Goal: Task Accomplishment & Management: Manage account settings

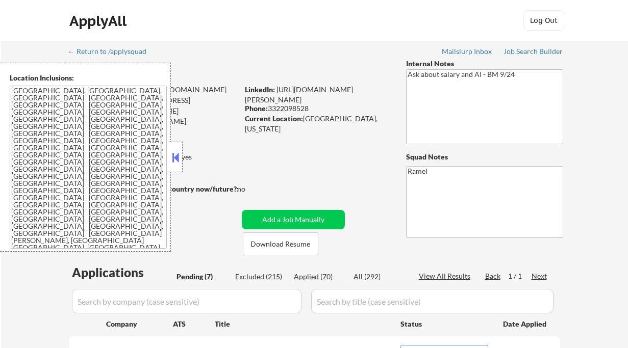
select select ""pending""
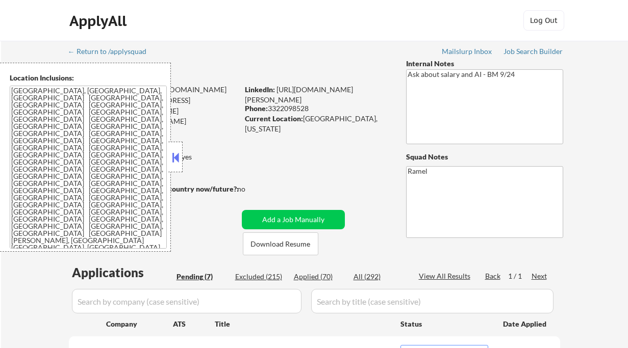
select select ""pending""
click at [184, 151] on div "← Return to /applysquad Mailslurp Inbox Job Search Builder Daniel Rosero User E…" at bounding box center [314, 345] width 509 height 609
click at [179, 156] on button at bounding box center [175, 157] width 11 height 15
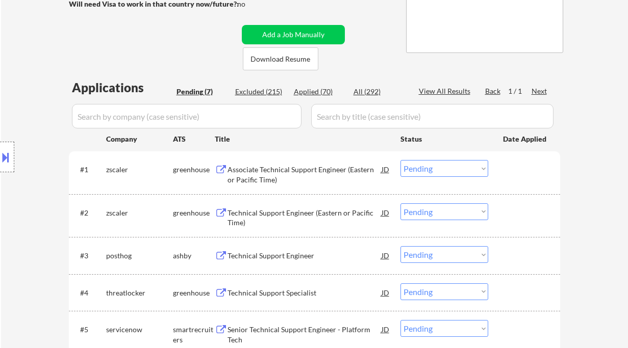
scroll to position [204, 0]
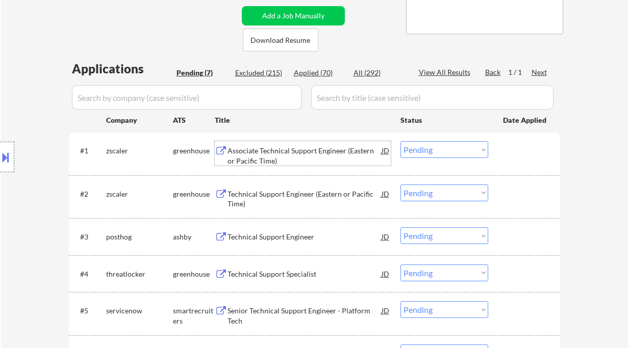
click at [286, 157] on div "Associate Technical Support Engineer (Eastern or Pacific Time)" at bounding box center [304, 156] width 154 height 20
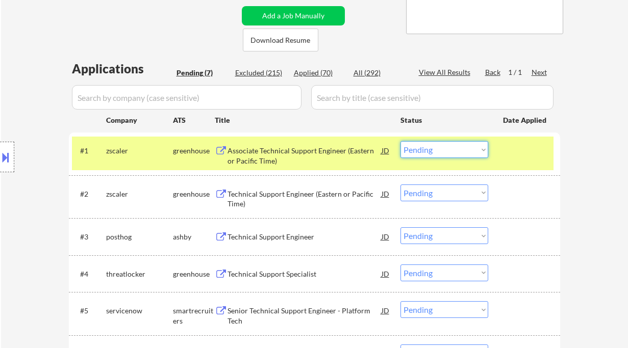
click at [434, 152] on select "Choose an option... Pending Applied Excluded (Questions) Excluded (Expired) Exc…" at bounding box center [444, 149] width 88 height 17
click at [400, 141] on select "Choose an option... Pending Applied Excluded (Questions) Excluded (Expired) Exc…" at bounding box center [444, 149] width 88 height 17
click at [307, 196] on div "Technical Support Engineer (Eastern or Pacific Time)" at bounding box center [304, 199] width 154 height 20
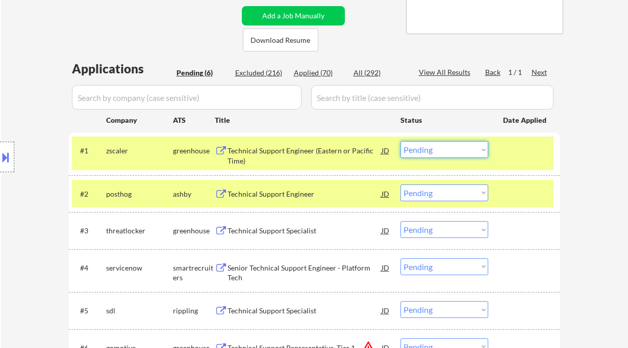
drag, startPoint x: 423, startPoint y: 148, endPoint x: 429, endPoint y: 152, distance: 6.7
click at [423, 148] on select "Choose an option... Pending Applied Excluded (Questions) Excluded (Expired) Exc…" at bounding box center [444, 149] width 88 height 17
click at [400, 141] on select "Choose an option... Pending Applied Excluded (Questions) Excluded (Expired) Exc…" at bounding box center [444, 149] width 88 height 17
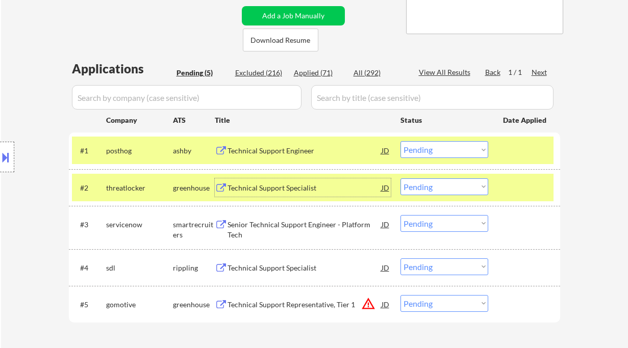
click at [272, 190] on div "Technical Support Specialist" at bounding box center [304, 188] width 154 height 10
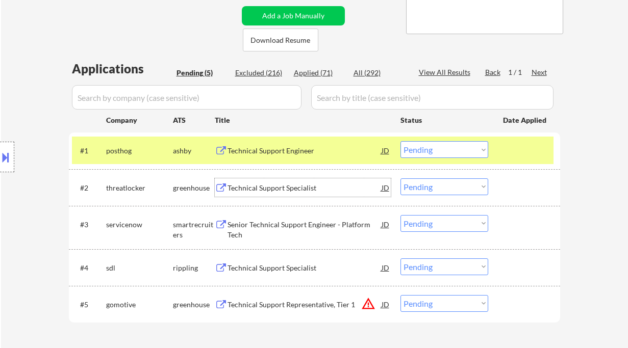
click at [428, 155] on select "Choose an option... Pending Applied Excluded (Questions) Excluded (Expired) Exc…" at bounding box center [444, 149] width 88 height 17
click at [400, 141] on select "Choose an option... Pending Applied Excluded (Questions) Excluded (Expired) Exc…" at bounding box center [444, 149] width 88 height 17
click at [285, 191] on div "Technical Support Specialist" at bounding box center [304, 188] width 154 height 10
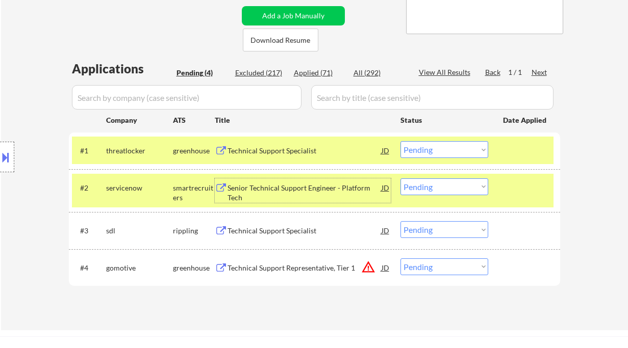
click at [424, 150] on select "Choose an option... Pending Applied Excluded (Questions) Excluded (Expired) Exc…" at bounding box center [444, 149] width 88 height 17
click at [400, 141] on select "Choose an option... Pending Applied Excluded (Questions) Excluded (Expired) Exc…" at bounding box center [444, 149] width 88 height 17
click at [318, 184] on div "Senior Technical Support Engineer - Platform Tech" at bounding box center [304, 193] width 154 height 20
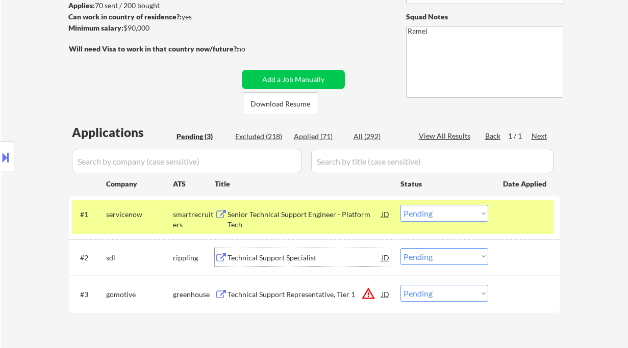
scroll to position [68, 0]
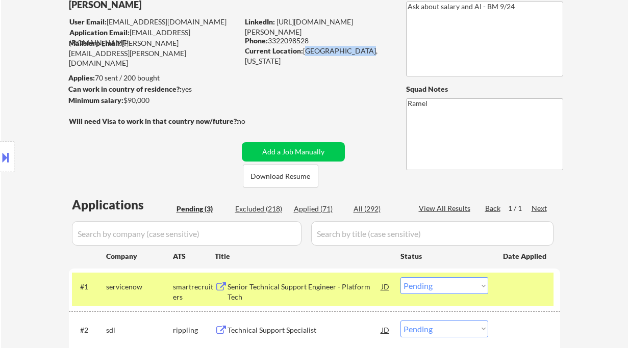
drag, startPoint x: 305, startPoint y: 48, endPoint x: 353, endPoint y: 48, distance: 49.0
click at [353, 48] on div "Current Location: Orlando, Florida" at bounding box center [317, 56] width 144 height 20
copy div "Orlando, Florida"
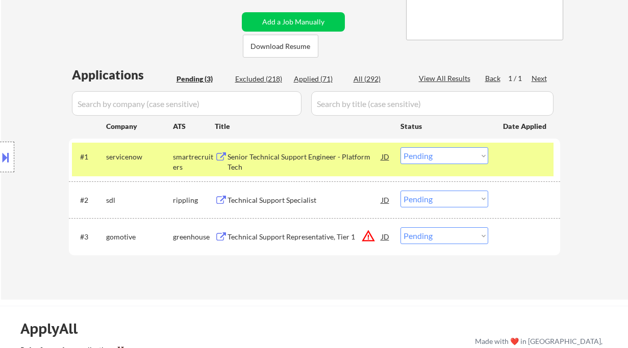
scroll to position [204, 0]
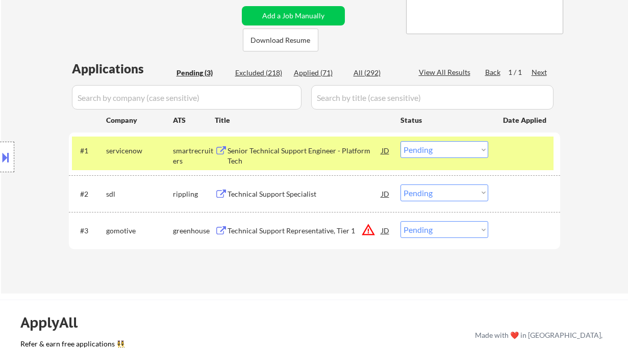
click at [435, 156] on select "Choose an option... Pending Applied Excluded (Questions) Excluded (Expired) Exc…" at bounding box center [444, 149] width 88 height 17
click at [400, 141] on select "Choose an option... Pending Applied Excluded (Questions) Excluded (Expired) Exc…" at bounding box center [444, 149] width 88 height 17
click at [291, 197] on div "Technical Support Specialist" at bounding box center [304, 194] width 154 height 10
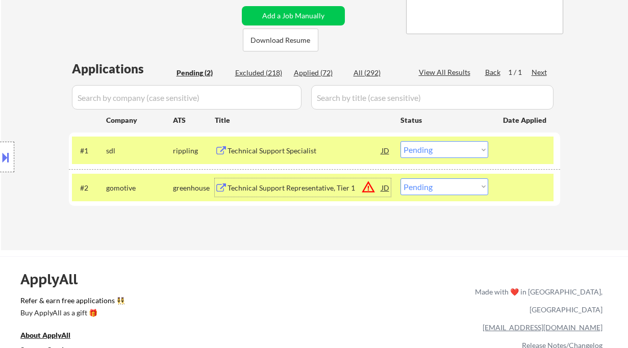
drag, startPoint x: 437, startPoint y: 152, endPoint x: 440, endPoint y: 158, distance: 6.2
click at [437, 152] on select "Choose an option... Pending Applied Excluded (Questions) Excluded (Expired) Exc…" at bounding box center [444, 149] width 88 height 17
click at [400, 141] on select "Choose an option... Pending Applied Excluded (Questions) Excluded (Expired) Exc…" at bounding box center [444, 149] width 88 height 17
click at [330, 182] on div "Technical Support Representative, Tier 1" at bounding box center [304, 188] width 154 height 18
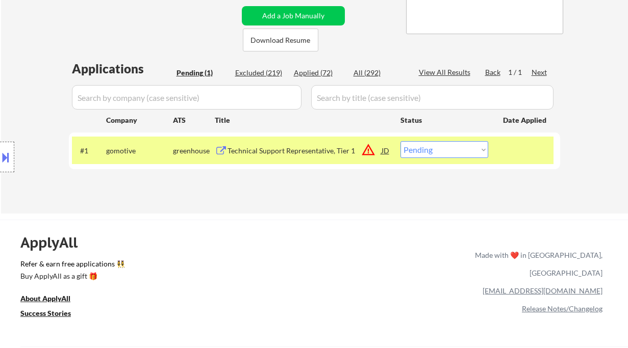
click at [436, 154] on select "Choose an option... Pending Applied Excluded (Questions) Excluded (Expired) Exc…" at bounding box center [444, 149] width 88 height 17
select select ""excluded__expired_""
click at [400, 141] on select "Choose an option... Pending Applied Excluded (Questions) Excluded (Expired) Exc…" at bounding box center [444, 149] width 88 height 17
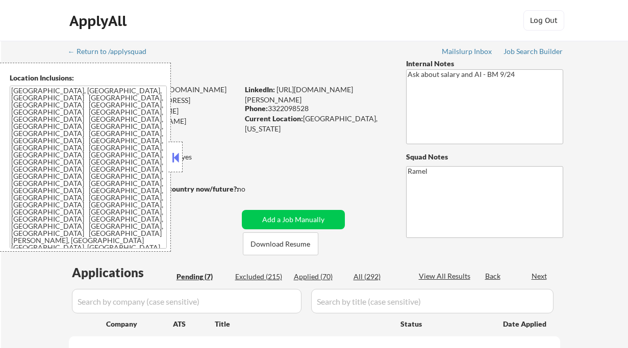
click at [181, 155] on button at bounding box center [175, 157] width 11 height 15
select select ""pending""
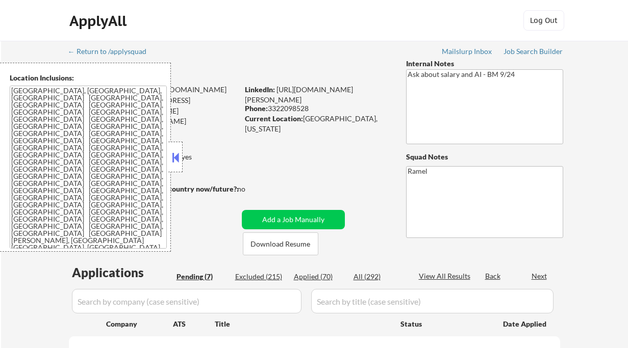
select select ""pending""
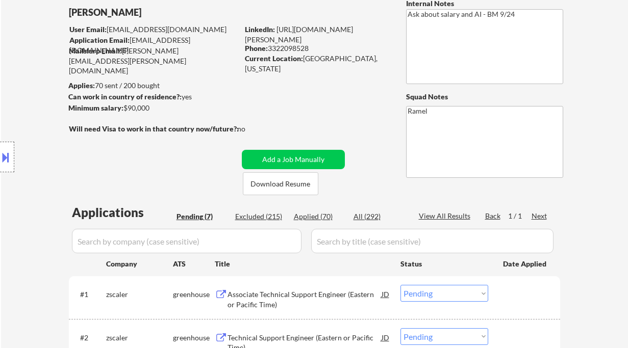
scroll to position [68, 0]
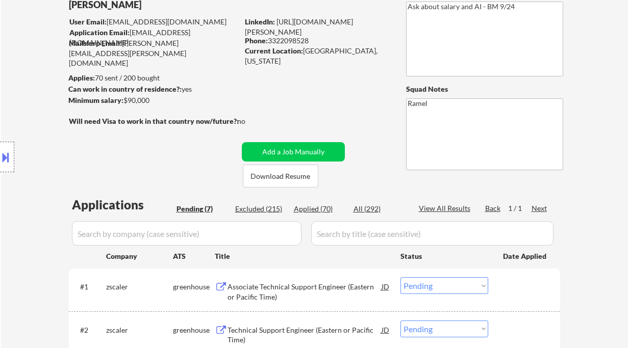
click at [325, 208] on div "Applied (70)" at bounding box center [319, 209] width 51 height 10
select select ""applied""
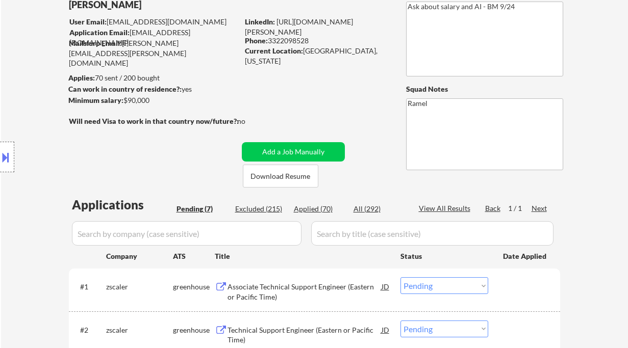
select select ""applied""
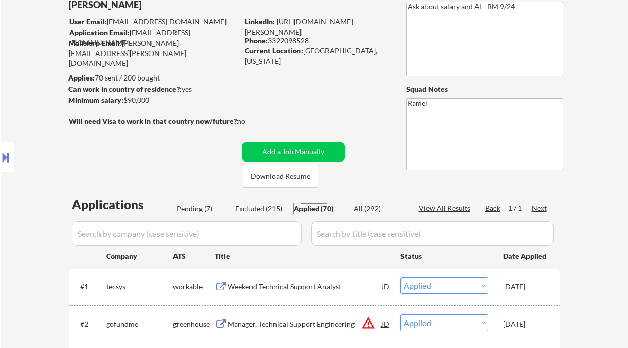
select select ""applied""
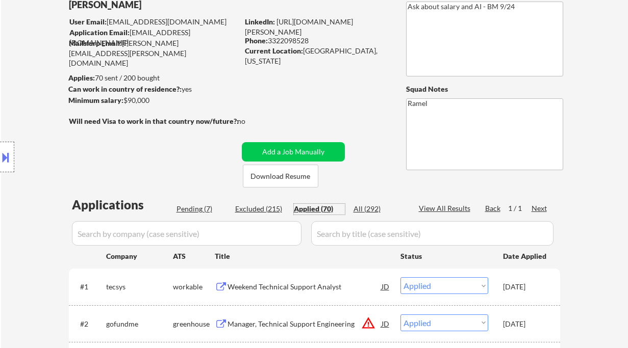
select select ""applied""
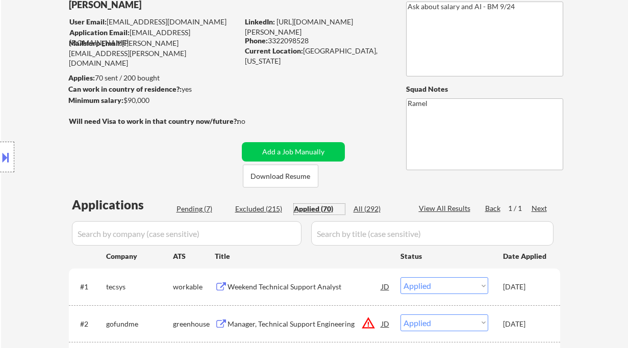
select select ""applied""
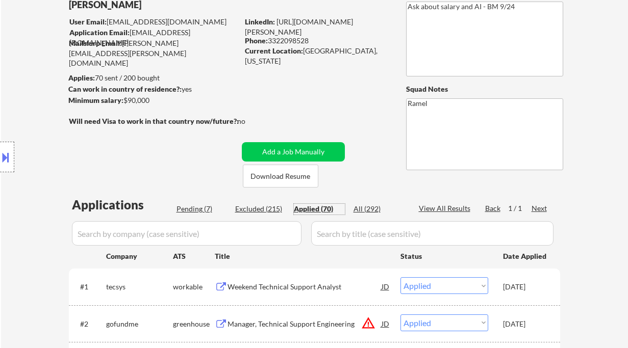
select select ""applied""
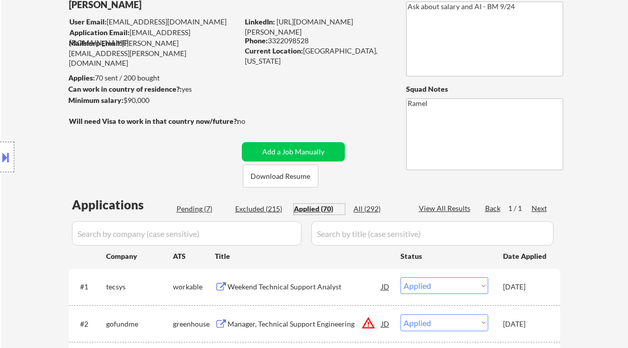
select select ""applied""
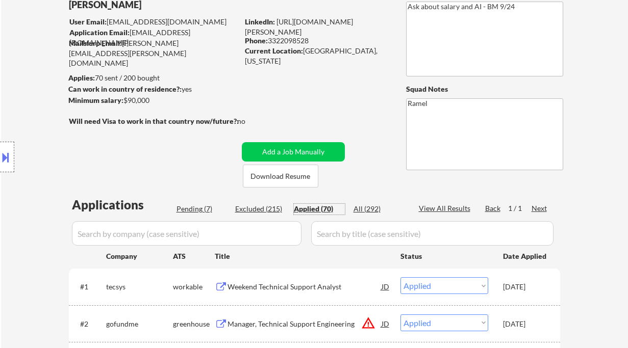
select select ""applied""
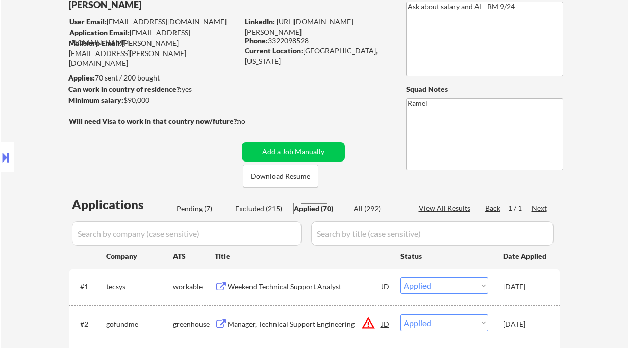
select select ""applied""
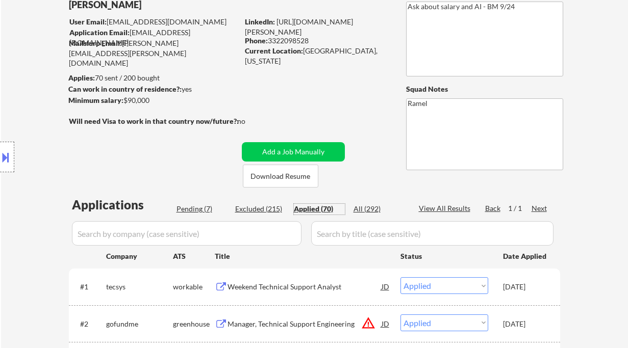
select select ""applied""
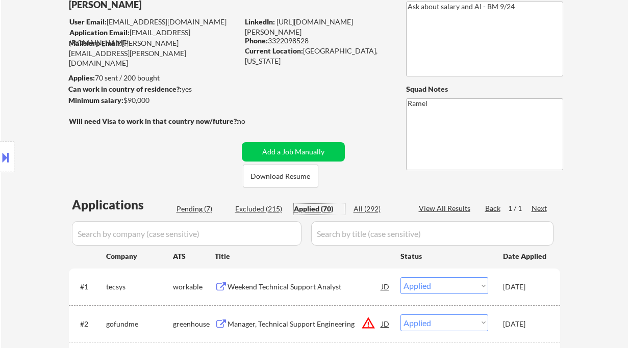
select select ""applied""
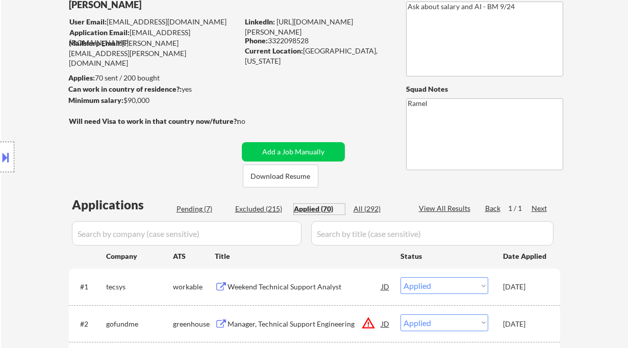
select select ""applied""
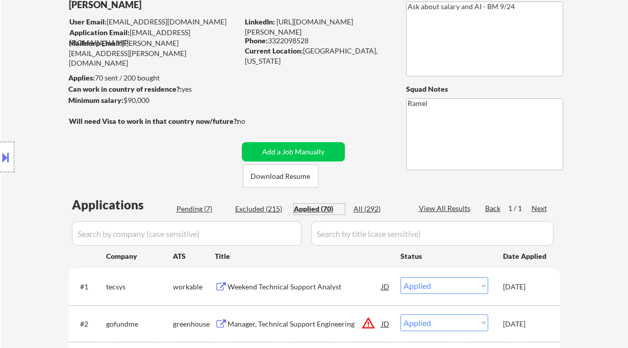
select select ""applied""
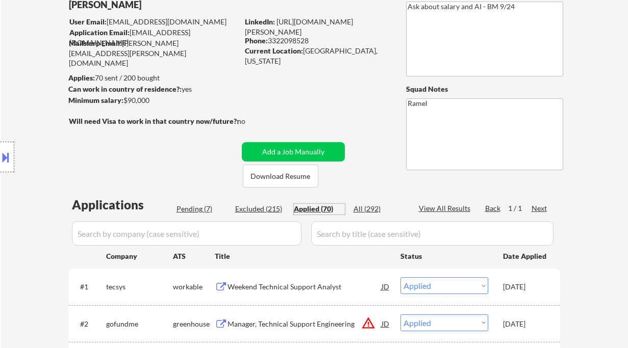
select select ""applied""
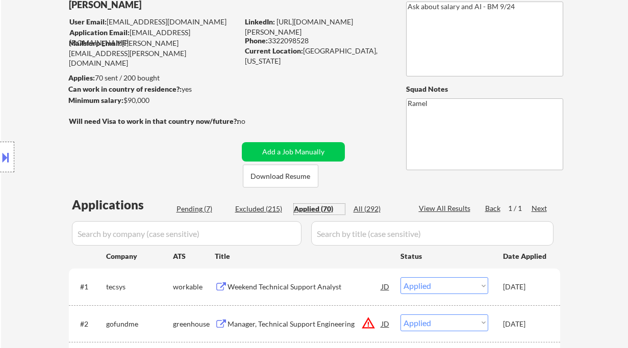
select select ""applied""
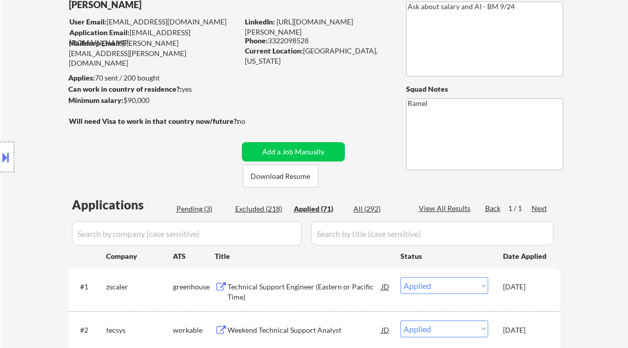
select select ""applied""
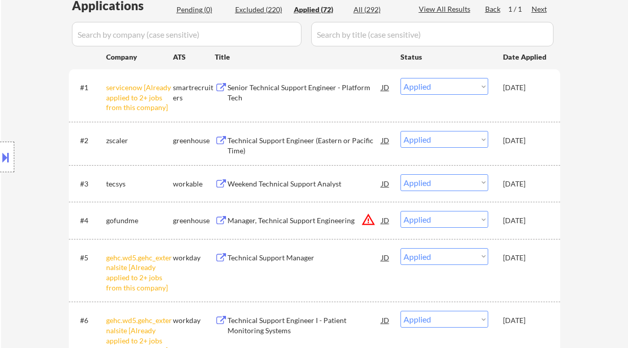
scroll to position [272, 0]
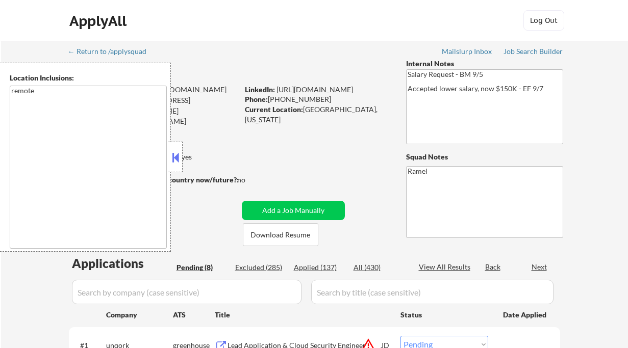
select select ""pending""
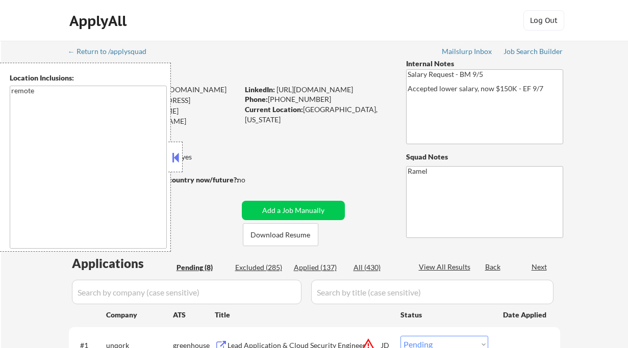
select select ""pending""
click at [180, 157] on button at bounding box center [175, 157] width 11 height 15
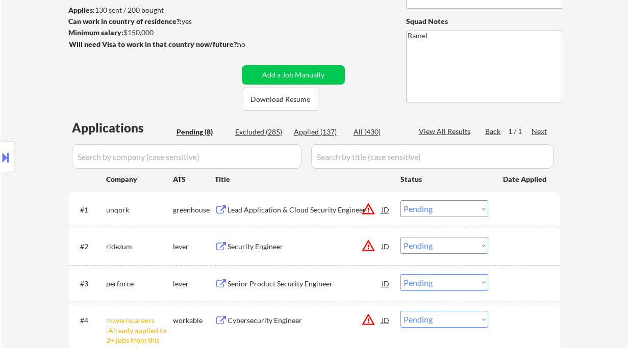
scroll to position [272, 0]
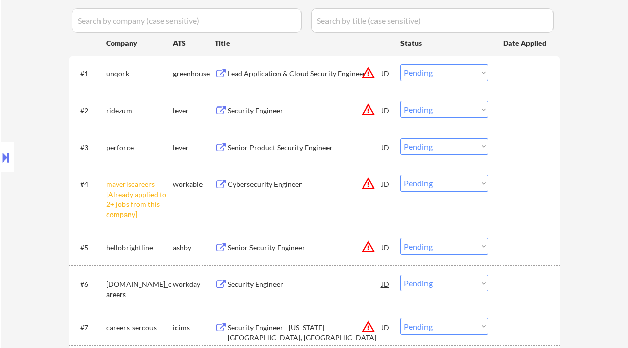
click at [421, 190] on select "Choose an option... Pending Applied Excluded (Questions) Excluded (Expired) Exc…" at bounding box center [444, 183] width 88 height 17
click at [400, 175] on select "Choose an option... Pending Applied Excluded (Questions) Excluded (Expired) Exc…" at bounding box center [444, 183] width 88 height 17
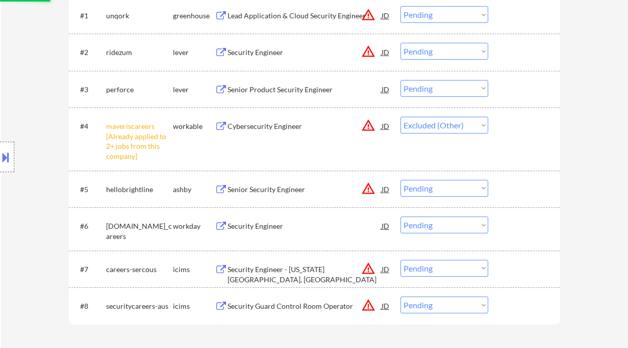
scroll to position [340, 0]
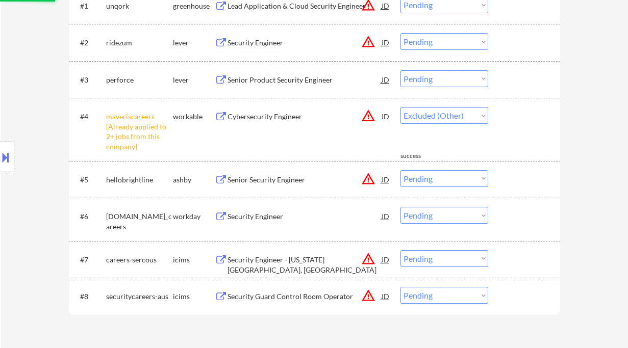
select select ""pending""
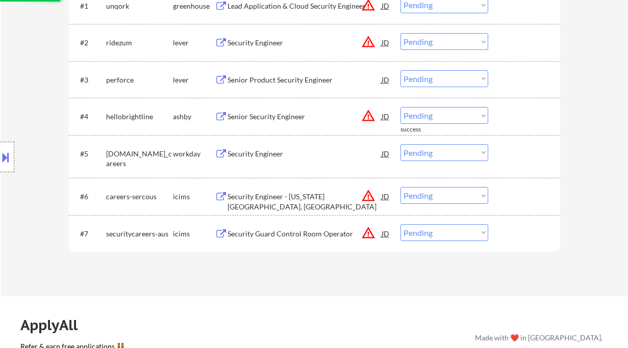
scroll to position [204, 0]
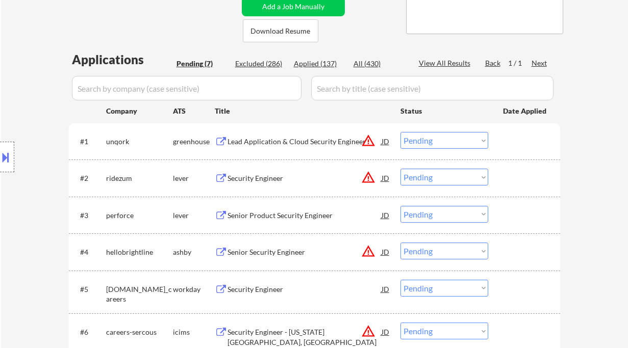
click at [279, 142] on div "Lead Application & Cloud Security Engineer" at bounding box center [304, 142] width 154 height 10
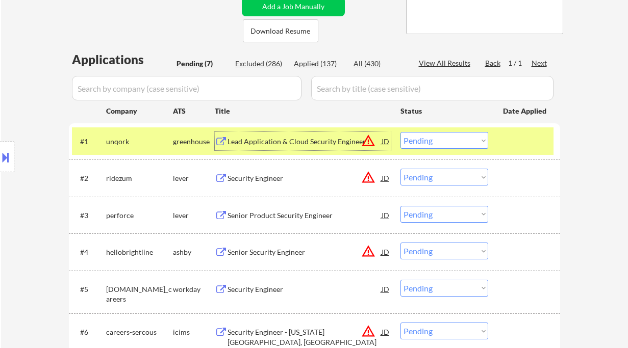
click at [430, 139] on select "Choose an option... Pending Applied Excluded (Questions) Excluded (Expired) Exc…" at bounding box center [444, 140] width 88 height 17
click at [400, 132] on select "Choose an option... Pending Applied Excluded (Questions) Excluded (Expired) Exc…" at bounding box center [444, 140] width 88 height 17
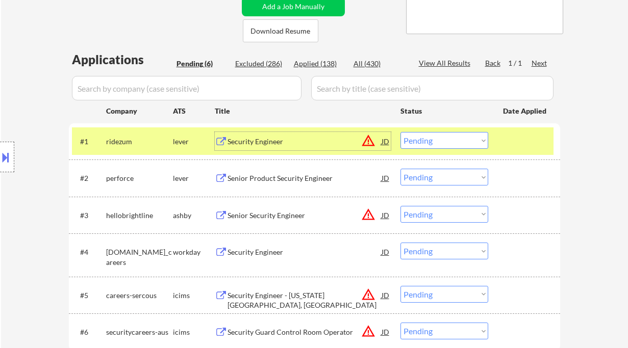
click at [265, 142] on div "Security Engineer" at bounding box center [304, 142] width 154 height 10
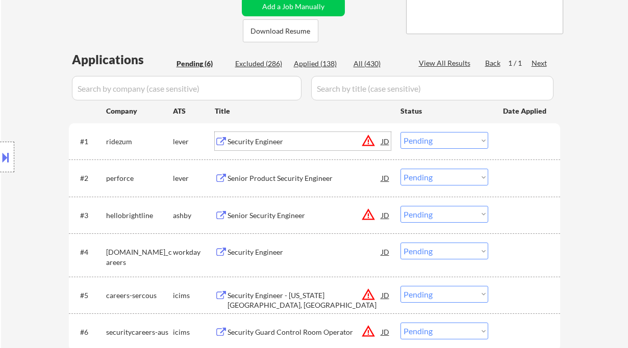
drag, startPoint x: 433, startPoint y: 140, endPoint x: 434, endPoint y: 148, distance: 8.3
click at [433, 140] on select "Choose an option... Pending Applied Excluded (Questions) Excluded (Expired) Exc…" at bounding box center [444, 140] width 88 height 17
click at [400, 132] on select "Choose an option... Pending Applied Excluded (Questions) Excluded (Expired) Exc…" at bounding box center [444, 140] width 88 height 17
click at [304, 183] on div "Senior Product Security Engineer" at bounding box center [304, 178] width 154 height 10
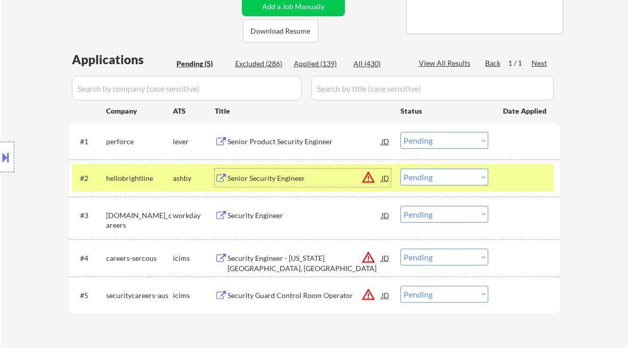
drag, startPoint x: 423, startPoint y: 146, endPoint x: 427, endPoint y: 148, distance: 5.3
click at [423, 146] on select "Choose an option... Pending Applied Excluded (Questions) Excluded (Expired) Exc…" at bounding box center [444, 140] width 88 height 17
click at [400, 132] on select "Choose an option... Pending Applied Excluded (Questions) Excluded (Expired) Exc…" at bounding box center [444, 140] width 88 height 17
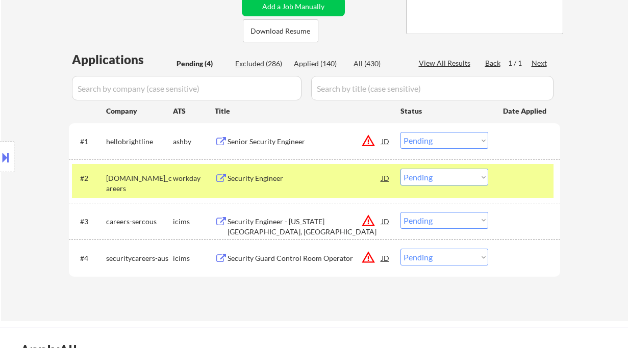
click at [277, 141] on div "Senior Security Engineer" at bounding box center [304, 142] width 154 height 10
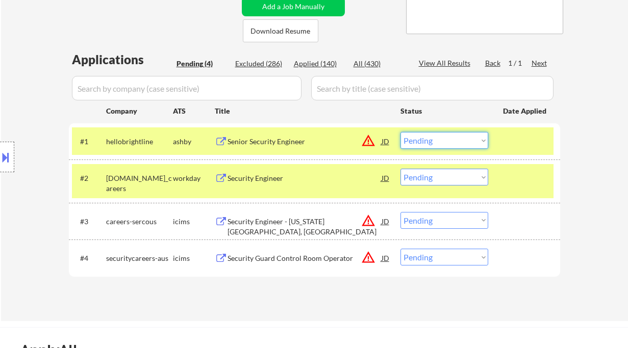
click at [426, 144] on select "Choose an option... Pending Applied Excluded (Questions) Excluded (Expired) Exc…" at bounding box center [444, 140] width 88 height 17
click at [400, 132] on select "Choose an option... Pending Applied Excluded (Questions) Excluded (Expired) Exc…" at bounding box center [444, 140] width 88 height 17
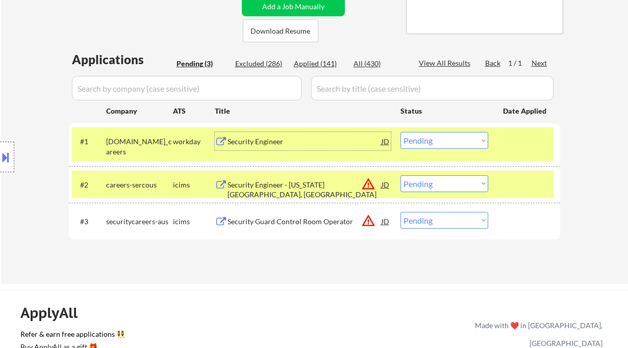
click at [247, 138] on div "Security Engineer" at bounding box center [304, 142] width 154 height 10
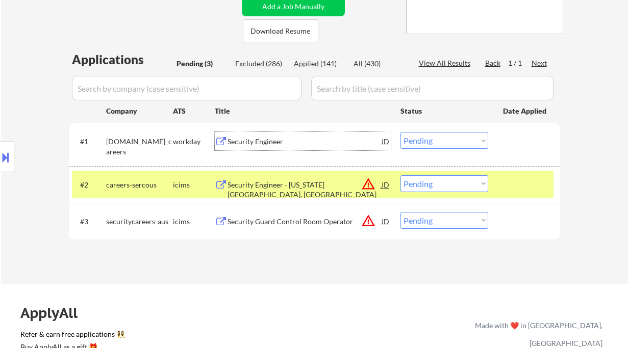
drag, startPoint x: 437, startPoint y: 136, endPoint x: 445, endPoint y: 148, distance: 14.7
click at [437, 136] on select "Choose an option... Pending Applied Excluded (Questions) Excluded (Expired) Exc…" at bounding box center [444, 140] width 88 height 17
click at [400, 132] on select "Choose an option... Pending Applied Excluded (Questions) Excluded (Expired) Exc…" at bounding box center [444, 140] width 88 height 17
click at [267, 183] on div "Security Engineer - Virginia Beach, VA" at bounding box center [304, 190] width 154 height 20
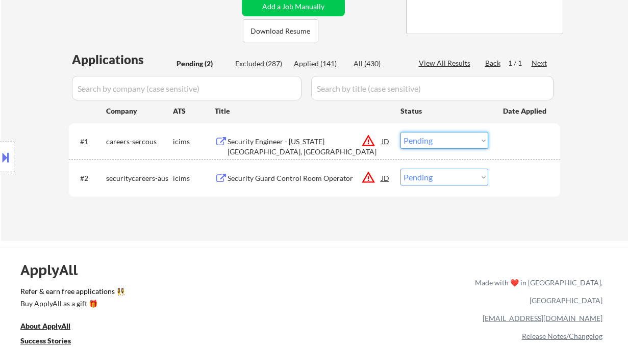
click at [452, 145] on select "Choose an option... Pending Applied Excluded (Questions) Excluded (Expired) Exc…" at bounding box center [444, 140] width 88 height 17
click at [400, 132] on select "Choose an option... Pending Applied Excluded (Questions) Excluded (Expired) Exc…" at bounding box center [444, 140] width 88 height 17
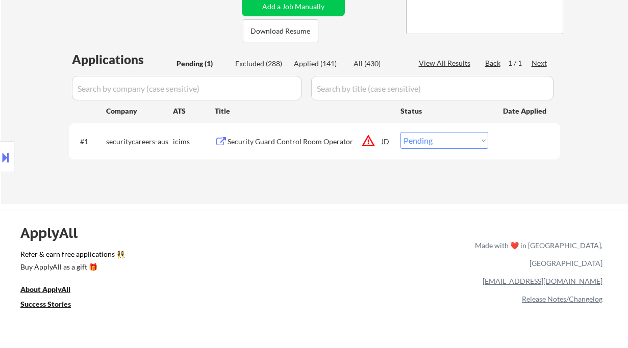
click at [301, 139] on div "Security Guard Control Room Operator" at bounding box center [304, 142] width 154 height 10
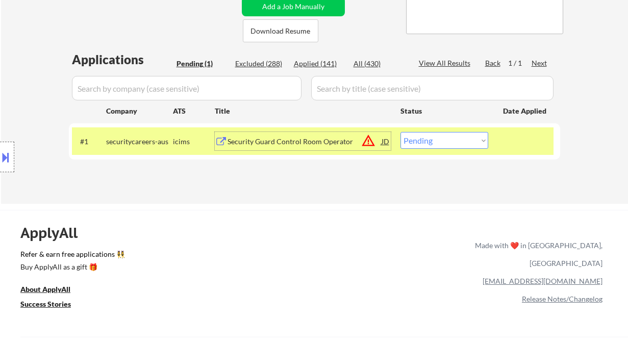
click at [441, 141] on select "Choose an option... Pending Applied Excluded (Questions) Excluded (Expired) Exc…" at bounding box center [444, 140] width 88 height 17
select select ""excluded__location_""
click at [400, 132] on select "Choose an option... Pending Applied Excluded (Questions) Excluded (Expired) Exc…" at bounding box center [444, 140] width 88 height 17
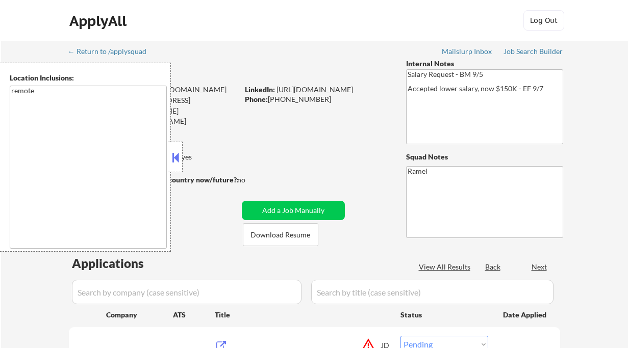
select select ""pending""
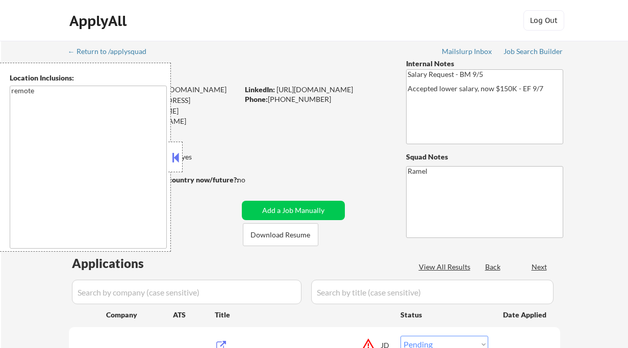
select select ""pending""
click at [180, 160] on button at bounding box center [175, 157] width 11 height 15
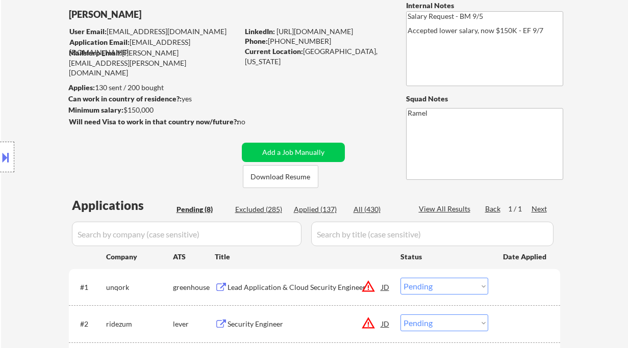
scroll to position [68, 0]
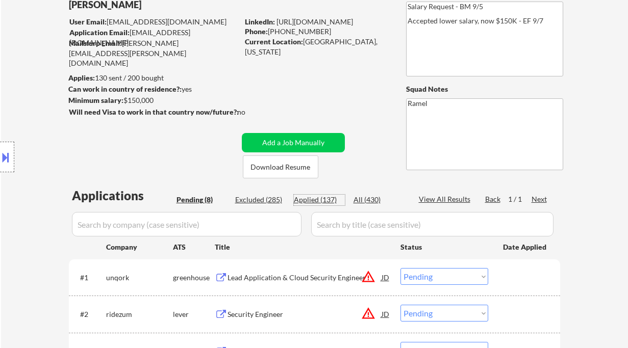
click at [320, 199] on div "Applied (137)" at bounding box center [319, 200] width 51 height 10
select select ""applied""
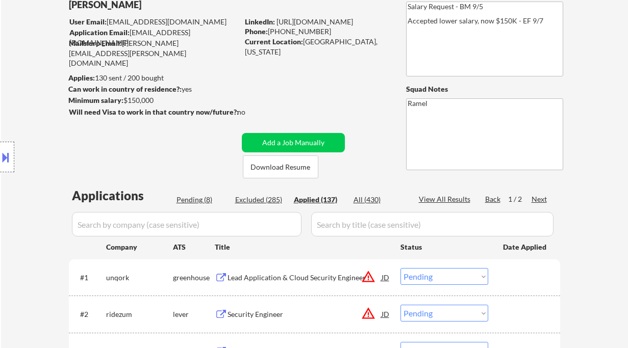
select select ""applied""
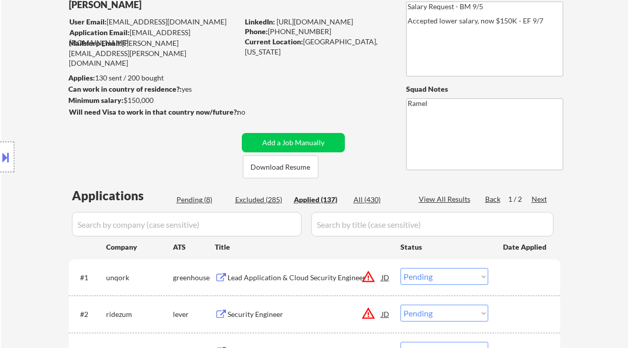
select select ""applied""
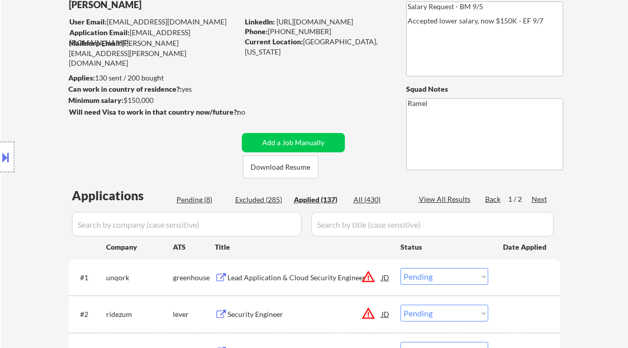
select select ""applied""
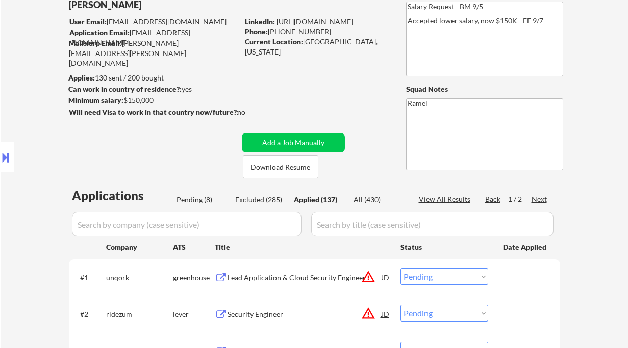
select select ""applied""
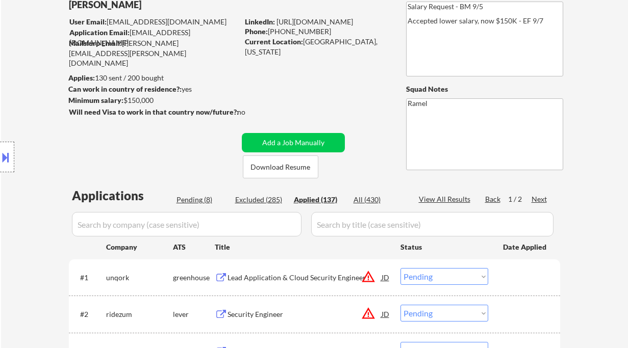
select select ""applied""
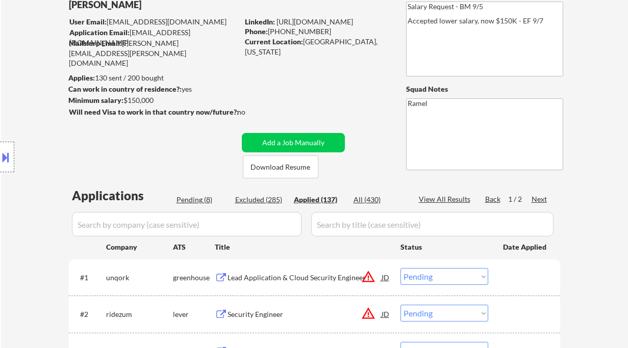
select select ""applied""
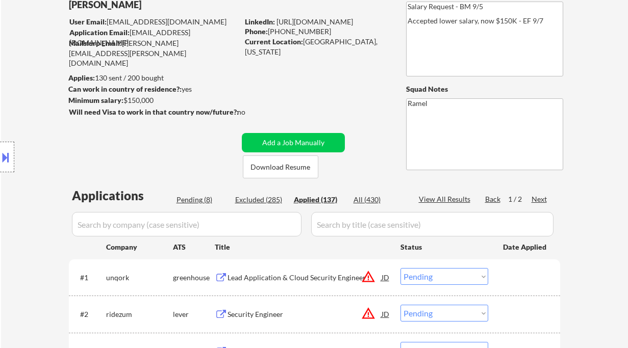
select select ""applied""
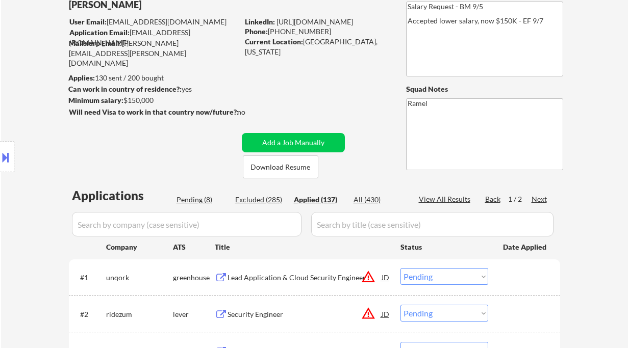
select select ""applied""
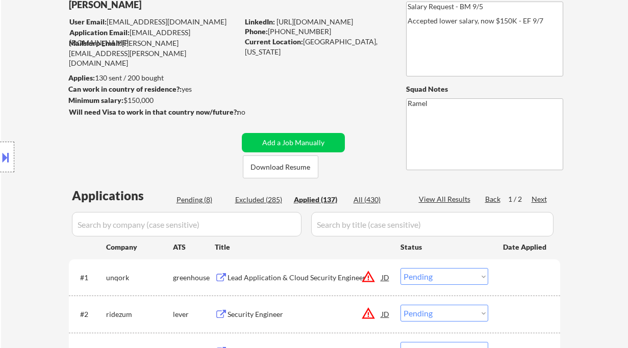
select select ""applied""
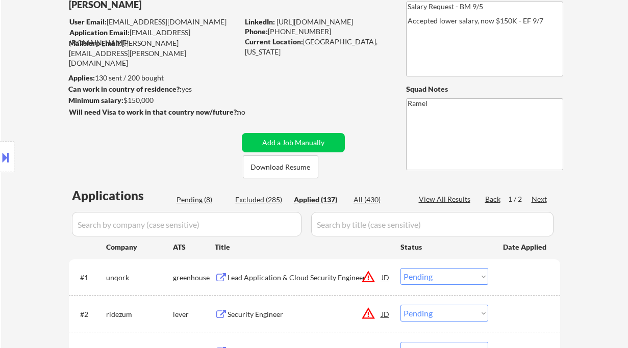
select select ""applied""
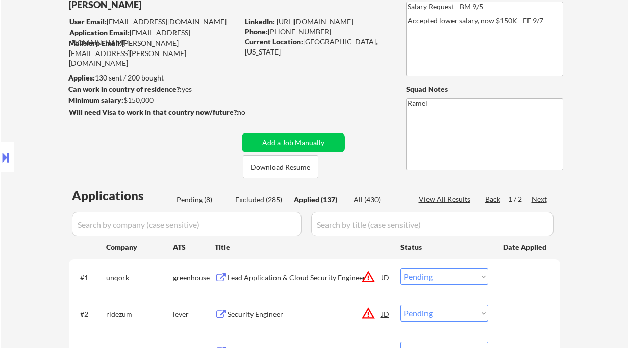
select select ""applied""
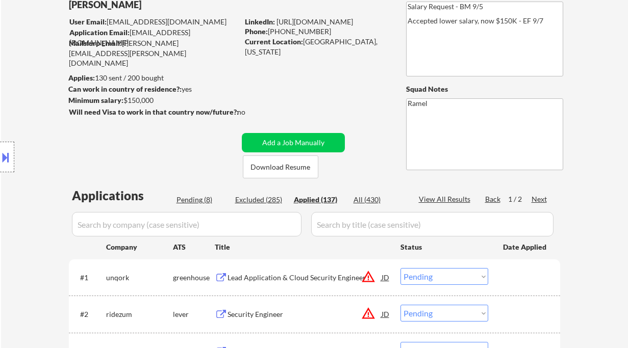
select select ""applied""
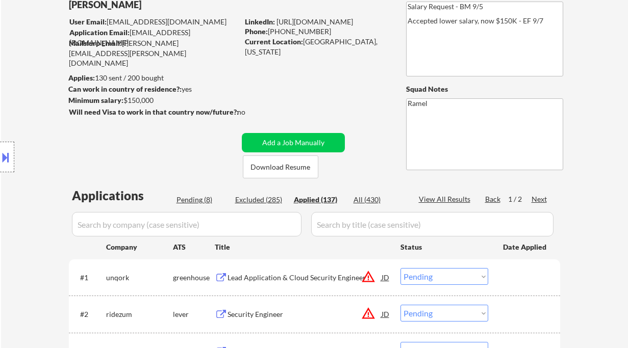
select select ""applied""
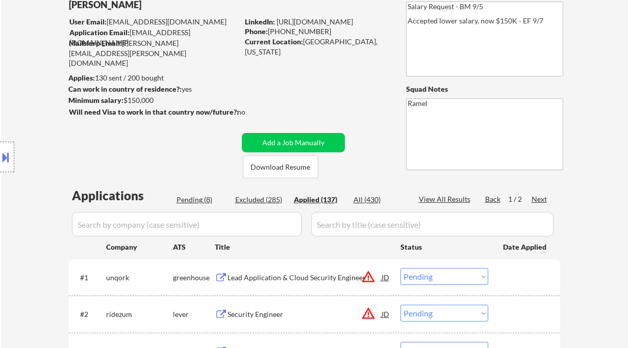
select select ""applied""
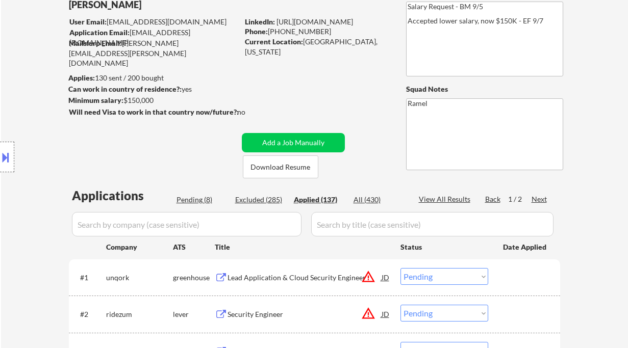
select select ""applied""
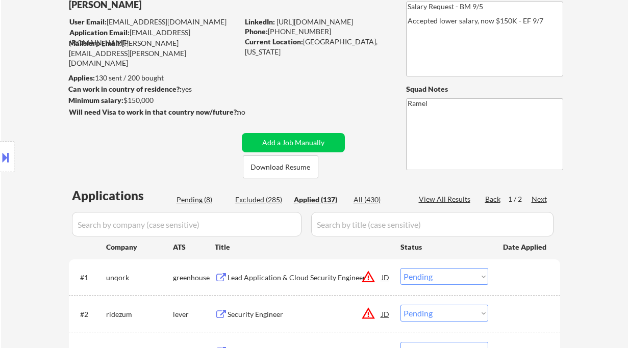
select select ""applied""
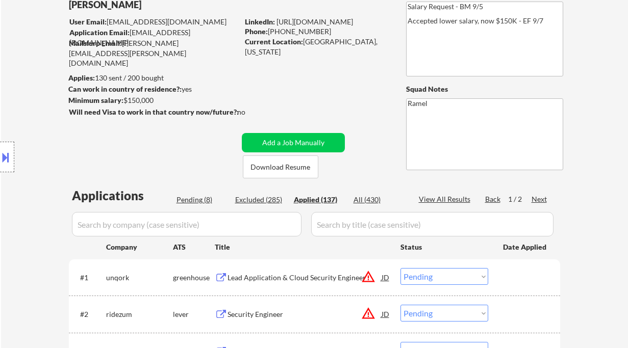
select select ""applied""
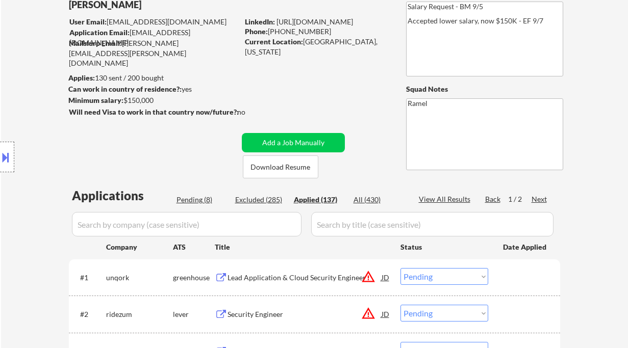
select select ""applied""
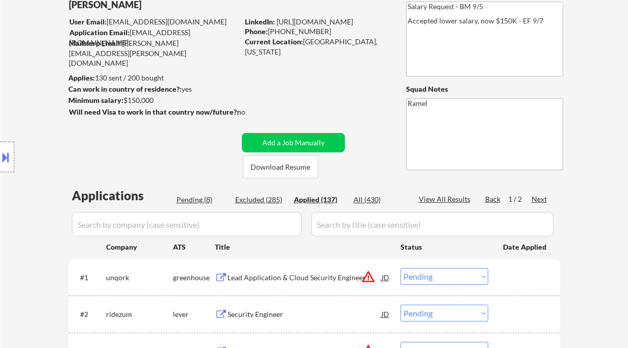
select select ""applied""
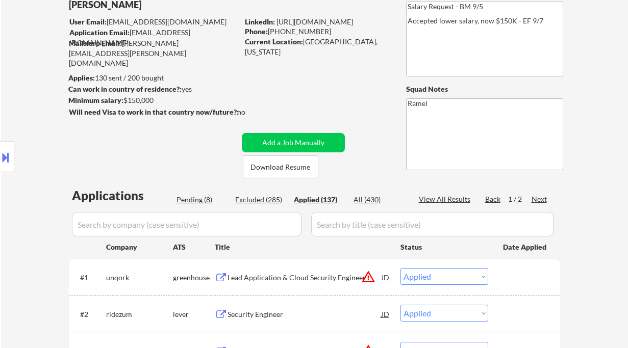
select select ""applied""
click at [447, 203] on div "View All Results" at bounding box center [446, 199] width 55 height 10
click at [451, 200] on div "View All Results" at bounding box center [446, 199] width 55 height 10
select select ""applied""
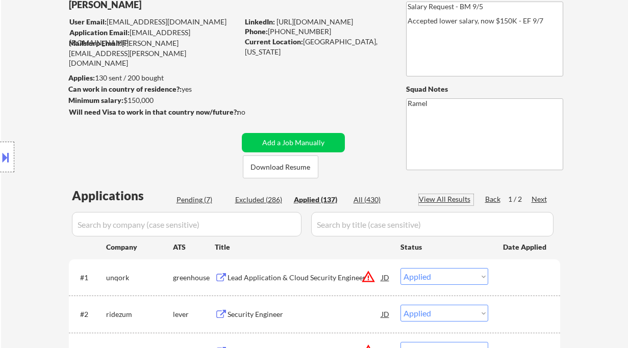
select select ""applied""
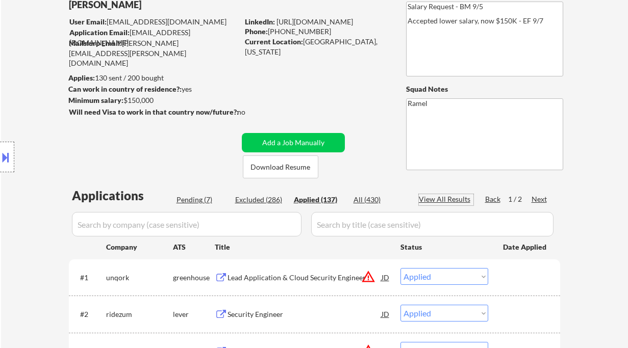
select select ""applied""
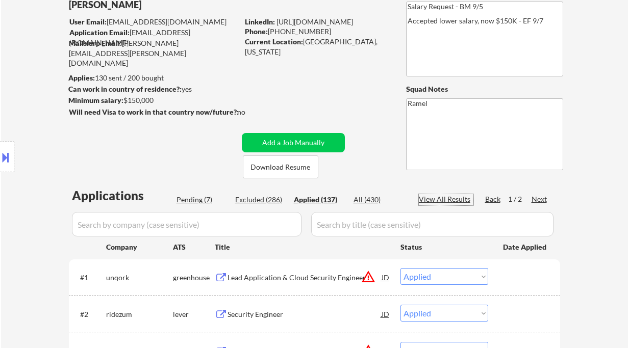
select select ""applied""
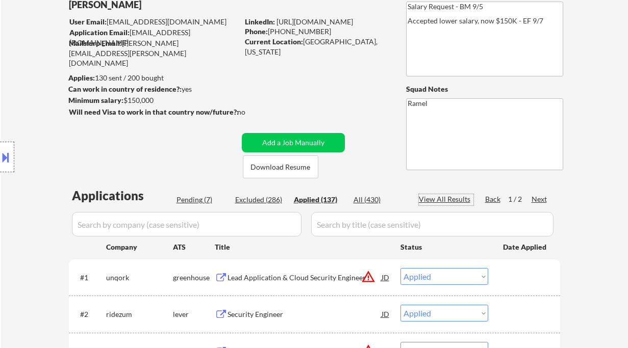
select select ""applied""
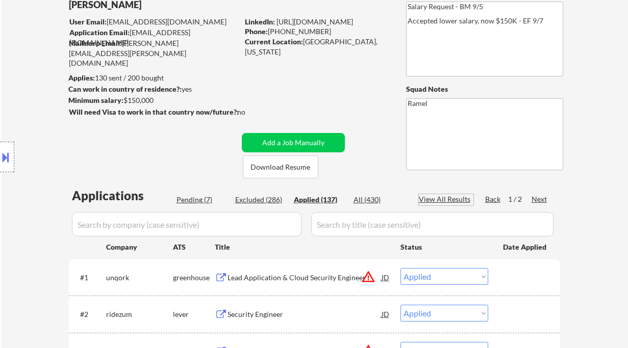
select select ""applied""
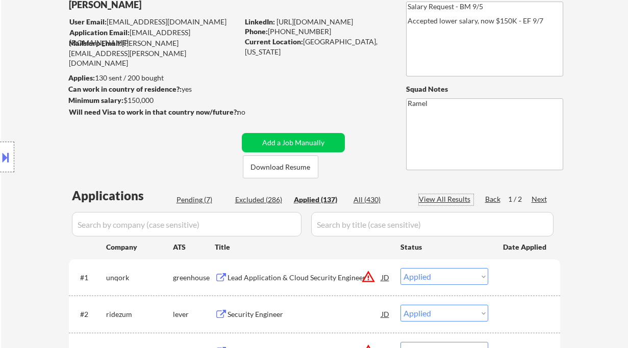
select select ""applied""
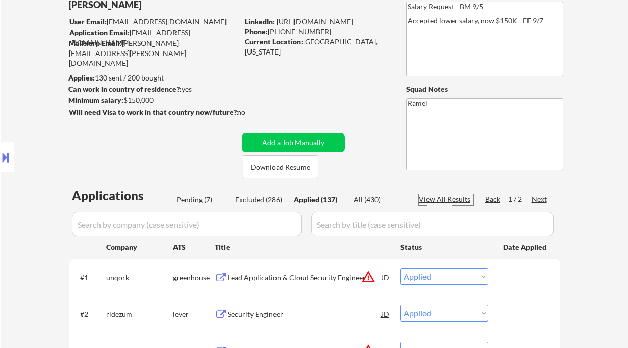
select select ""applied""
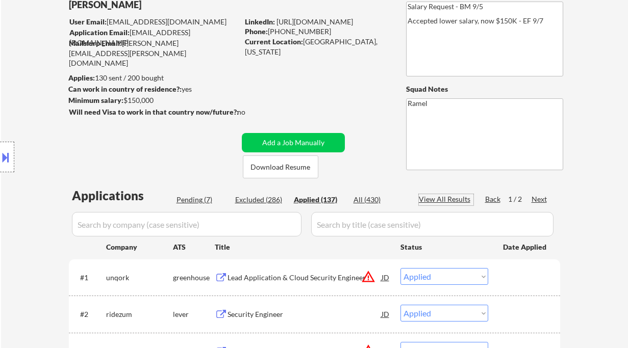
select select ""applied""
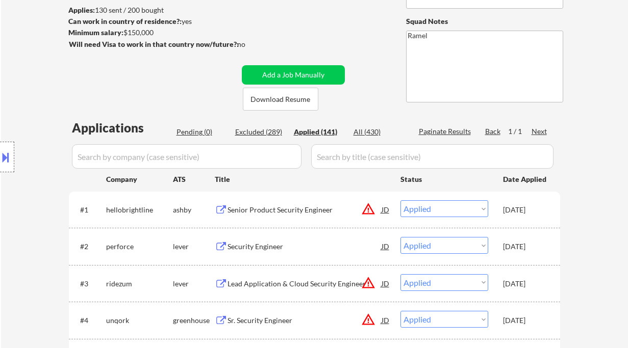
scroll to position [204, 0]
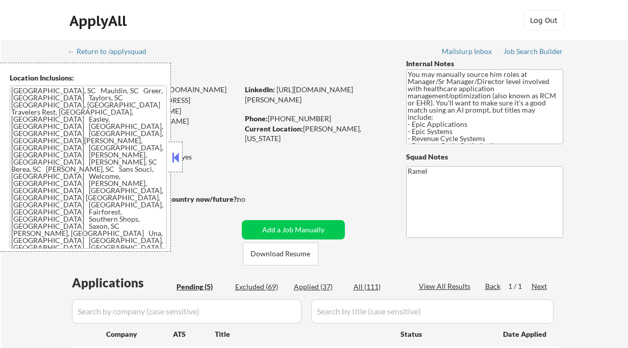
select select ""pending""
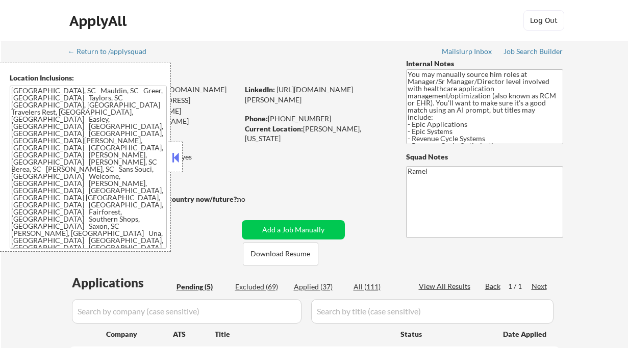
click at [179, 164] on button at bounding box center [175, 157] width 11 height 15
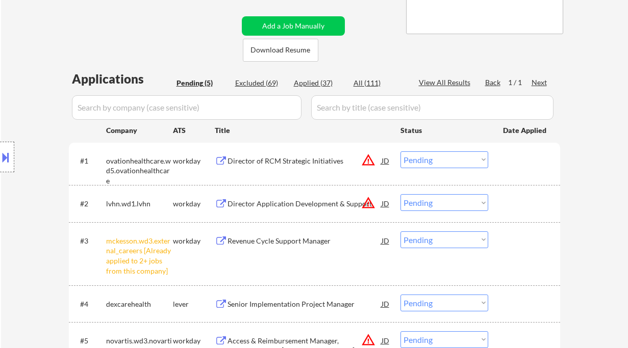
scroll to position [272, 0]
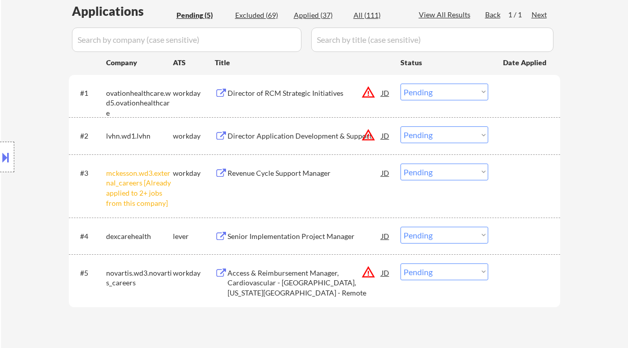
drag, startPoint x: 431, startPoint y: 173, endPoint x: 432, endPoint y: 179, distance: 5.6
click at [431, 173] on select "Choose an option... Pending Applied Excluded (Questions) Excluded (Expired) Exc…" at bounding box center [444, 172] width 88 height 17
click at [400, 164] on select "Choose an option... Pending Applied Excluded (Questions) Excluded (Expired) Exc…" at bounding box center [444, 172] width 88 height 17
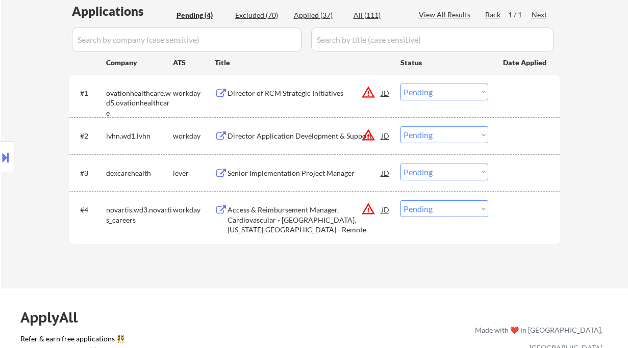
click at [290, 175] on div "Senior Implementation Project Manager" at bounding box center [304, 173] width 154 height 10
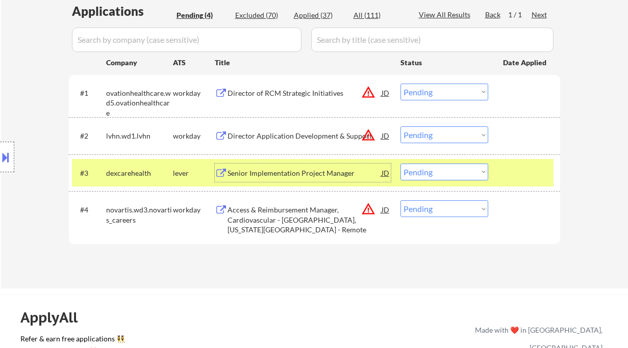
click at [440, 167] on select "Choose an option... Pending Applied Excluded (Questions) Excluded (Expired) Exc…" at bounding box center [444, 172] width 88 height 17
click at [400, 164] on select "Choose an option... Pending Applied Excluded (Questions) Excluded (Expired) Exc…" at bounding box center [444, 172] width 88 height 17
click at [264, 92] on div "Director of RCM Strategic Initiatives" at bounding box center [304, 93] width 154 height 10
select select ""pending""
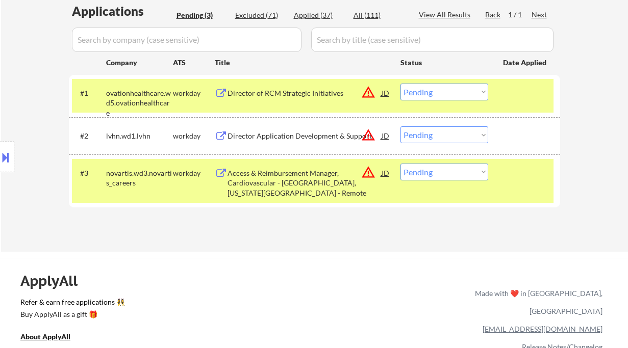
click at [431, 88] on select "Choose an option... Pending Applied Excluded (Questions) Excluded (Expired) Exc…" at bounding box center [444, 92] width 88 height 17
click at [400, 84] on select "Choose an option... Pending Applied Excluded (Questions) Excluded (Expired) Exc…" at bounding box center [444, 92] width 88 height 17
click at [298, 135] on div "Director Application Development & Support" at bounding box center [304, 136] width 154 height 10
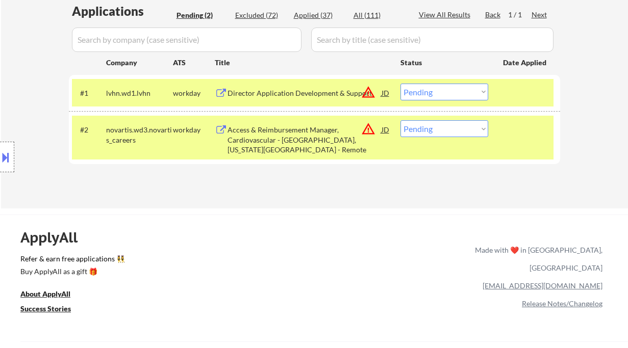
click at [6, 156] on button at bounding box center [5, 157] width 11 height 17
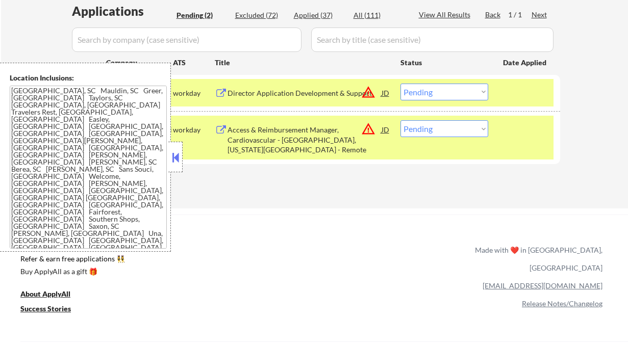
click at [173, 158] on button at bounding box center [175, 157] width 11 height 15
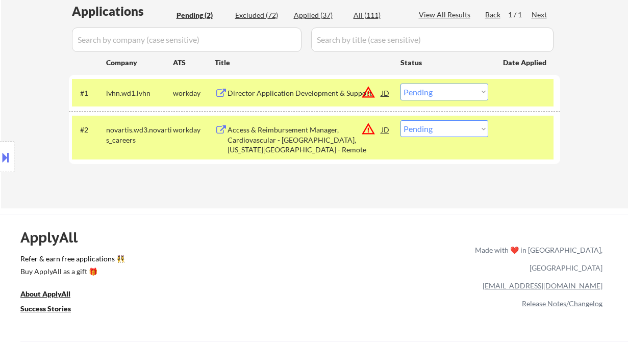
click at [276, 90] on div "Director Application Development & Support" at bounding box center [304, 93] width 154 height 10
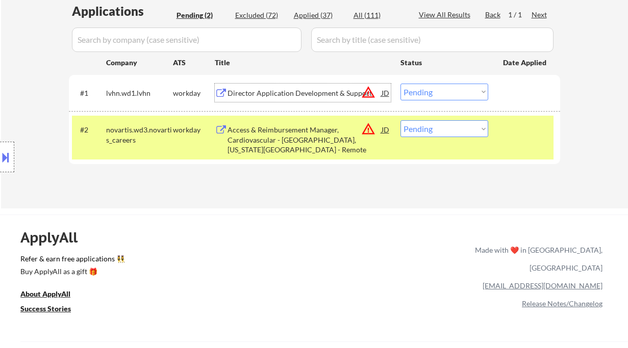
drag, startPoint x: 428, startPoint y: 86, endPoint x: 437, endPoint y: 99, distance: 15.8
click at [428, 86] on select "Choose an option... Pending Applied Excluded (Questions) Excluded (Expired) Exc…" at bounding box center [444, 92] width 88 height 17
click at [400, 84] on select "Choose an option... Pending Applied Excluded (Questions) Excluded (Expired) Exc…" at bounding box center [444, 92] width 88 height 17
drag, startPoint x: 461, startPoint y: 127, endPoint x: 436, endPoint y: 136, distance: 26.8
click at [461, 127] on select "Choose an option... Pending Applied Excluded (Questions) Excluded (Expired) Exc…" at bounding box center [444, 128] width 88 height 17
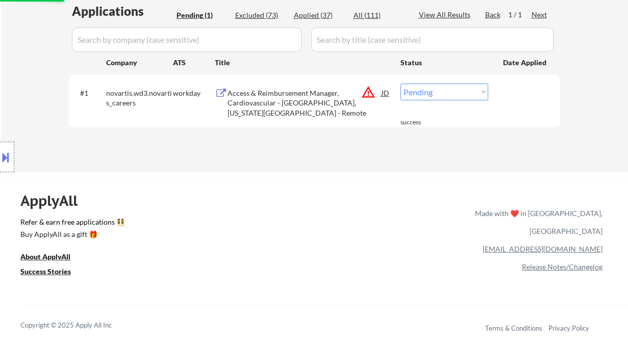
click at [425, 92] on select "Choose an option... Pending Applied Excluded (Questions) Excluded (Expired) Exc…" at bounding box center [444, 92] width 88 height 17
select select ""excluded__location_""
click at [400, 84] on select "Choose an option... Pending Applied Excluded (Questions) Excluded (Expired) Exc…" at bounding box center [444, 92] width 88 height 17
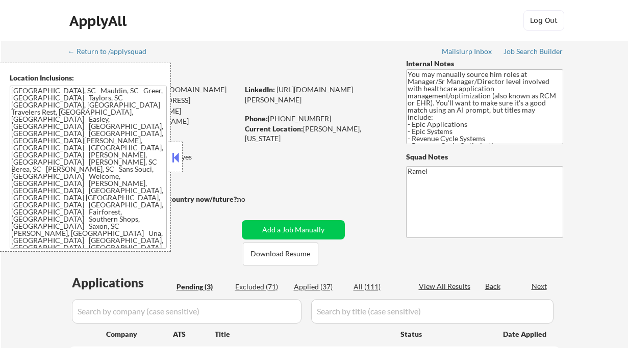
select select ""pending""
click at [171, 154] on button at bounding box center [175, 157] width 11 height 15
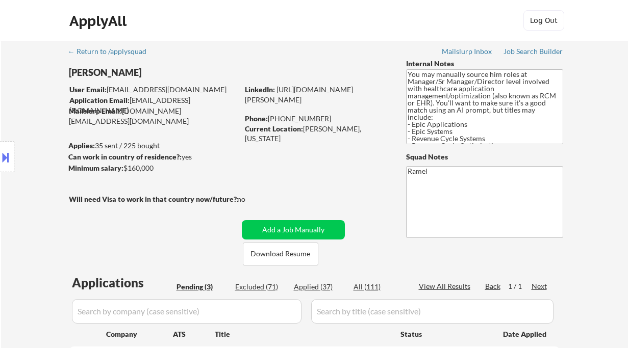
scroll to position [191, 0]
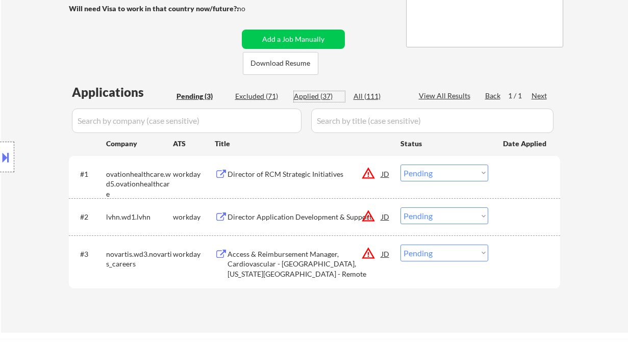
click at [303, 96] on div "Applied (37)" at bounding box center [319, 96] width 51 height 10
select select ""applied""
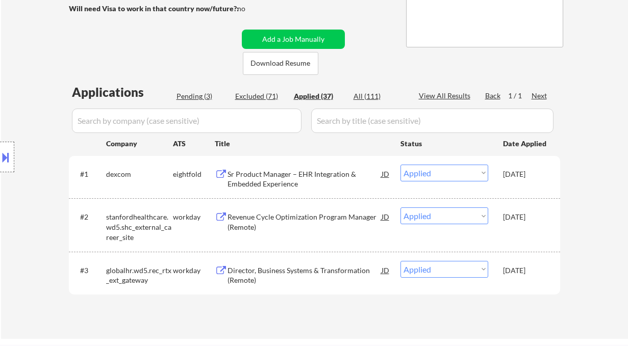
select select ""applied""
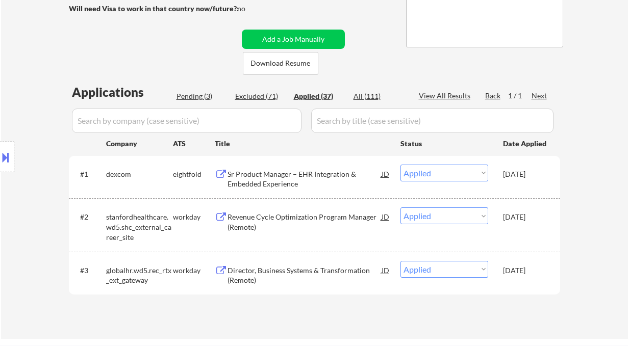
select select ""applied""
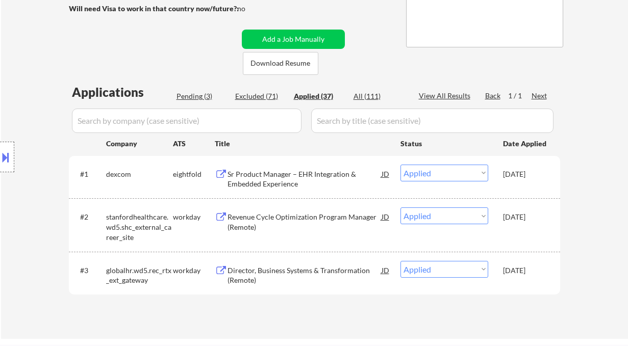
select select ""applied""
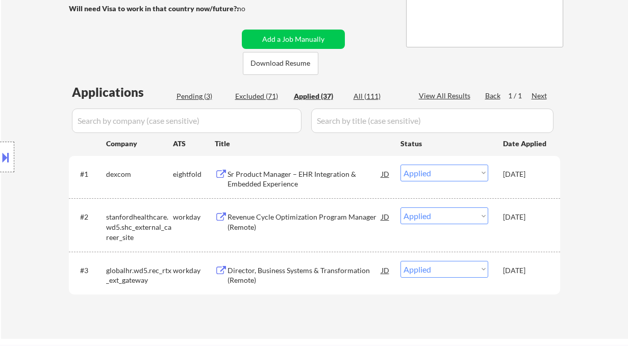
select select ""applied""
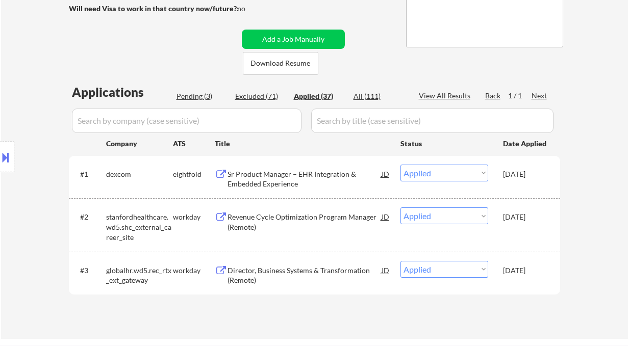
select select ""applied""
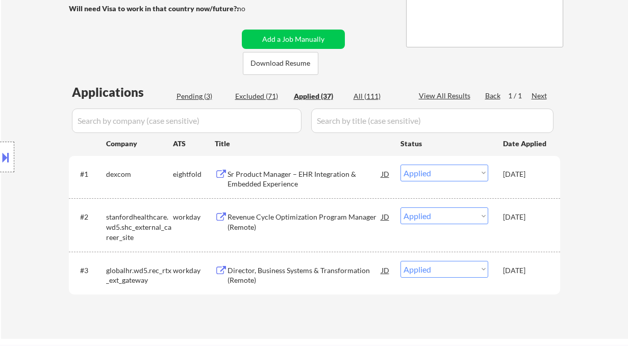
select select ""applied""
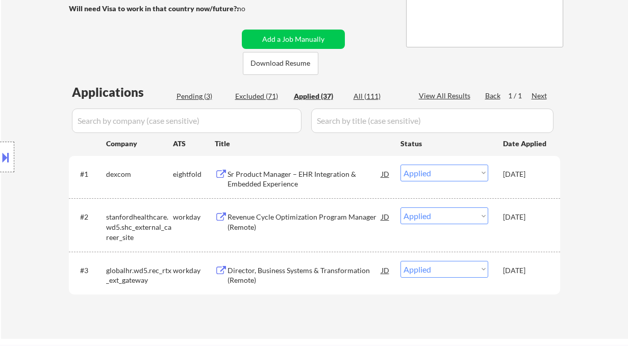
select select ""applied""
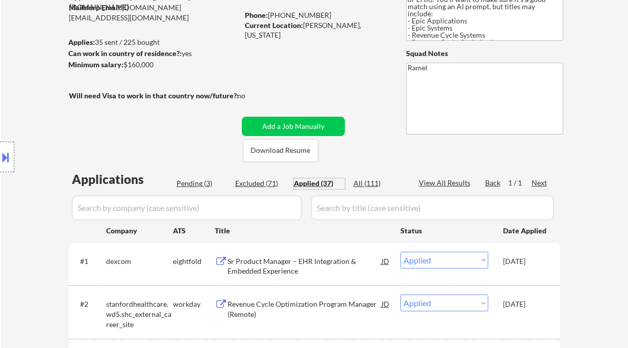
scroll to position [55, 0]
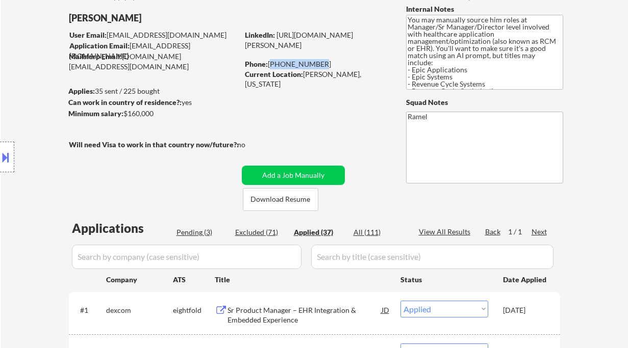
drag, startPoint x: 313, startPoint y: 64, endPoint x: 268, endPoint y: 62, distance: 45.0
click at [268, 62] on div "Phone: [PHONE_NUMBER]" at bounding box center [317, 64] width 144 height 10
copy div "[PHONE_NUMBER]"
drag, startPoint x: 316, startPoint y: 64, endPoint x: 269, endPoint y: 63, distance: 47.4
click at [269, 63] on div "Phone: [PHONE_NUMBER]" at bounding box center [317, 64] width 144 height 10
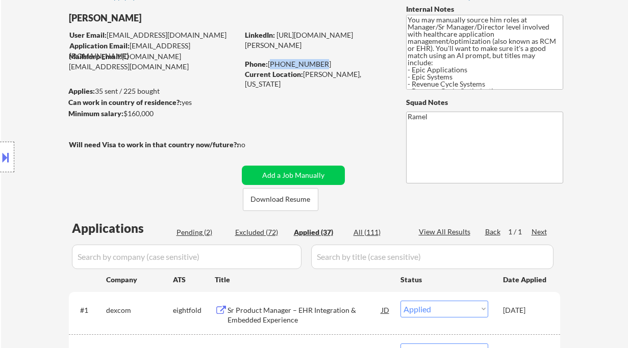
copy div "[PHONE_NUMBER]"
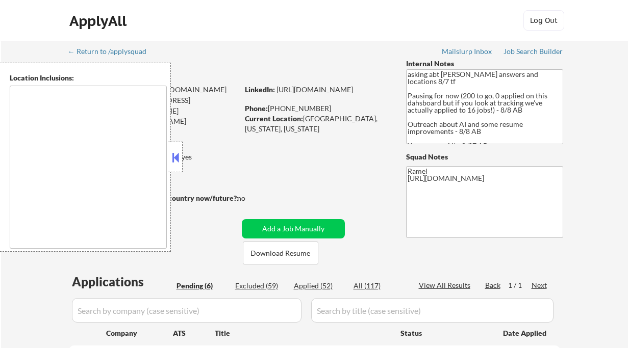
select select ""pending""
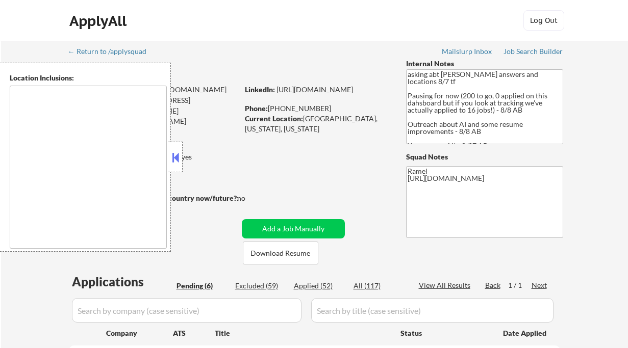
select select ""pending""
drag, startPoint x: 0, startPoint y: 0, endPoint x: 172, endPoint y: 156, distance: 232.2
click at [172, 156] on button at bounding box center [175, 157] width 11 height 15
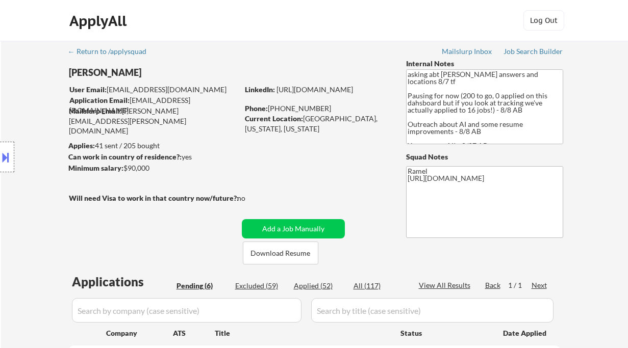
scroll to position [136, 0]
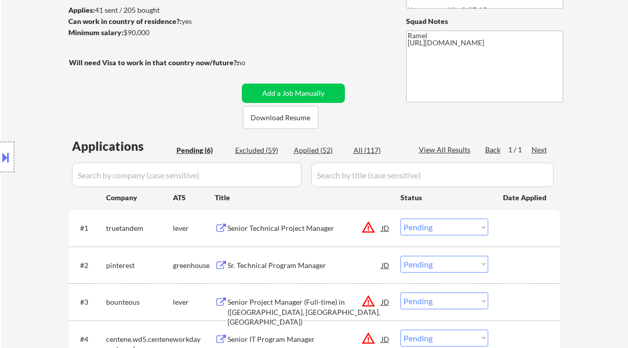
click at [252, 229] on div "Senior Technical Project Manager" at bounding box center [304, 228] width 154 height 10
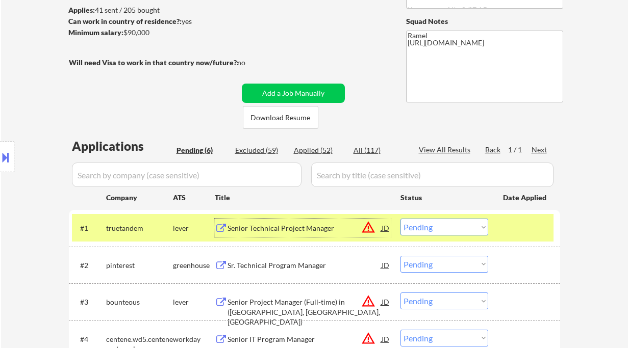
click at [440, 231] on select "Choose an option... Pending Applied Excluded (Questions) Excluded (Expired) Exc…" at bounding box center [444, 227] width 88 height 17
click at [400, 219] on select "Choose an option... Pending Applied Excluded (Questions) Excluded (Expired) Exc…" at bounding box center [444, 227] width 88 height 17
click at [297, 269] on div "Sr. Technical Program Manager" at bounding box center [304, 266] width 154 height 10
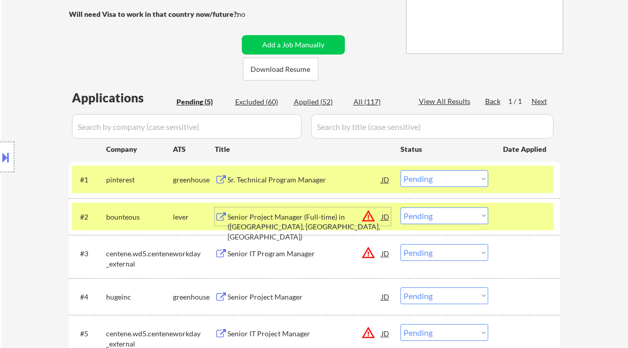
scroll to position [272, 0]
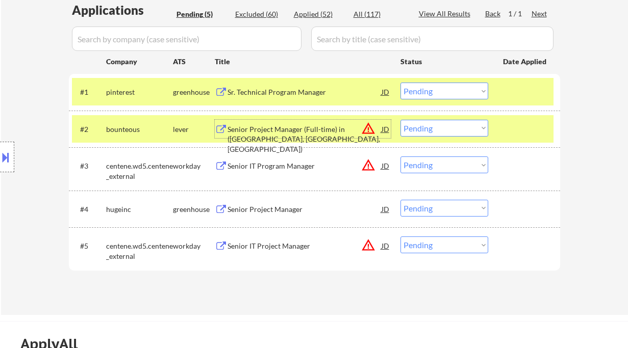
click at [425, 90] on select "Choose an option... Pending Applied Excluded (Questions) Excluded (Expired) Exc…" at bounding box center [444, 91] width 88 height 17
click at [400, 83] on select "Choose an option... Pending Applied Excluded (Questions) Excluded (Expired) Exc…" at bounding box center [444, 91] width 88 height 17
select select ""pending""
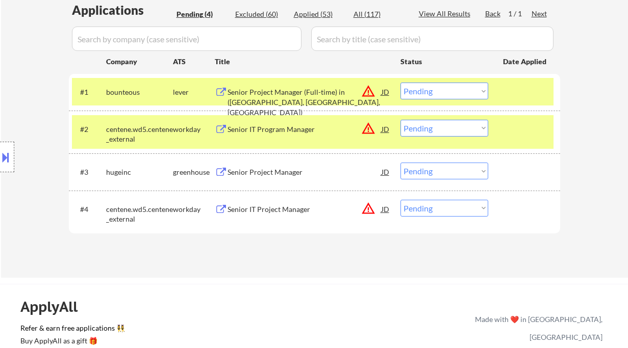
click at [270, 174] on div "Senior Project Manager" at bounding box center [304, 172] width 154 height 10
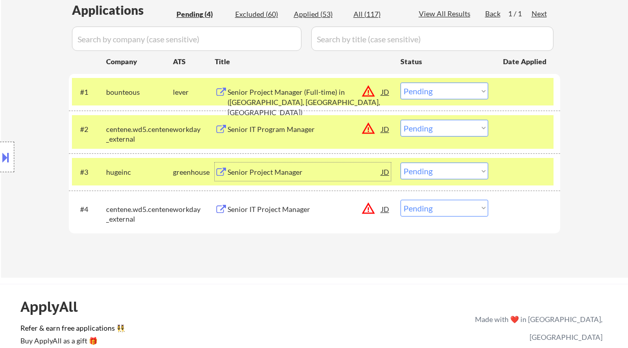
drag, startPoint x: 425, startPoint y: 171, endPoint x: 431, endPoint y: 177, distance: 7.9
click at [425, 171] on select "Choose an option... Pending Applied Excluded (Questions) Excluded (Expired) Exc…" at bounding box center [444, 171] width 88 height 17
click at [400, 163] on select "Choose an option... Pending Applied Excluded (Questions) Excluded (Expired) Exc…" at bounding box center [444, 171] width 88 height 17
click at [431, 126] on select "Choose an option... Pending Applied Excluded (Questions) Excluded (Expired) Exc…" at bounding box center [444, 128] width 88 height 17
select select ""pending""
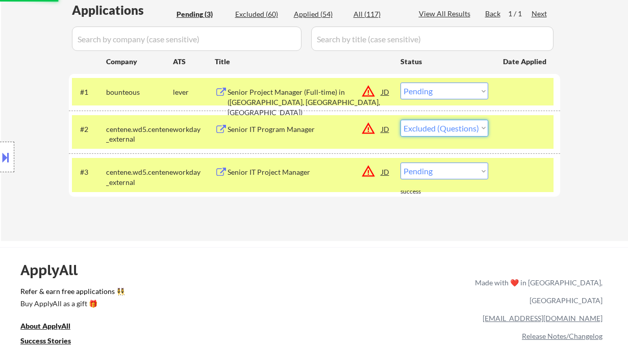
click at [400, 120] on select "Choose an option... Pending Applied Excluded (Questions) Excluded (Expired) Exc…" at bounding box center [444, 128] width 88 height 17
select select ""pending""
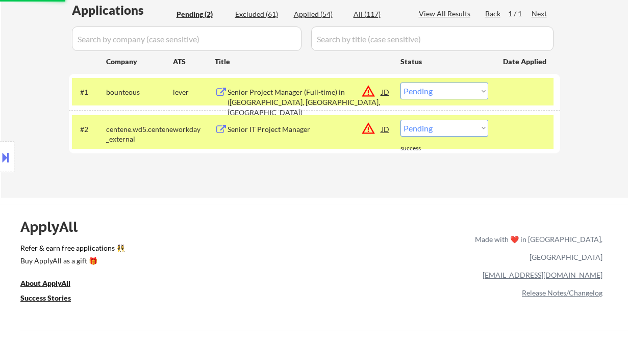
click at [264, 86] on div "Senior Project Manager (Full-time) in ([GEOGRAPHIC_DATA], [GEOGRAPHIC_DATA], [G…" at bounding box center [304, 92] width 154 height 18
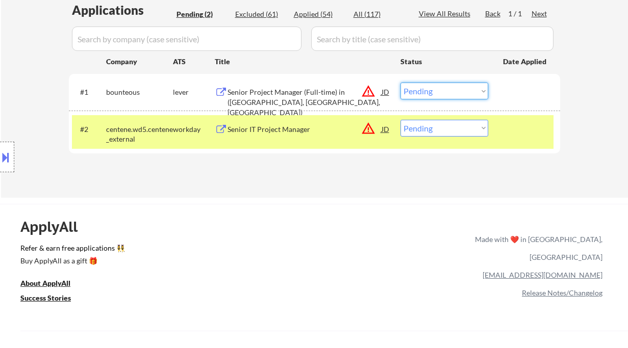
drag, startPoint x: 426, startPoint y: 89, endPoint x: 437, endPoint y: 99, distance: 14.4
click at [426, 89] on select "Choose an option... Pending Applied Excluded (Questions) Excluded (Expired) Exc…" at bounding box center [444, 91] width 88 height 17
click at [400, 83] on select "Choose an option... Pending Applied Excluded (Questions) Excluded (Expired) Exc…" at bounding box center [444, 91] width 88 height 17
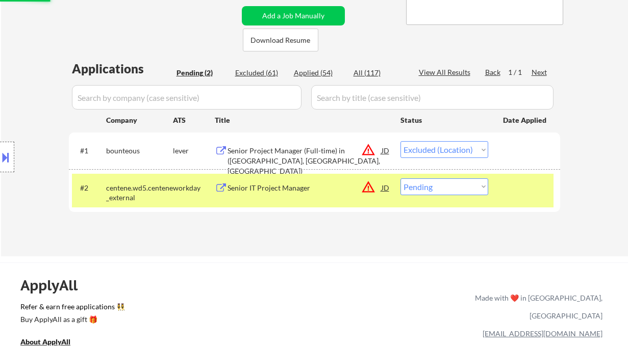
scroll to position [204, 0]
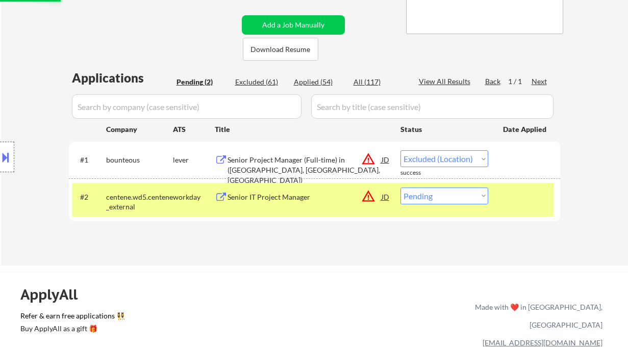
click at [264, 197] on div "Senior IT Project Manager" at bounding box center [304, 197] width 154 height 10
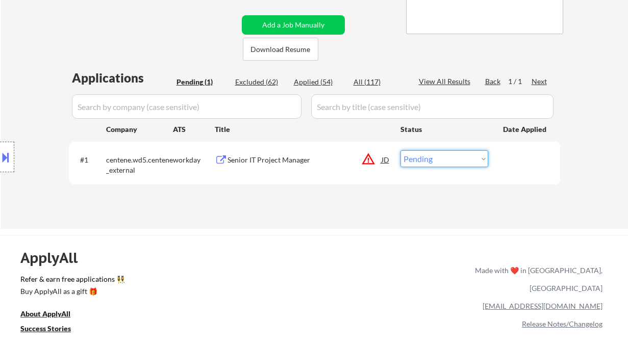
click at [412, 163] on select "Choose an option... Pending Applied Excluded (Questions) Excluded (Expired) Exc…" at bounding box center [444, 158] width 88 height 17
select select ""excluded""
click at [400, 150] on select "Choose an option... Pending Applied Excluded (Questions) Excluded (Expired) Exc…" at bounding box center [444, 158] width 88 height 17
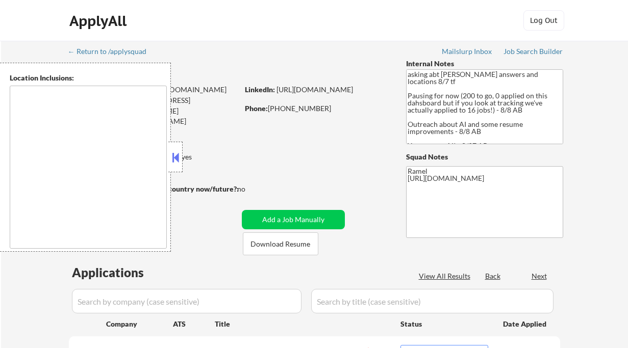
select select ""pending""
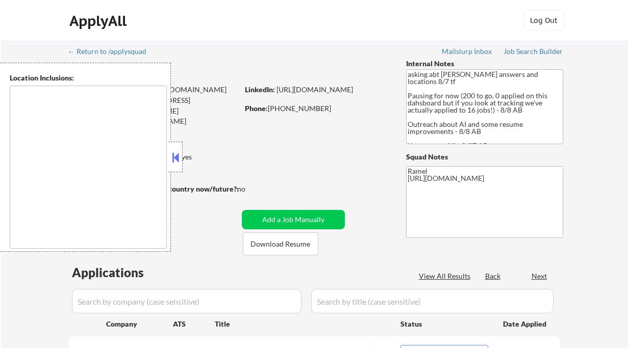
select select ""pending""
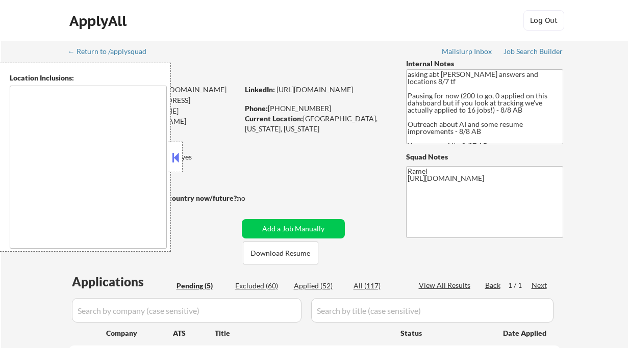
scroll to position [190, 0]
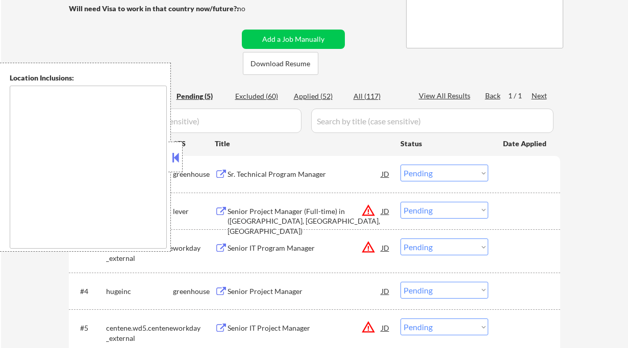
click at [180, 156] on button at bounding box center [175, 157] width 11 height 15
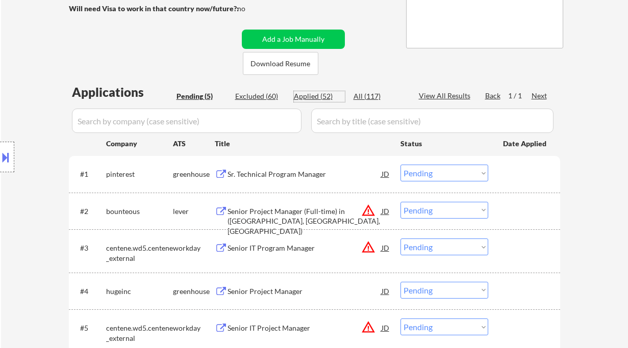
click at [323, 99] on div "Applied (52)" at bounding box center [319, 96] width 51 height 10
select select ""applied""
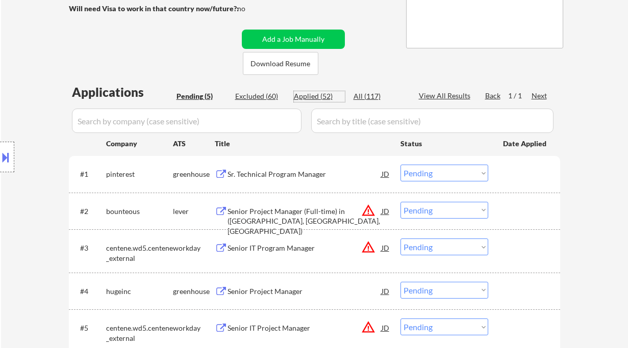
select select ""applied""
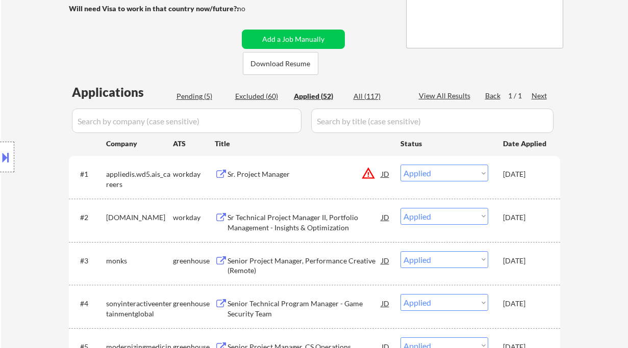
select select ""applied""
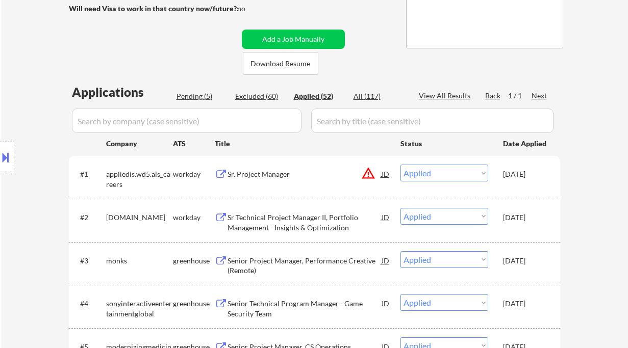
select select ""applied""
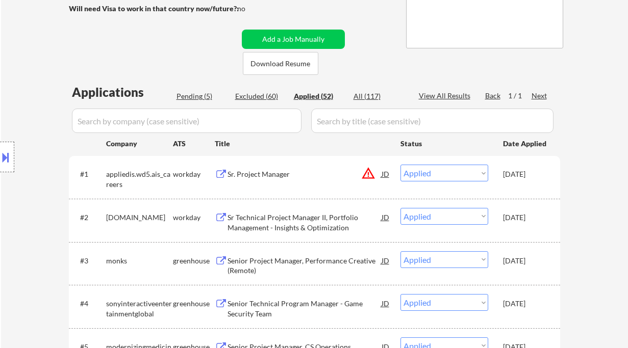
select select ""applied""
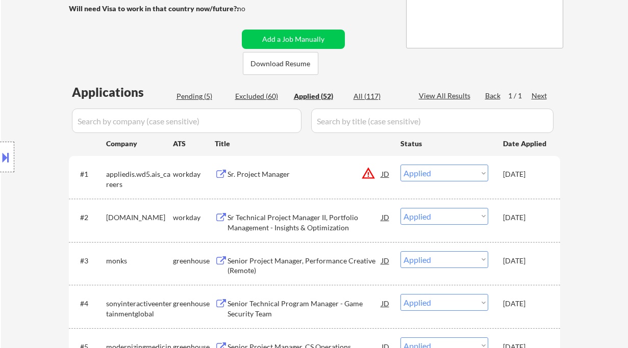
select select ""applied""
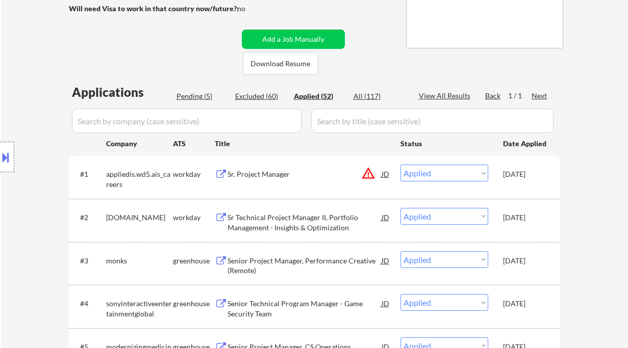
select select ""applied""
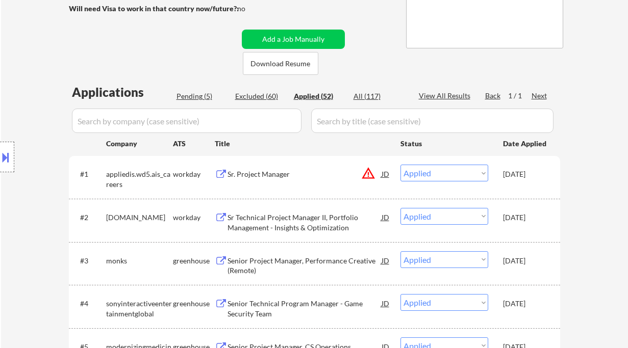
select select ""applied""
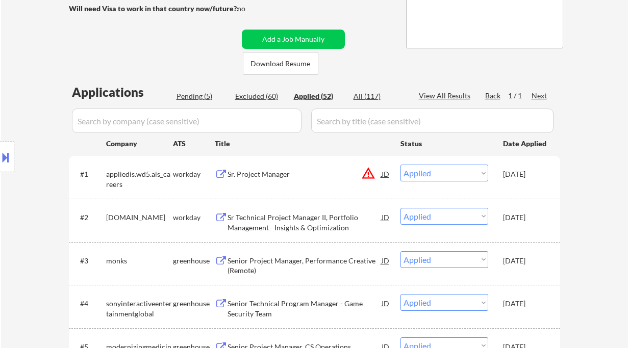
select select ""applied""
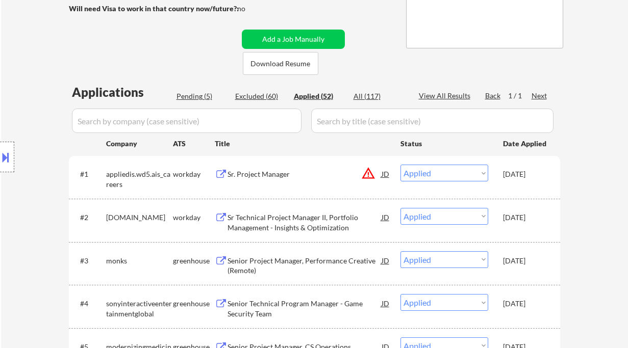
select select ""applied""
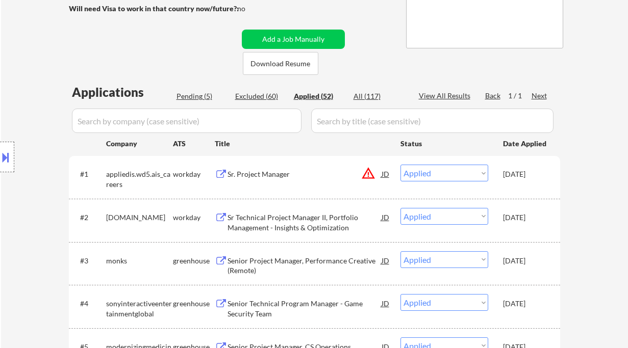
select select ""applied""
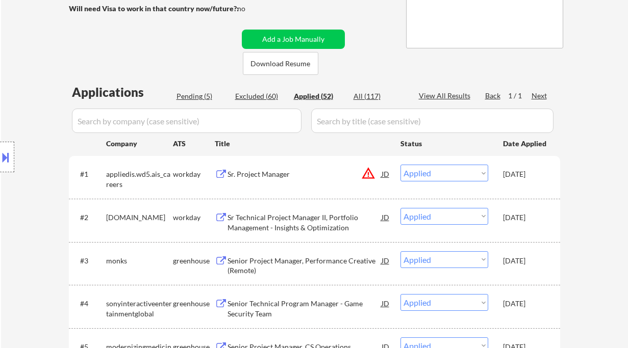
select select ""applied""
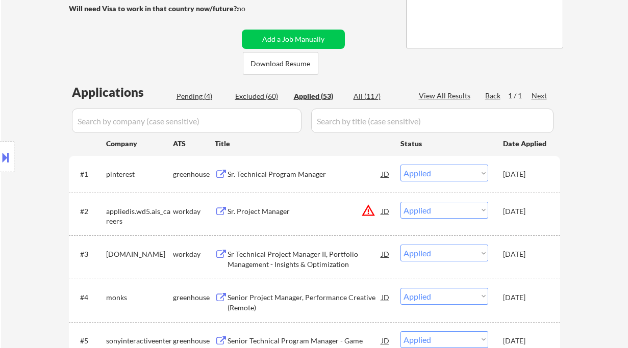
scroll to position [54, 0]
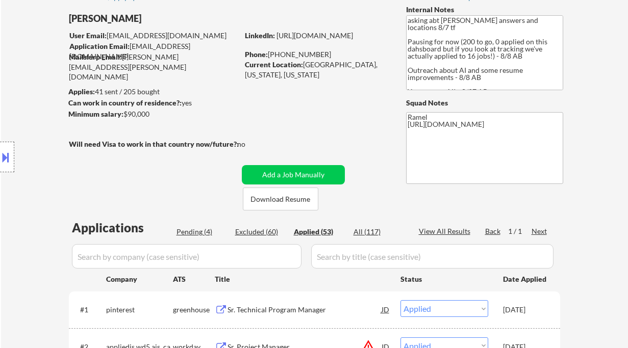
select select ""applied""
drag, startPoint x: 23, startPoint y: 117, endPoint x: 32, endPoint y: 121, distance: 10.0
click at [23, 117] on div "Location Inclusions:" at bounding box center [91, 157] width 183 height 189
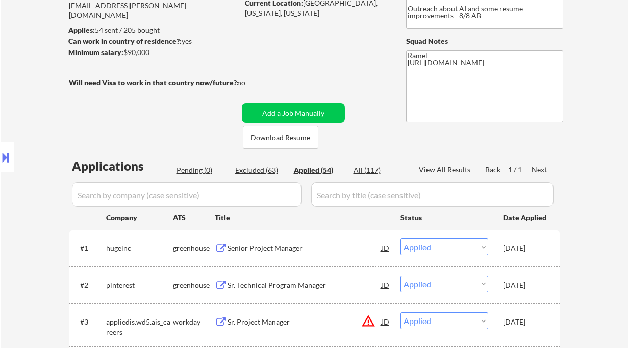
scroll to position [190, 0]
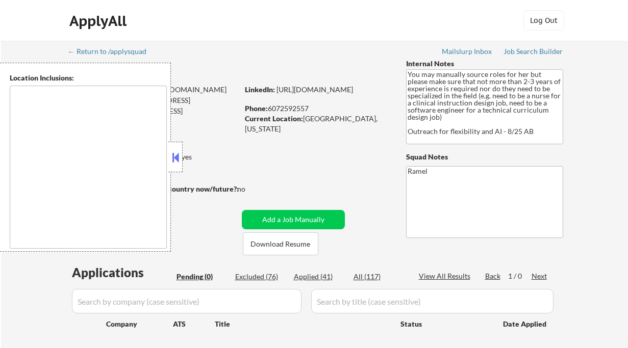
click at [174, 161] on button at bounding box center [175, 157] width 11 height 15
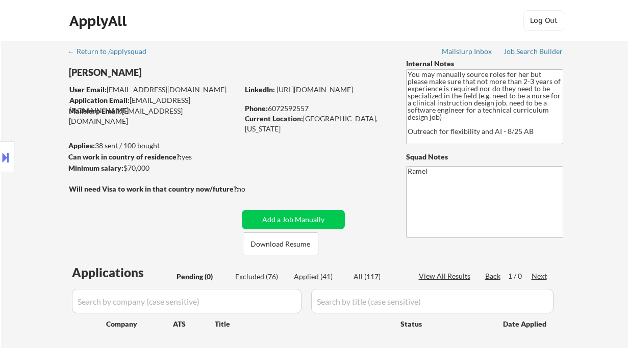
scroll to position [136, 0]
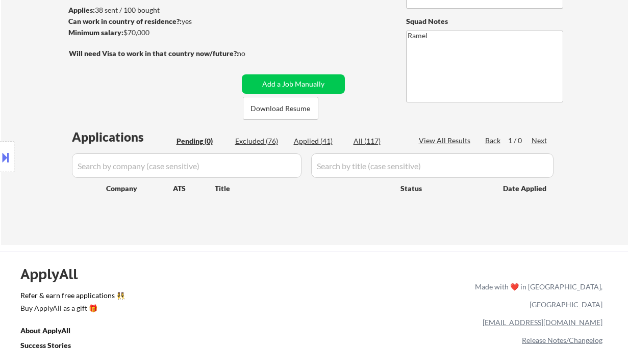
click at [317, 140] on div "Applied (41)" at bounding box center [319, 141] width 51 height 10
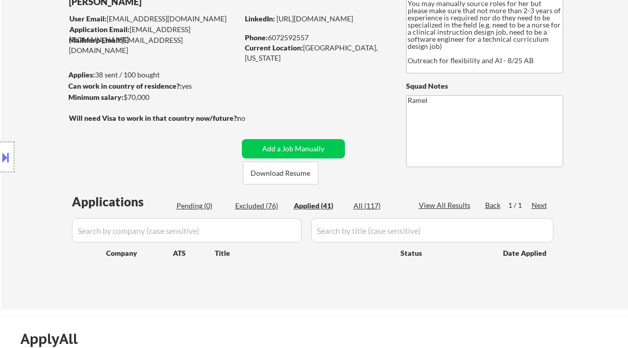
scroll to position [0, 0]
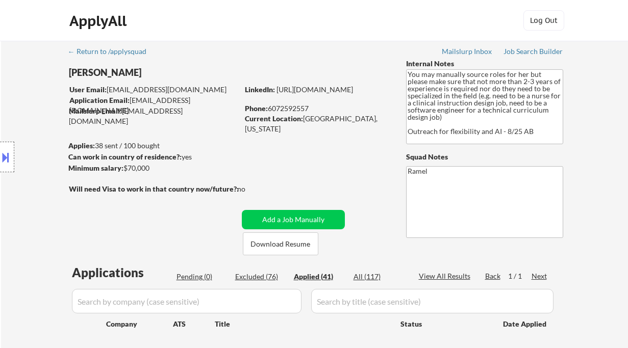
select select ""applied""
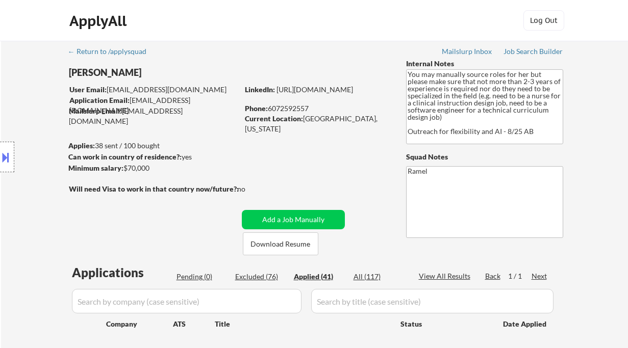
select select ""applied""
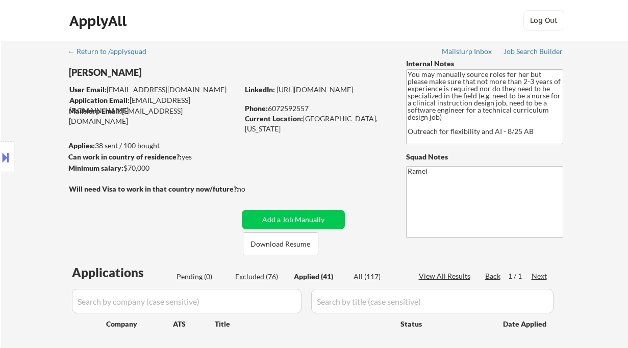
select select ""applied""
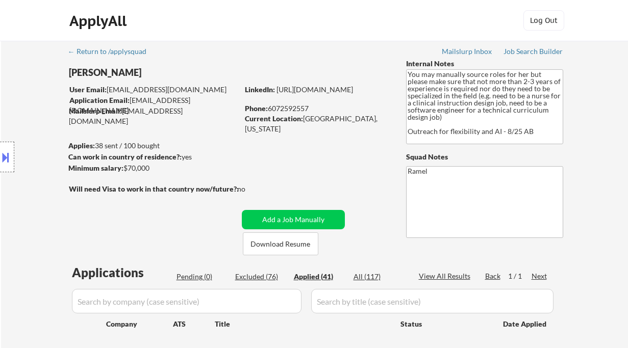
select select ""applied""
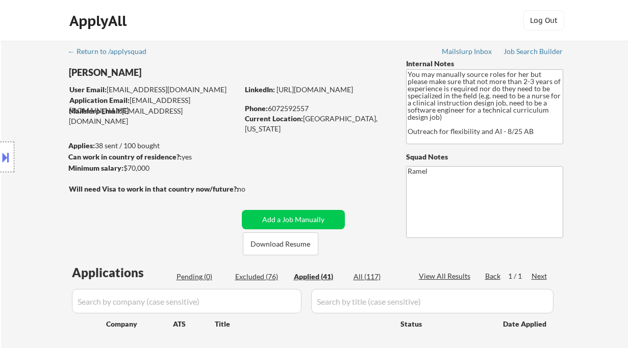
select select ""applied""
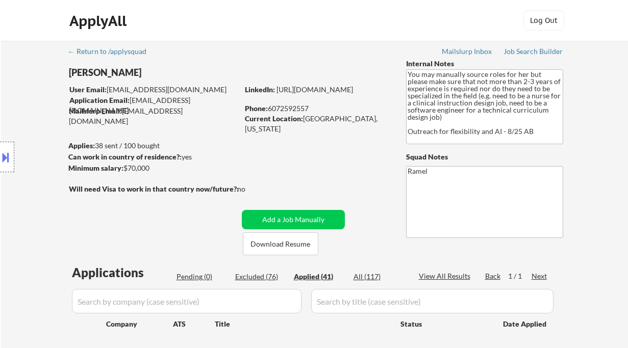
select select ""applied""
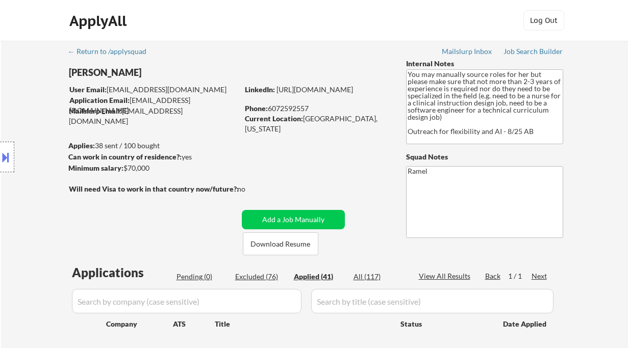
select select ""applied""
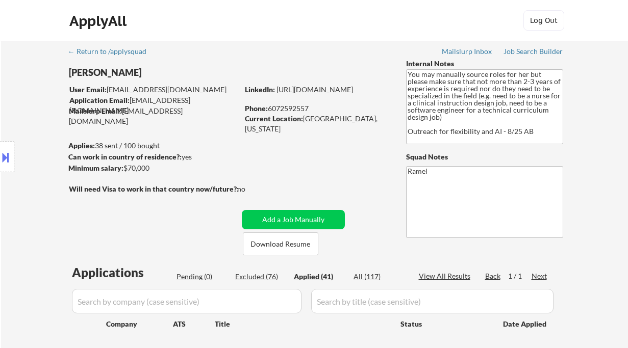
select select ""applied""
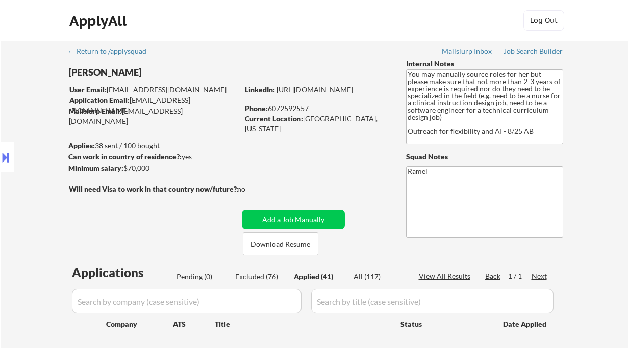
select select ""applied""
click at [459, 52] on div "Mailslurp Inbox" at bounding box center [467, 51] width 51 height 7
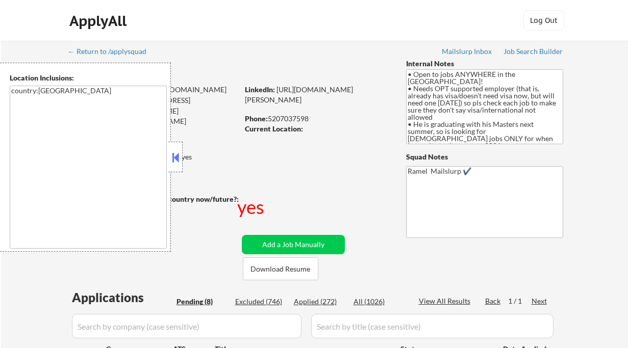
select select ""pending""
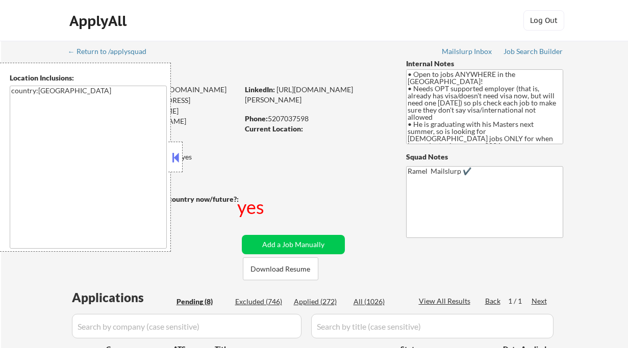
select select ""pending""
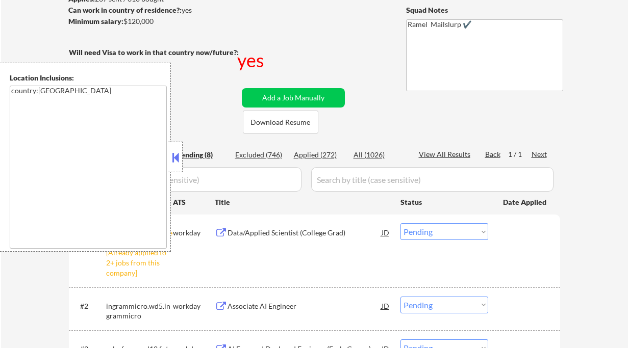
scroll to position [204, 0]
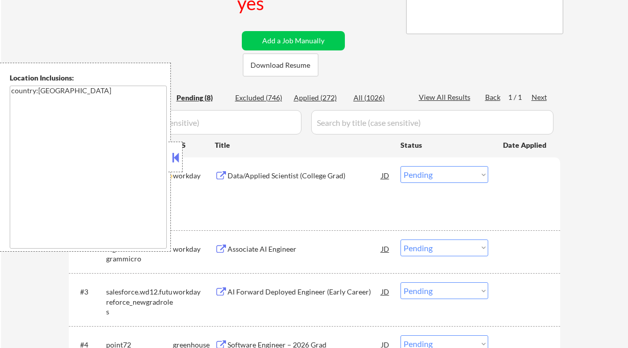
click at [448, 180] on select "Choose an option... Pending Applied Excluded (Questions) Excluded (Expired) Exc…" at bounding box center [444, 174] width 88 height 17
click at [400, 166] on select "Choose an option... Pending Applied Excluded (Questions) Excluded (Expired) Exc…" at bounding box center [444, 174] width 88 height 17
click at [175, 153] on button at bounding box center [175, 157] width 11 height 15
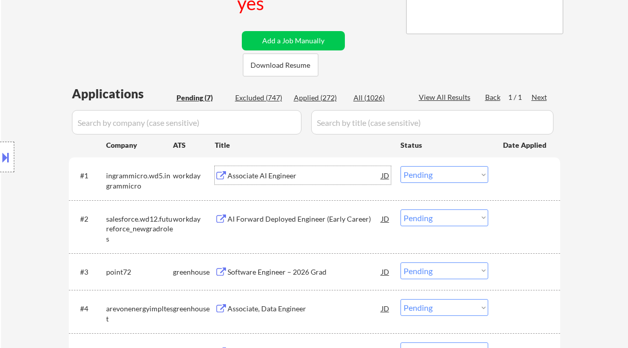
click at [269, 176] on div "Associate AI Engineer" at bounding box center [304, 176] width 154 height 10
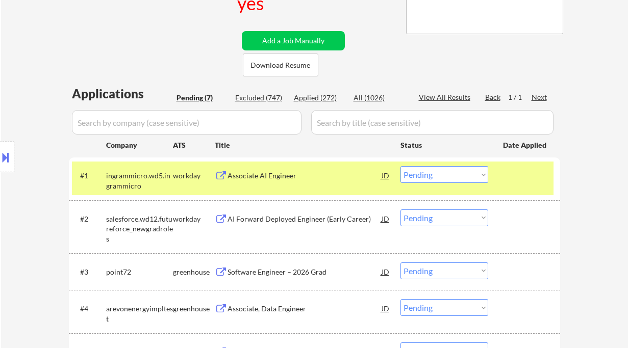
click at [438, 170] on select "Choose an option... Pending Applied Excluded (Questions) Excluded (Expired) Exc…" at bounding box center [444, 174] width 88 height 17
click at [400, 166] on select "Choose an option... Pending Applied Excluded (Questions) Excluded (Expired) Exc…" at bounding box center [444, 174] width 88 height 17
click at [292, 217] on div "AI Forward Deployed Engineer (Early Career)" at bounding box center [304, 219] width 154 height 10
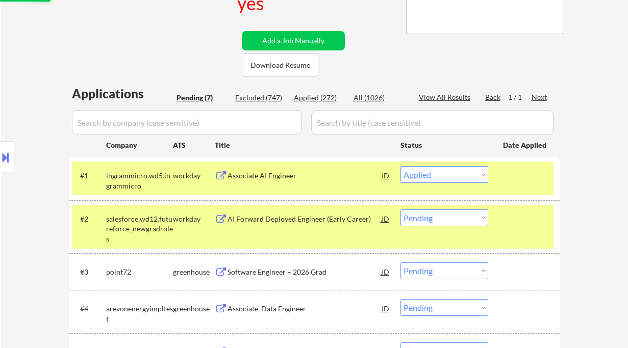
select select ""pending""
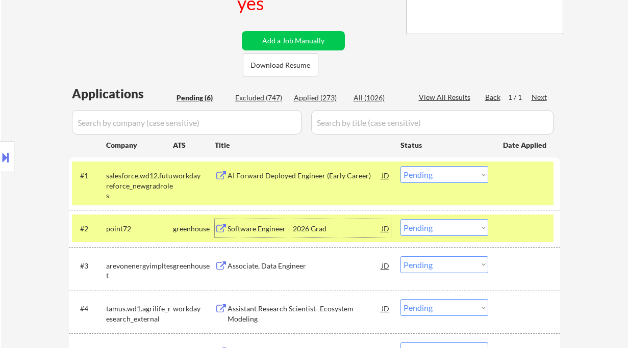
click at [286, 230] on div "Software Engineer – 2026 Grad" at bounding box center [304, 229] width 154 height 10
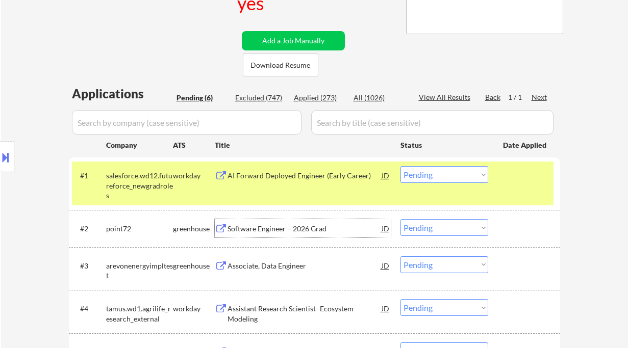
click at [293, 232] on div "Software Engineer – 2026 Grad" at bounding box center [304, 229] width 154 height 10
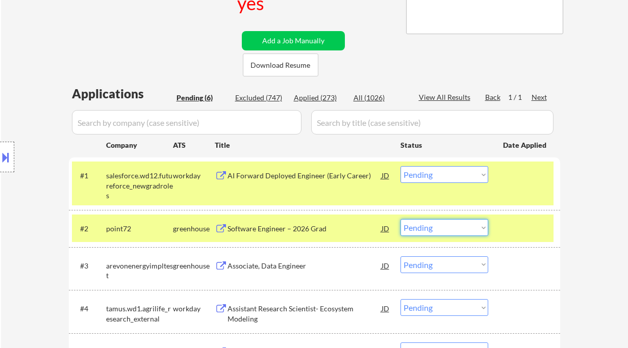
click at [453, 226] on select "Choose an option... Pending Applied Excluded (Questions) Excluded (Expired) Exc…" at bounding box center [444, 227] width 88 height 17
click at [400, 219] on select "Choose an option... Pending Applied Excluded (Questions) Excluded (Expired) Exc…" at bounding box center [444, 227] width 88 height 17
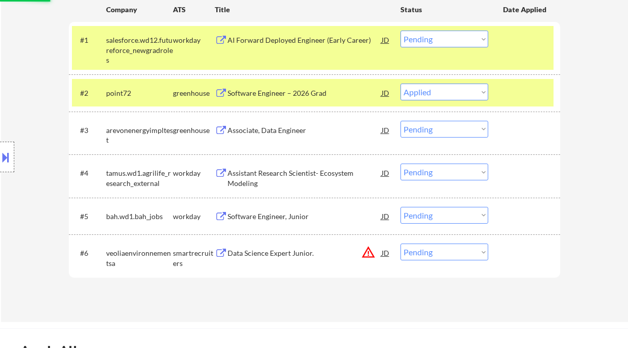
click at [277, 127] on div "Associate, Data Engineer" at bounding box center [304, 130] width 154 height 10
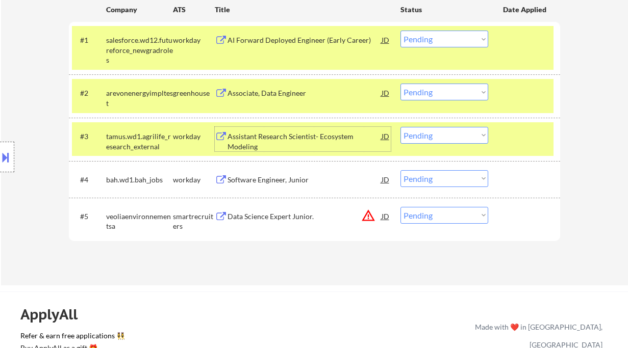
click at [444, 93] on select "Choose an option... Pending Applied Excluded (Questions) Excluded (Expired) Exc…" at bounding box center [444, 92] width 88 height 17
click at [400, 84] on select "Choose an option... Pending Applied Excluded (Questions) Excluded (Expired) Exc…" at bounding box center [444, 92] width 88 height 17
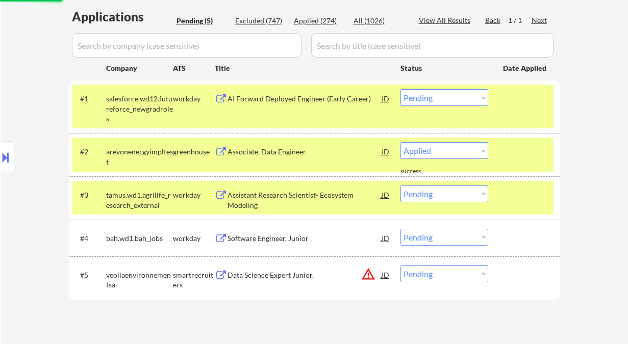
scroll to position [272, 0]
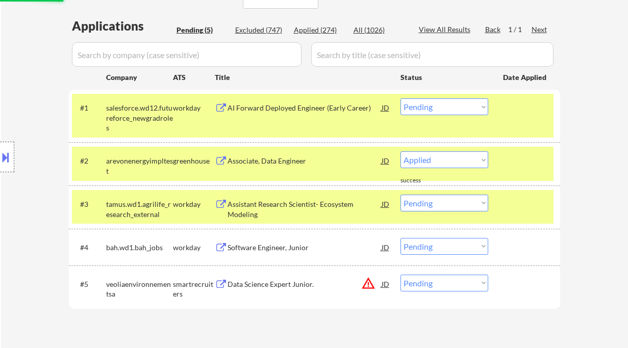
select select ""pending""
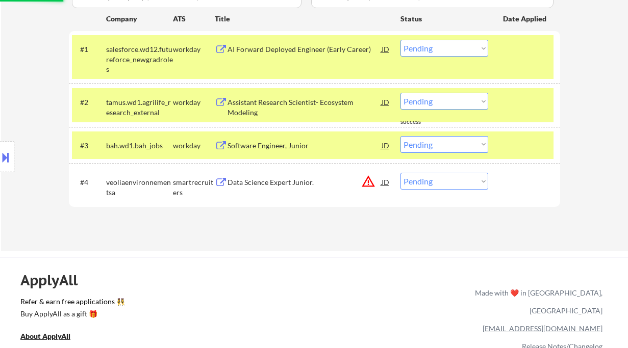
scroll to position [340, 0]
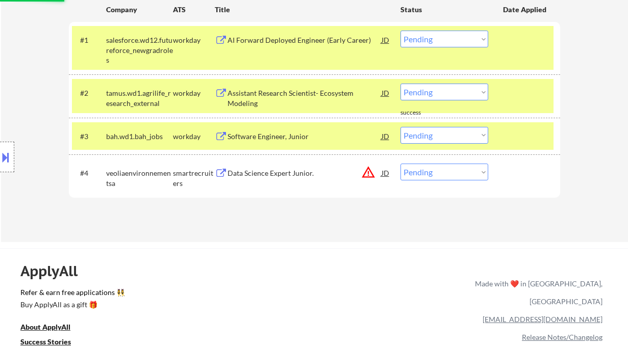
click at [270, 175] on div "Data Science Expert Junior." at bounding box center [304, 173] width 154 height 10
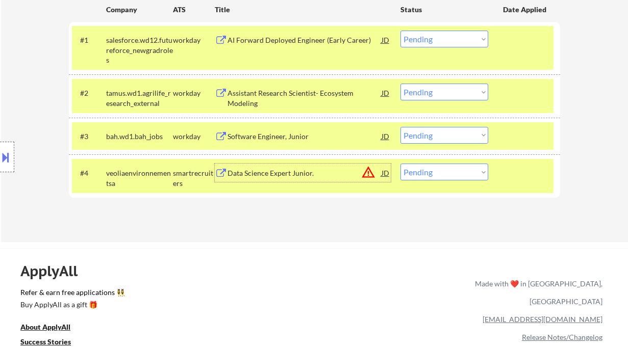
click at [428, 176] on select "Choose an option... Pending Applied Excluded (Questions) Excluded (Expired) Exc…" at bounding box center [444, 172] width 88 height 17
select select ""excluded__location_""
click at [400, 164] on select "Choose an option... Pending Applied Excluded (Questions) Excluded (Expired) Exc…" at bounding box center [444, 172] width 88 height 17
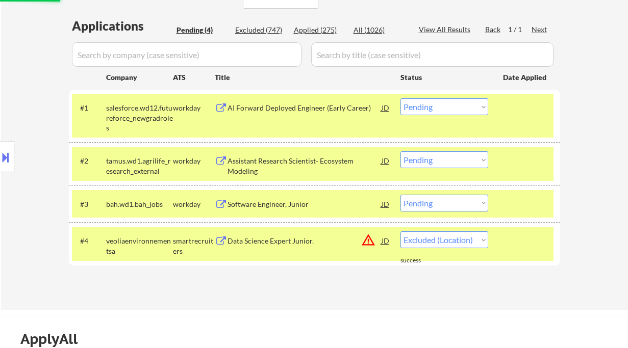
click at [262, 210] on div "Software Engineer, Junior" at bounding box center [304, 204] width 154 height 18
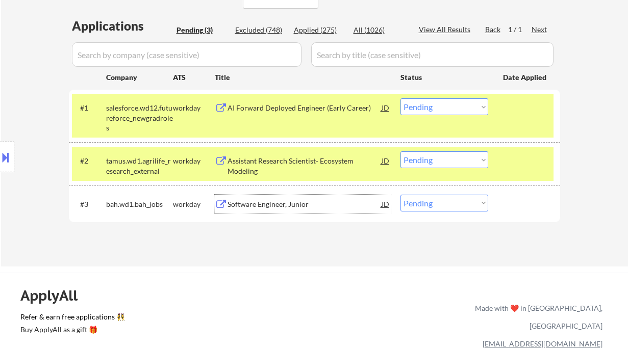
click at [445, 210] on select "Choose an option... Pending Applied Excluded (Questions) Excluded (Expired) Exc…" at bounding box center [444, 203] width 88 height 17
select select ""excluded__other_""
click at [400, 195] on select "Choose an option... Pending Applied Excluded (Questions) Excluded (Expired) Exc…" at bounding box center [444, 203] width 88 height 17
click at [316, 164] on div "Assistant Research Scientist- Ecosystem Modeling" at bounding box center [304, 166] width 154 height 20
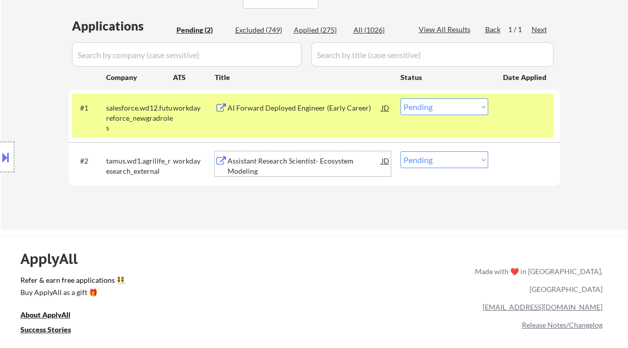
drag, startPoint x: 424, startPoint y: 157, endPoint x: 432, endPoint y: 167, distance: 12.8
click at [424, 158] on select "Choose an option... Pending Applied Excluded (Questions) Excluded (Expired) Exc…" at bounding box center [444, 159] width 88 height 17
select select ""excluded__bad_match_""
click at [400, 151] on select "Choose an option... Pending Applied Excluded (Questions) Excluded (Expired) Exc…" at bounding box center [444, 159] width 88 height 17
drag, startPoint x: 437, startPoint y: 106, endPoint x: 442, endPoint y: 114, distance: 9.6
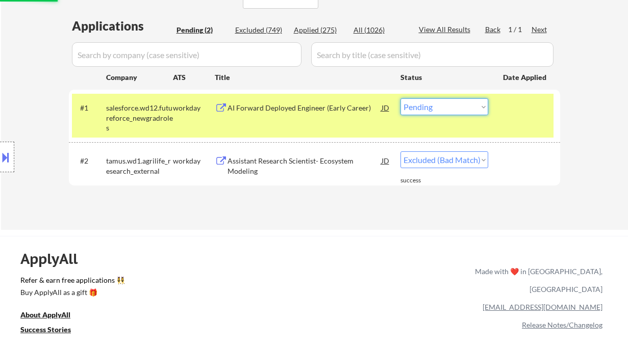
click at [437, 106] on select "Choose an option... Pending Applied Excluded (Questions) Excluded (Expired) Exc…" at bounding box center [444, 106] width 88 height 17
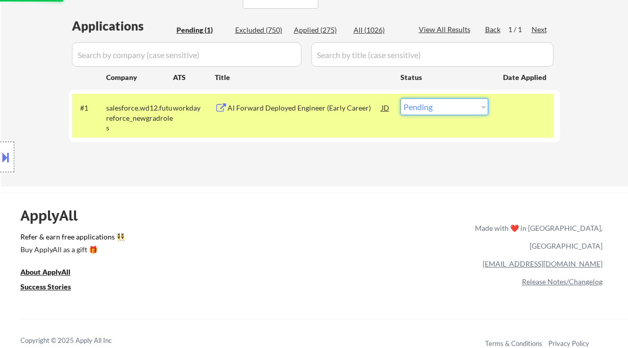
select select ""excluded__other_""
click at [400, 98] on select "Choose an option... Pending Applied Excluded (Questions) Excluded (Expired) Exc…" at bounding box center [444, 106] width 88 height 17
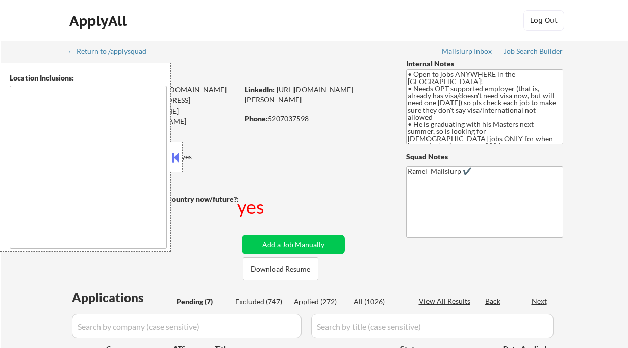
type textarea "country:[GEOGRAPHIC_DATA]"
select select ""pending""
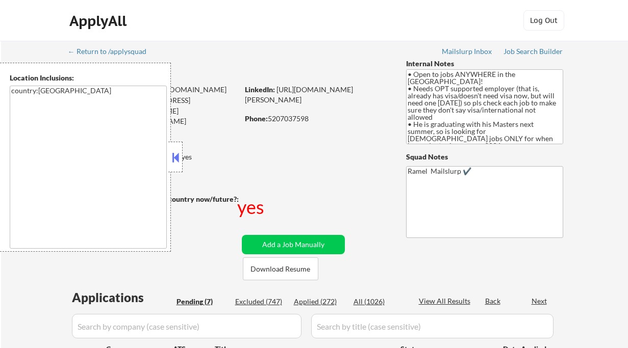
select select ""pending""
click at [177, 158] on button at bounding box center [175, 157] width 11 height 15
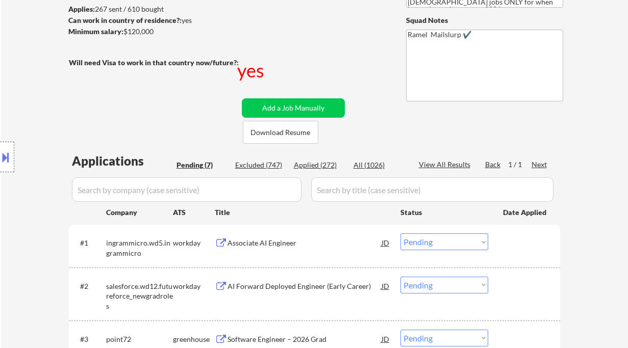
scroll to position [204, 0]
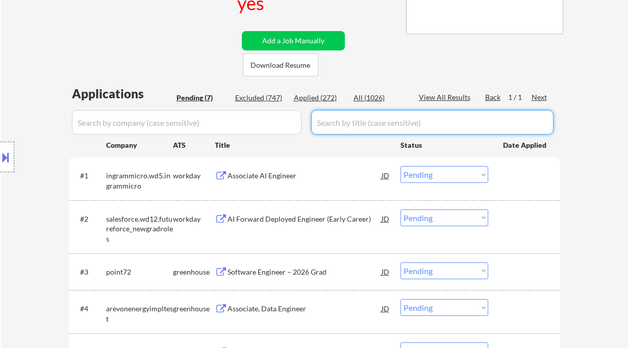
click at [318, 104] on div "Applications Pending (7) Excluded (747) Applied (272) All (1026) View All Resul…" at bounding box center [314, 283] width 491 height 396
click at [318, 94] on div "Applied (272)" at bounding box center [319, 98] width 51 height 10
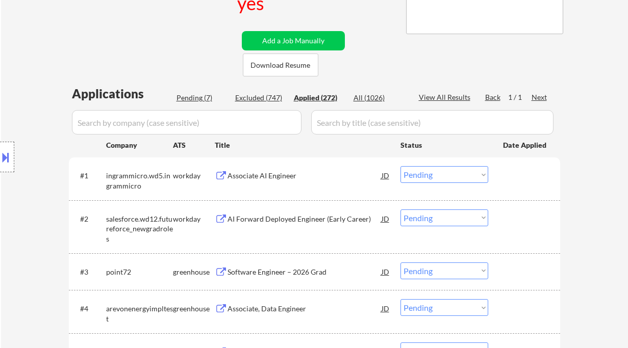
select select ""applied""
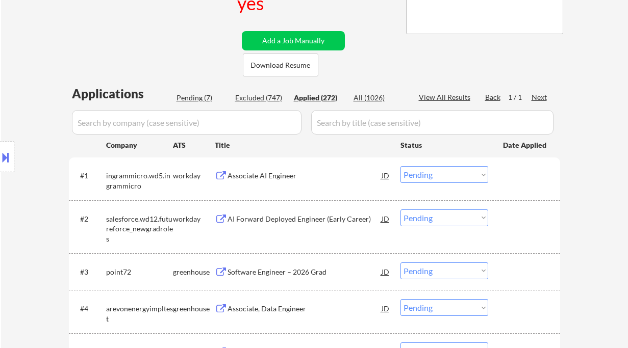
select select ""applied""
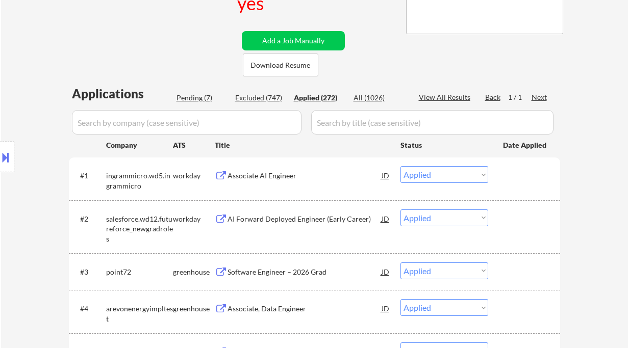
select select ""applied""
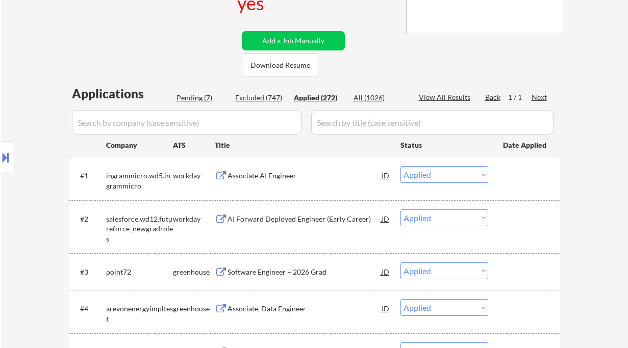
select select ""applied""
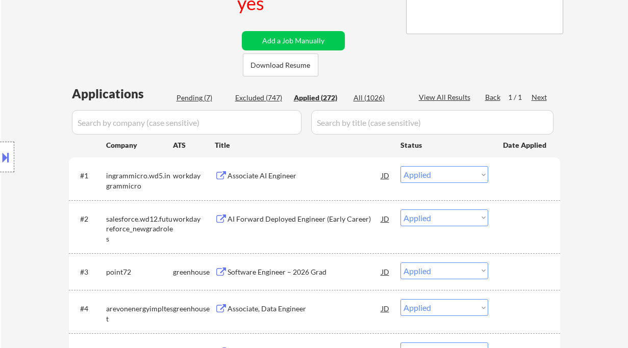
select select ""applied""
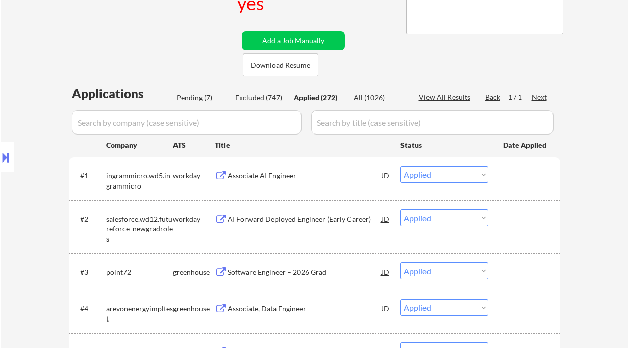
select select ""applied""
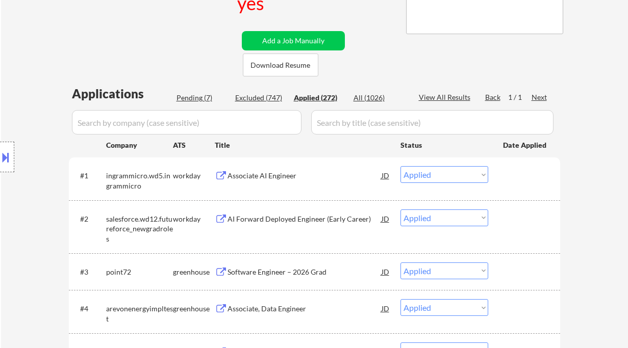
select select ""applied""
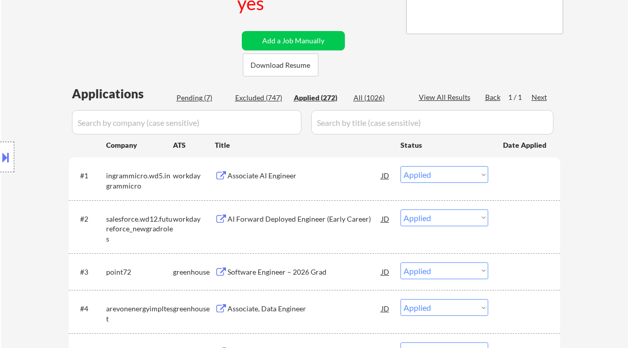
select select ""applied""
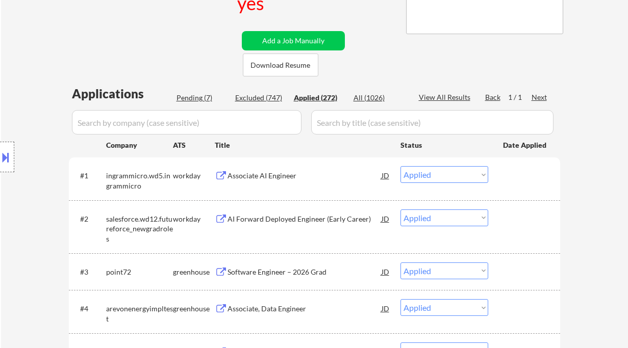
select select ""applied""
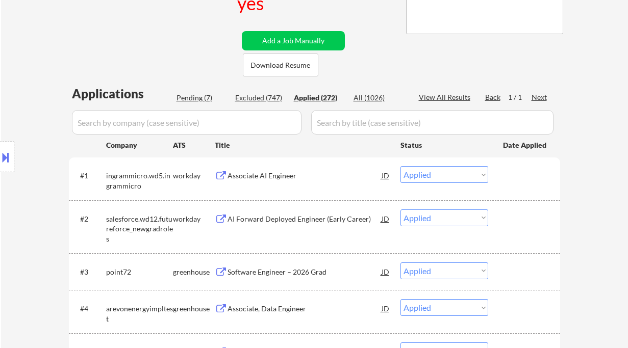
select select ""applied""
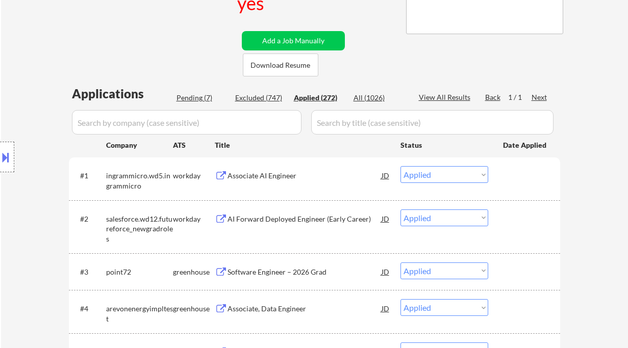
select select ""applied""
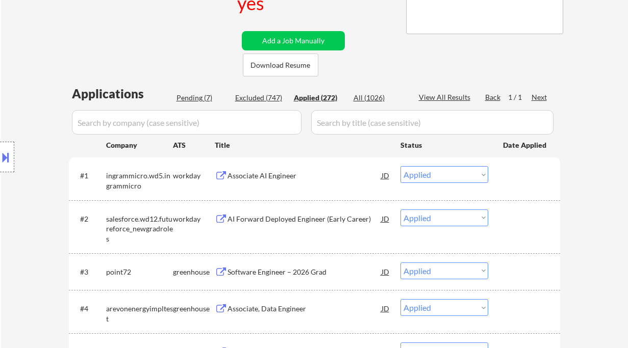
select select ""applied""
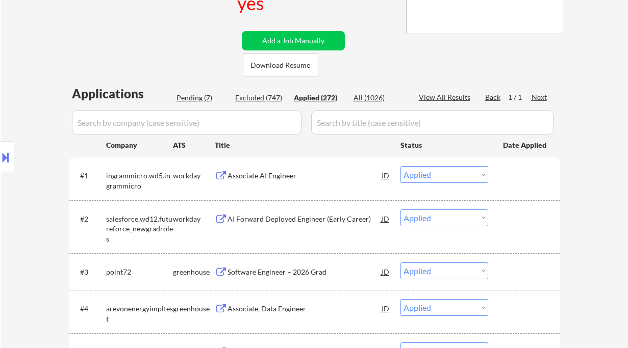
select select ""applied""
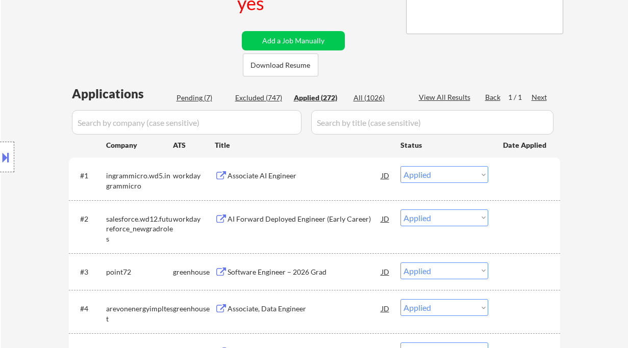
select select ""applied""
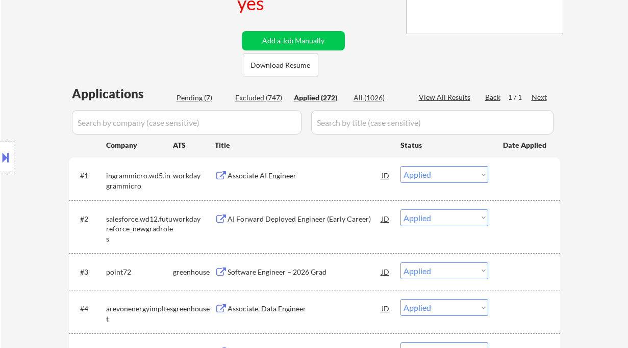
select select ""applied""
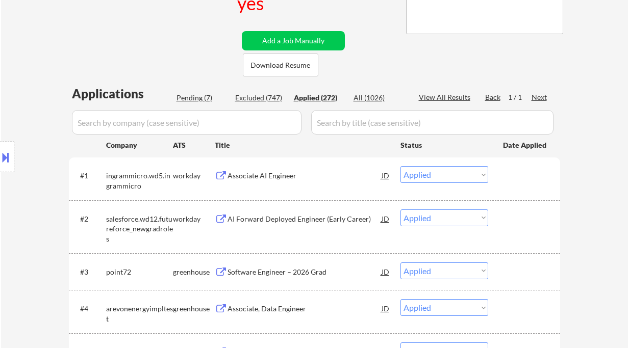
select select ""applied""
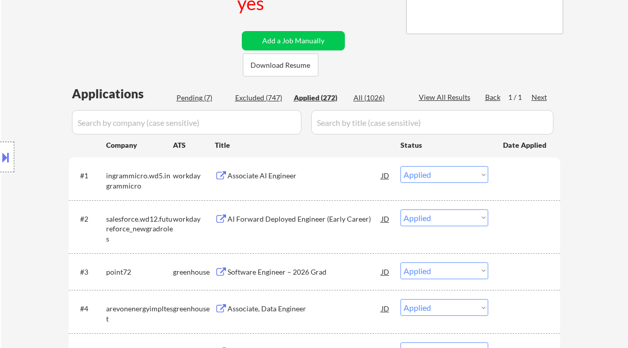
select select ""applied""
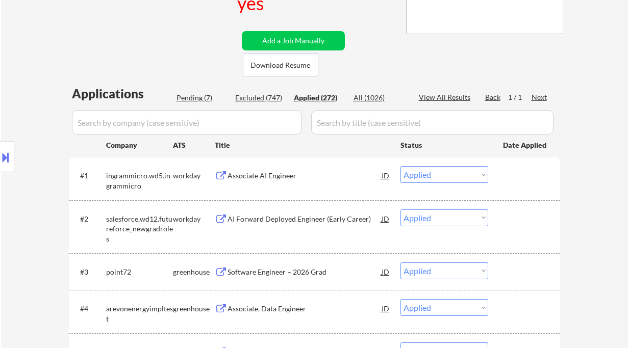
select select ""applied""
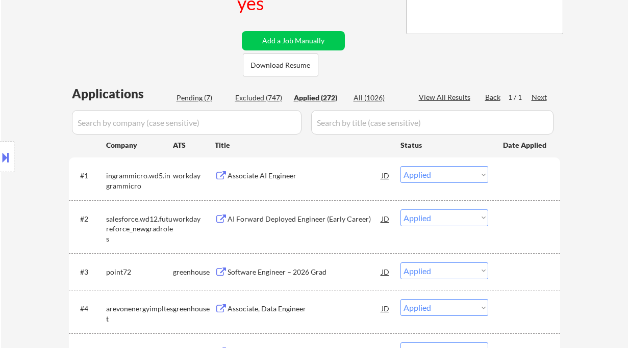
select select ""applied""
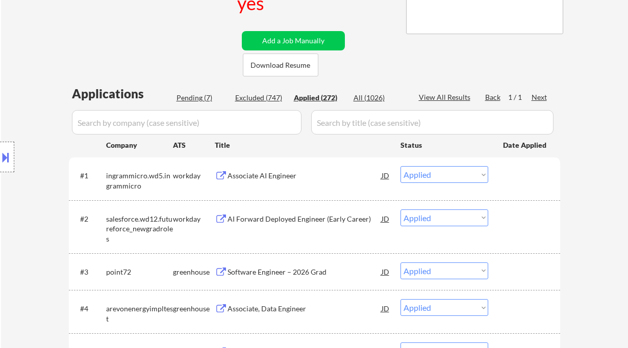
select select ""applied""
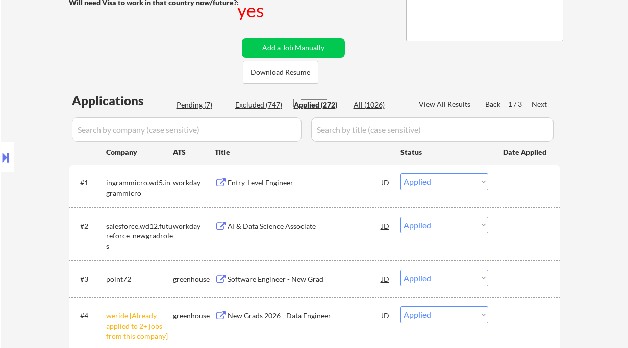
scroll to position [68, 0]
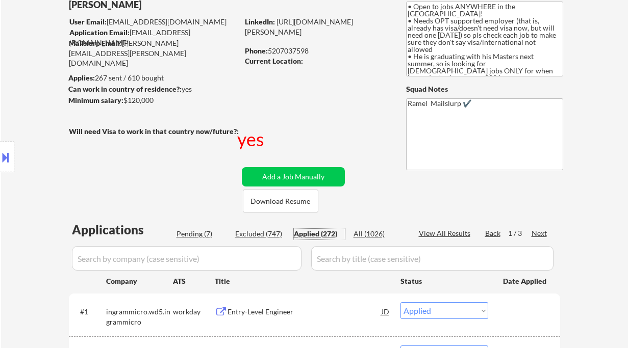
click at [285, 52] on div "Phone: [PHONE_NUMBER]" at bounding box center [317, 51] width 144 height 10
copy div "5207037598"
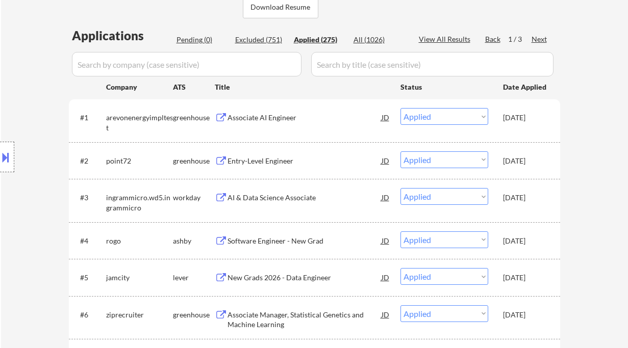
scroll to position [272, 0]
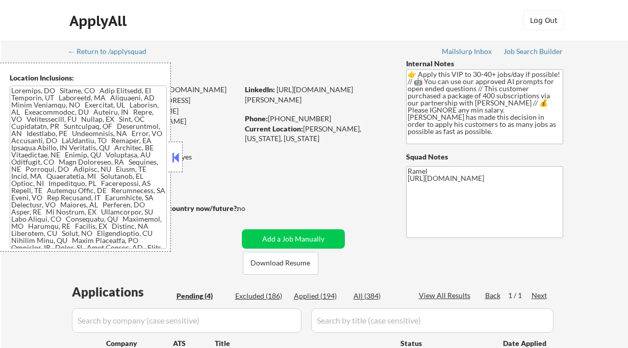
select select ""pending""
click at [179, 161] on button at bounding box center [175, 157] width 11 height 15
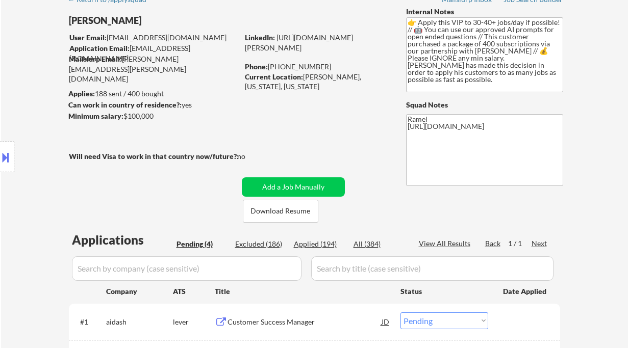
scroll to position [68, 0]
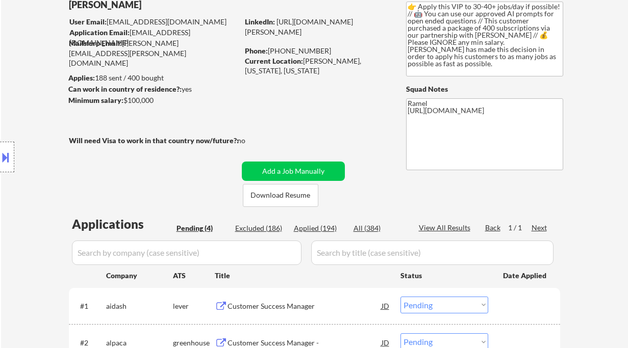
click at [264, 309] on div "Customer Success Manager" at bounding box center [304, 306] width 154 height 10
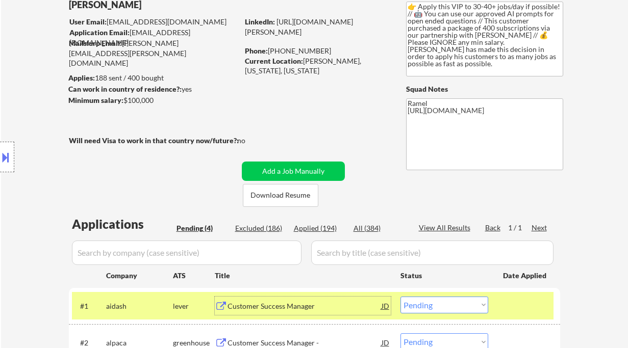
scroll to position [272, 0]
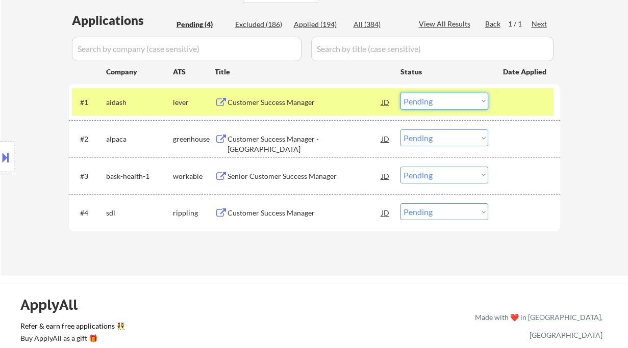
drag, startPoint x: 428, startPoint y: 102, endPoint x: 432, endPoint y: 109, distance: 7.8
click at [428, 102] on select "Choose an option... Pending Applied Excluded (Questions) Excluded (Expired) Exc…" at bounding box center [444, 101] width 88 height 17
click at [400, 93] on select "Choose an option... Pending Applied Excluded (Questions) Excluded (Expired) Exc…" at bounding box center [444, 101] width 88 height 17
click at [323, 135] on div "Customer Success Manager - [GEOGRAPHIC_DATA]" at bounding box center [304, 144] width 154 height 20
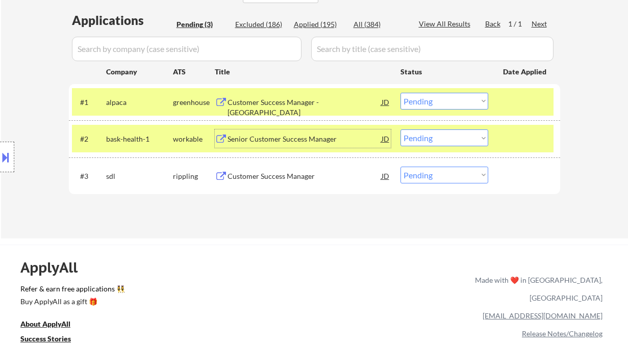
drag, startPoint x: 457, startPoint y: 98, endPoint x: 456, endPoint y: 109, distance: 10.7
click at [457, 98] on select "Choose an option... Pending Applied Excluded (Questions) Excluded (Expired) Exc…" at bounding box center [444, 101] width 88 height 17
click at [400, 93] on select "Choose an option... Pending Applied Excluded (Questions) Excluded (Expired) Exc…" at bounding box center [444, 101] width 88 height 17
click at [313, 140] on div "Senior Customer Success Manager" at bounding box center [304, 139] width 154 height 10
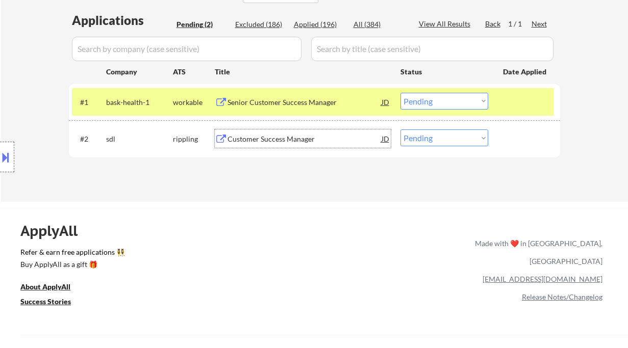
drag, startPoint x: 441, startPoint y: 95, endPoint x: 450, endPoint y: 108, distance: 15.7
click at [441, 95] on select "Choose an option... Pending Applied Excluded (Questions) Excluded (Expired) Exc…" at bounding box center [444, 101] width 88 height 17
click at [400, 93] on select "Choose an option... Pending Applied Excluded (Questions) Excluded (Expired) Exc…" at bounding box center [444, 101] width 88 height 17
click at [285, 141] on div "Customer Success Manager" at bounding box center [304, 139] width 154 height 10
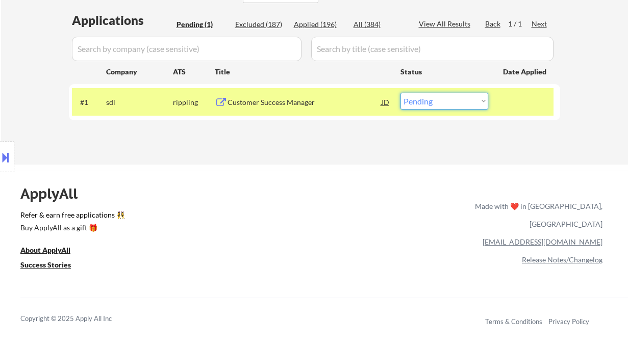
drag, startPoint x: 432, startPoint y: 100, endPoint x: 436, endPoint y: 108, distance: 8.9
click at [432, 100] on select "Choose an option... Pending Applied Excluded (Questions) Excluded (Expired) Exc…" at bounding box center [444, 101] width 88 height 17
select select ""applied""
click at [400, 93] on select "Choose an option... Pending Applied Excluded (Questions) Excluded (Expired) Exc…" at bounding box center [444, 101] width 88 height 17
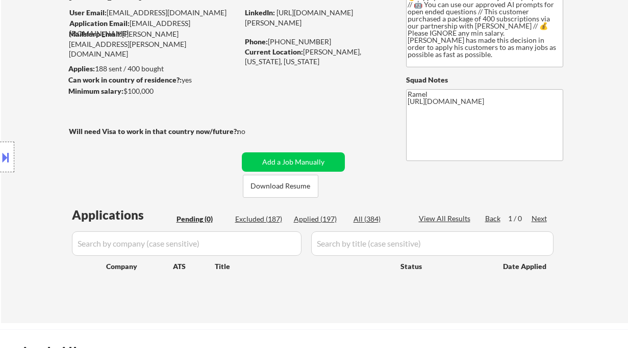
scroll to position [68, 0]
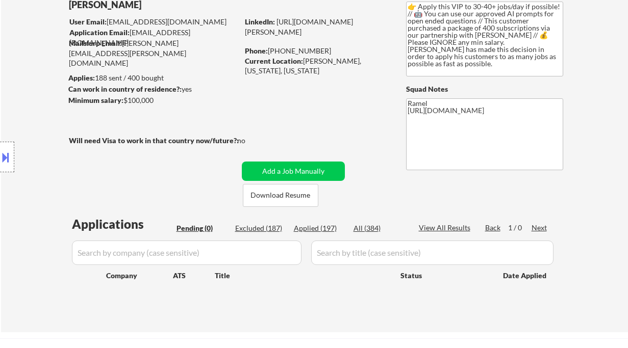
drag, startPoint x: 26, startPoint y: 74, endPoint x: 77, endPoint y: 17, distance: 76.9
click at [26, 74] on div "Location Inclusions:" at bounding box center [91, 157] width 183 height 189
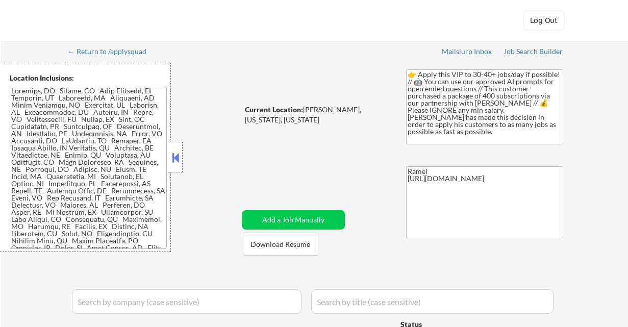
select select ""pending""
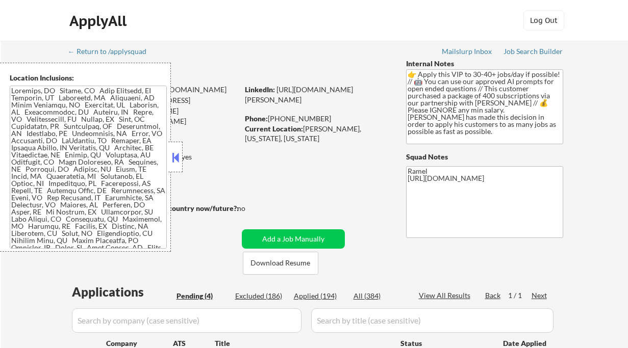
click at [321, 297] on div "Applied (194)" at bounding box center [319, 296] width 51 height 10
click at [173, 160] on button at bounding box center [175, 157] width 11 height 15
select select ""applied""
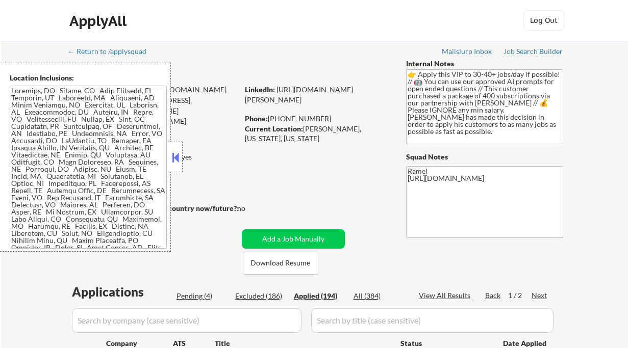
select select ""applied""
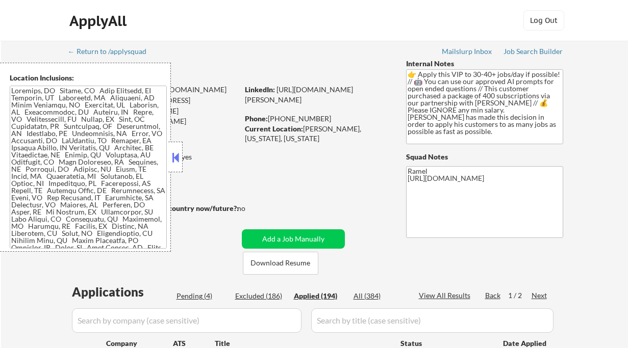
select select ""applied""
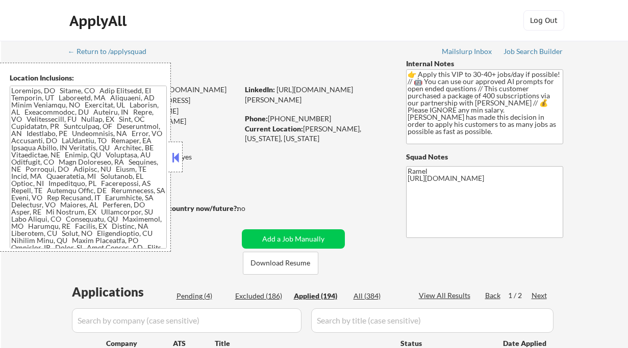
select select ""applied""
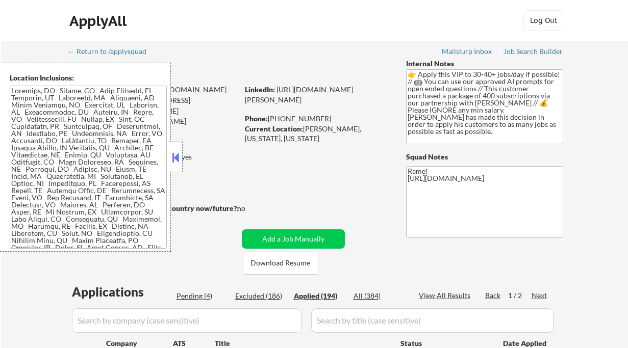
select select ""applied""
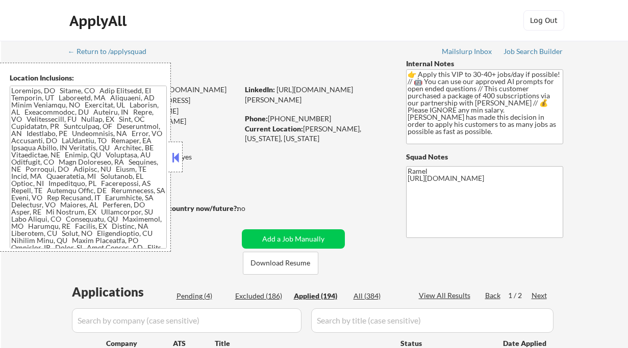
select select ""applied""
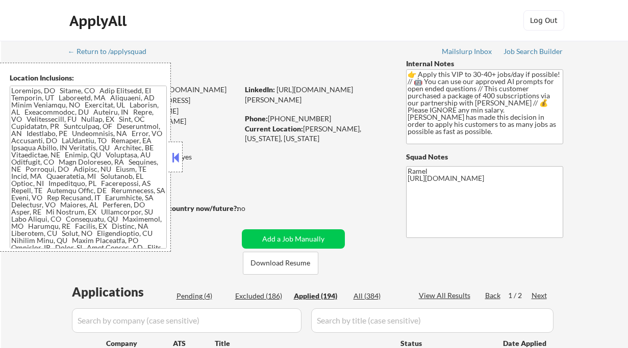
select select ""applied""
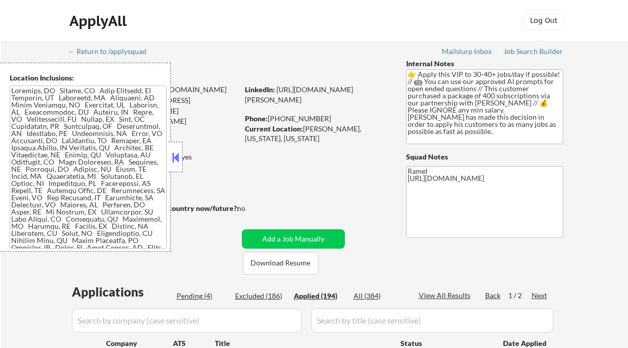
select select ""applied""
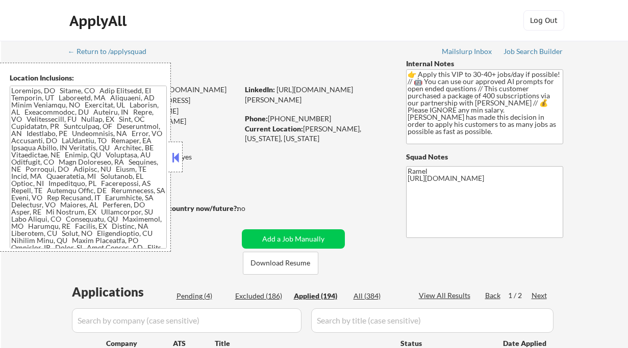
select select ""applied""
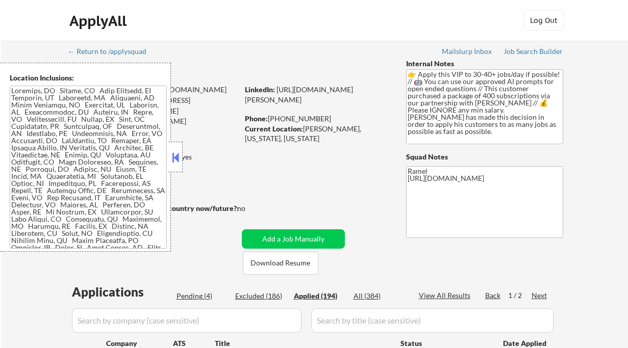
select select ""applied""
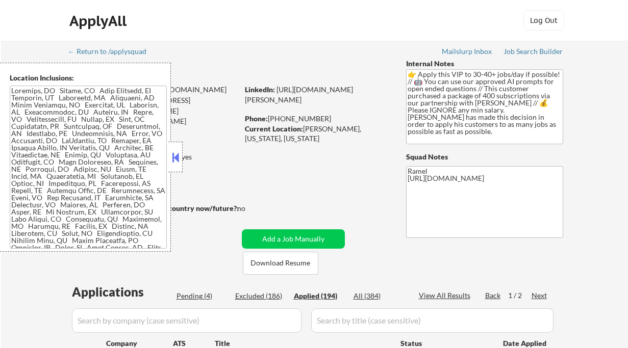
select select ""applied""
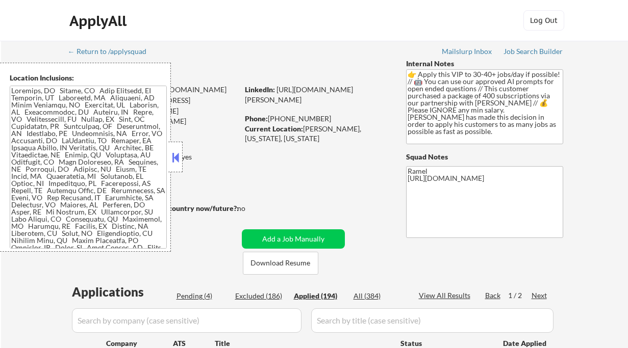
select select ""applied""
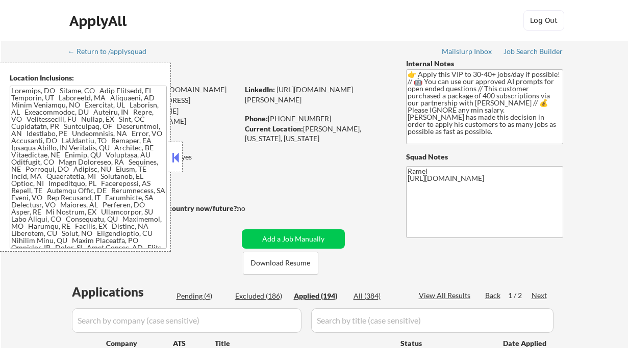
select select ""applied""
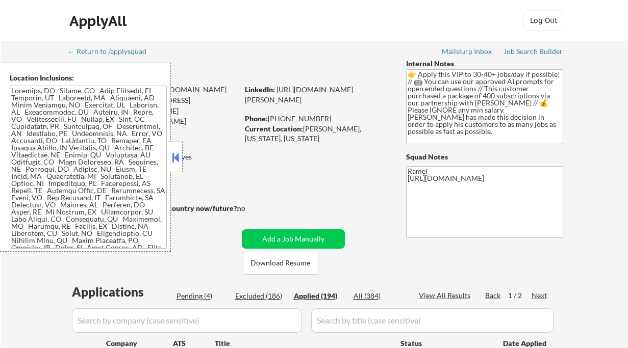
select select ""applied""
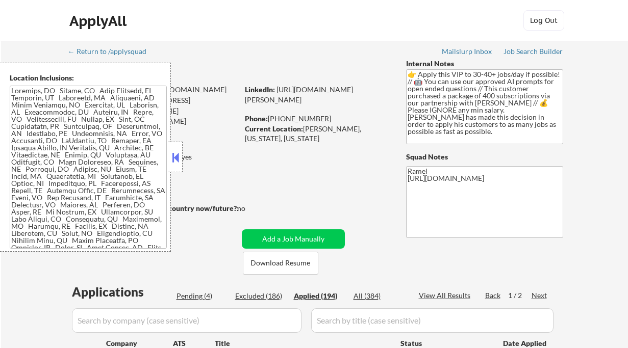
select select ""applied""
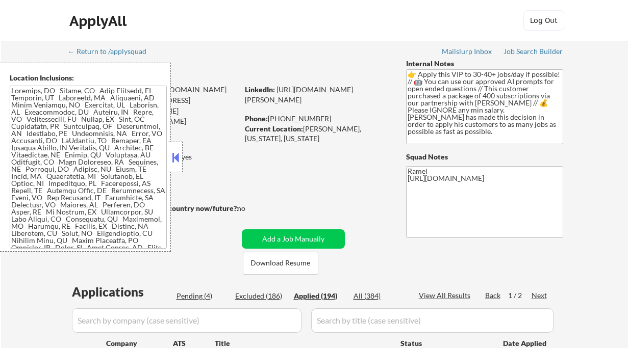
select select ""applied""
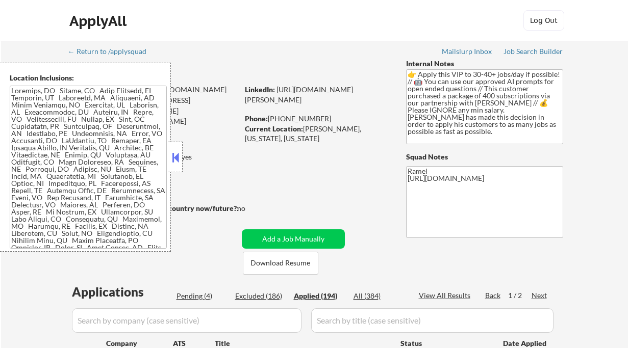
select select ""applied""
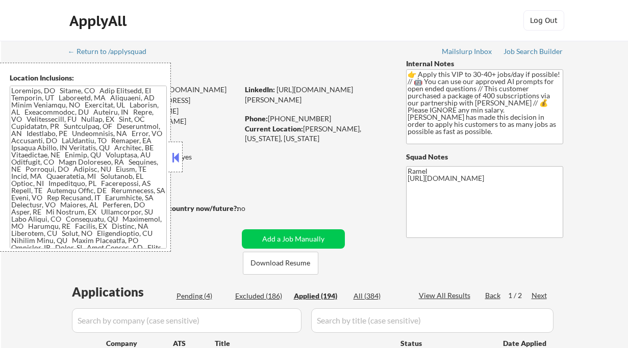
select select ""applied""
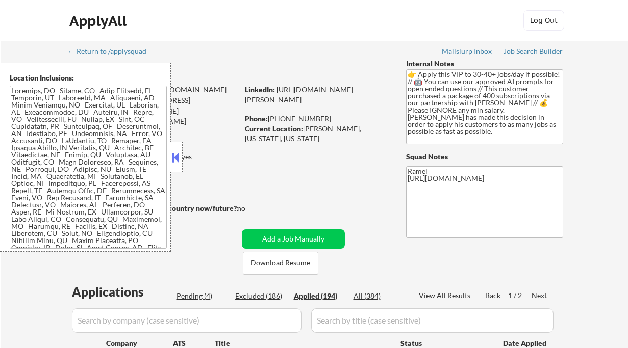
select select ""applied""
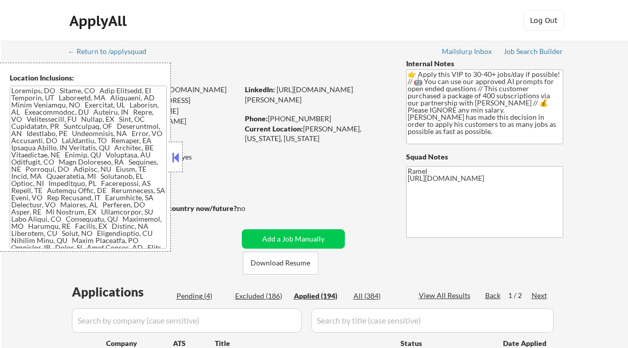
select select ""applied""
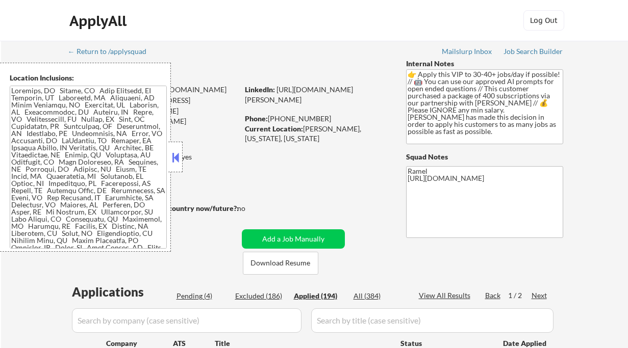
select select ""applied""
click at [442, 291] on div "View All Results" at bounding box center [446, 296] width 55 height 10
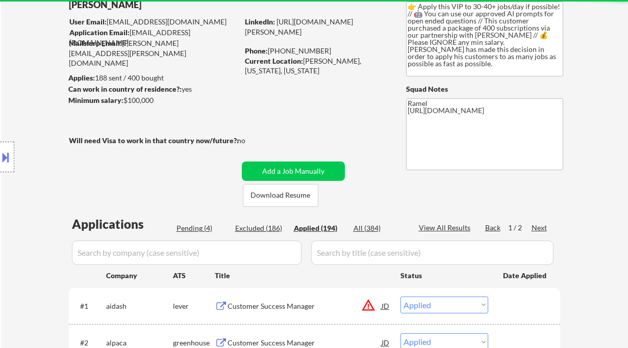
click at [441, 231] on div "View All Results" at bounding box center [446, 228] width 55 height 10
select select ""applied""
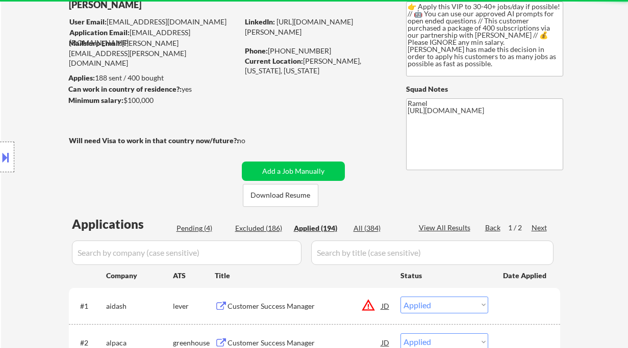
select select ""applied""
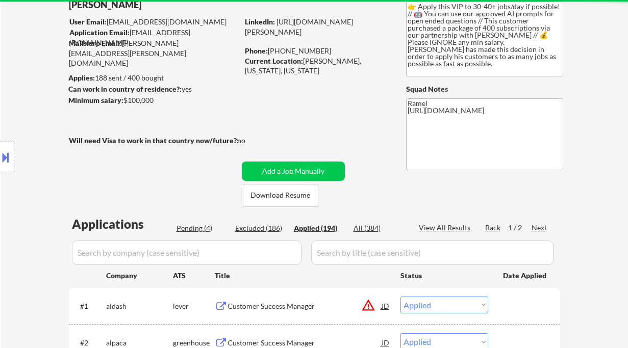
select select ""applied""
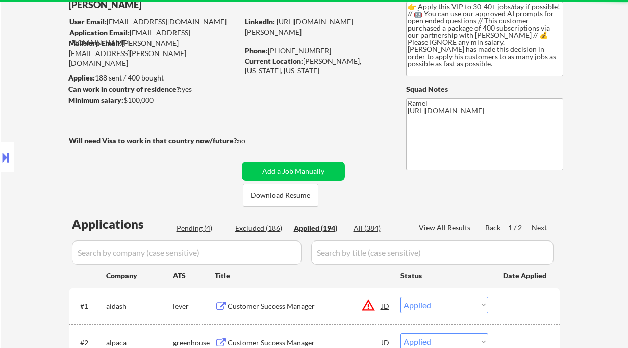
select select ""applied""
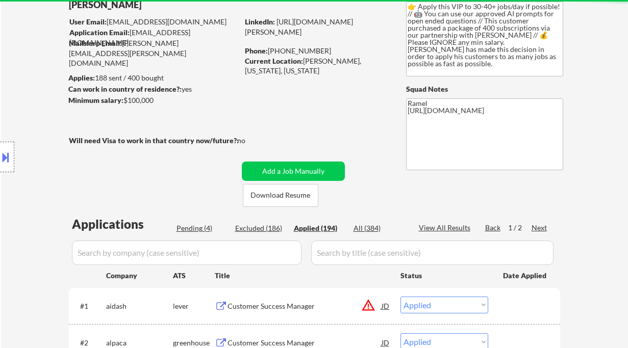
select select ""applied""
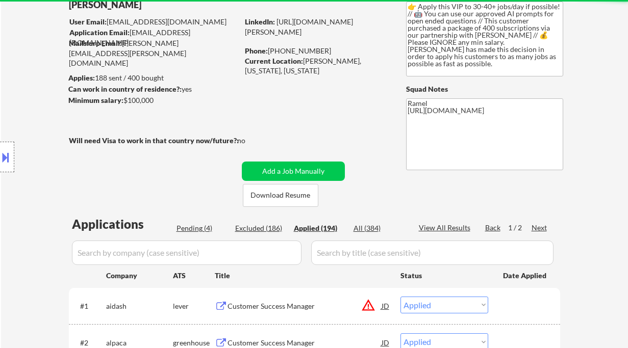
select select ""applied""
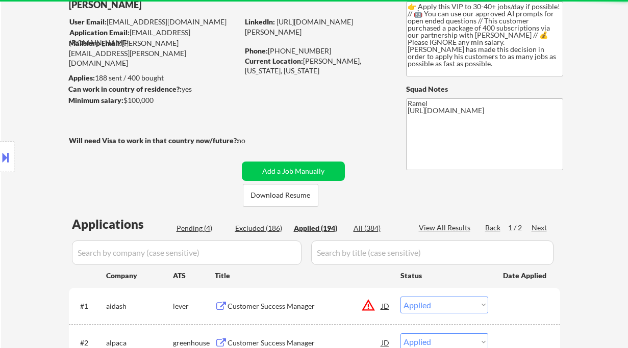
select select ""applied""
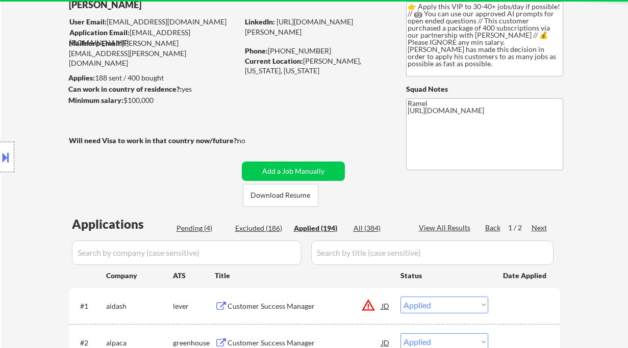
select select ""applied""
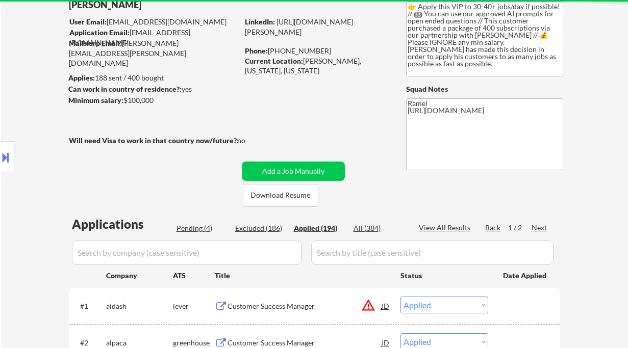
select select ""applied""
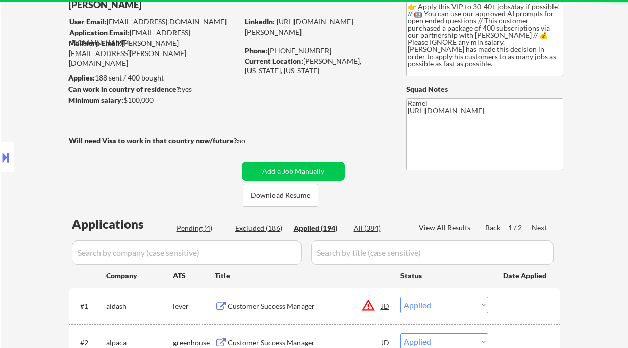
select select ""applied""
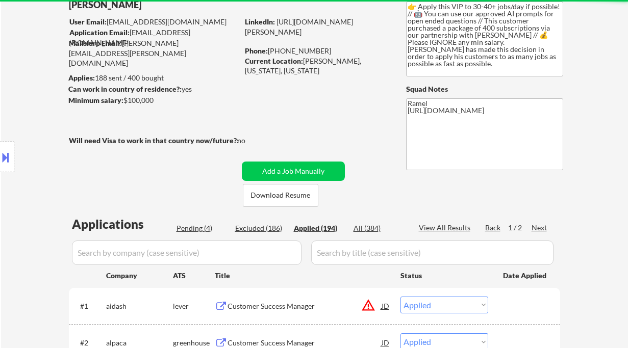
select select ""applied""
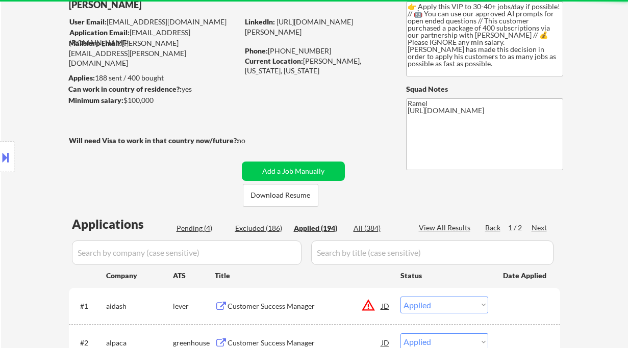
select select ""applied""
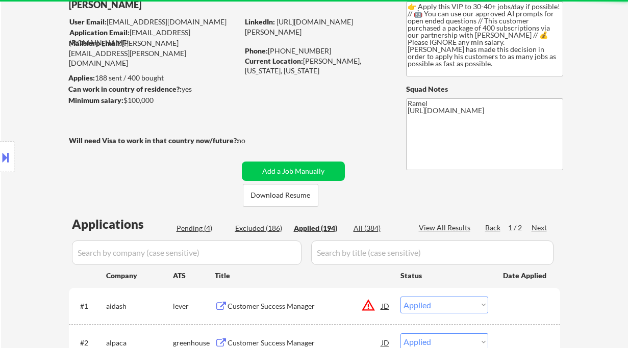
select select ""applied""
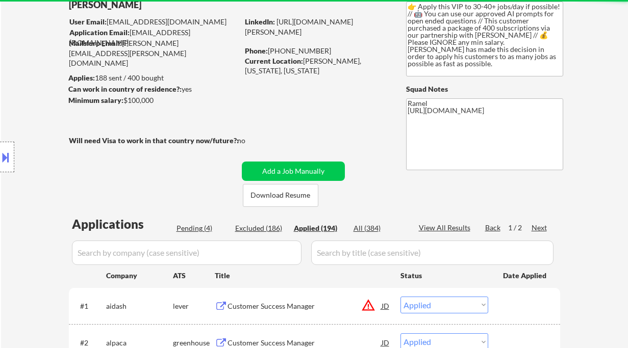
select select ""applied""
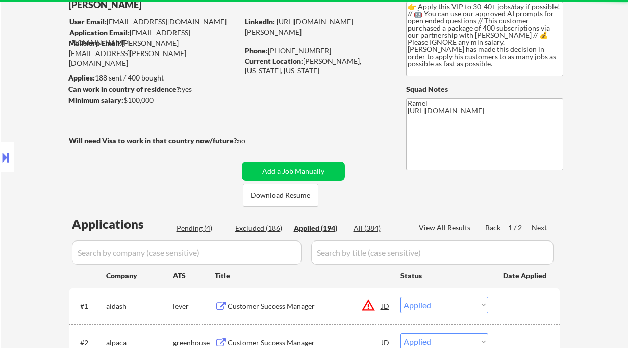
select select ""applied""
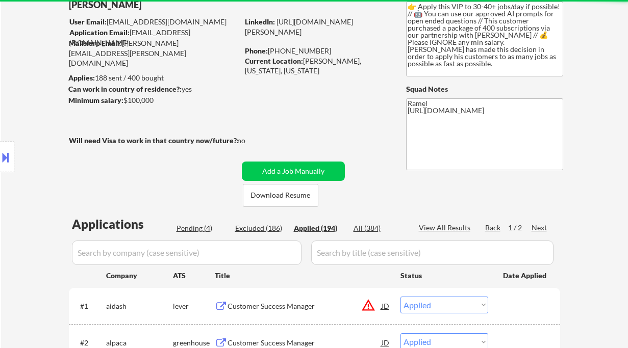
select select ""applied""
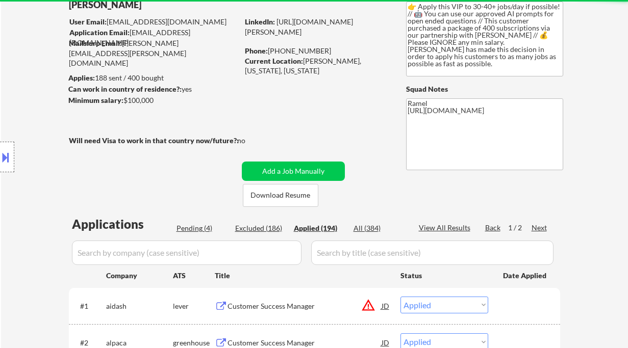
select select ""applied""
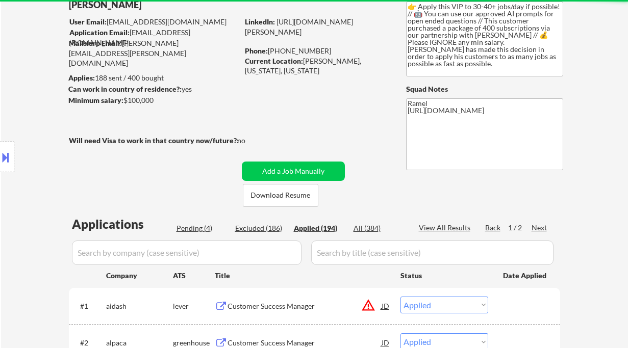
select select ""applied""
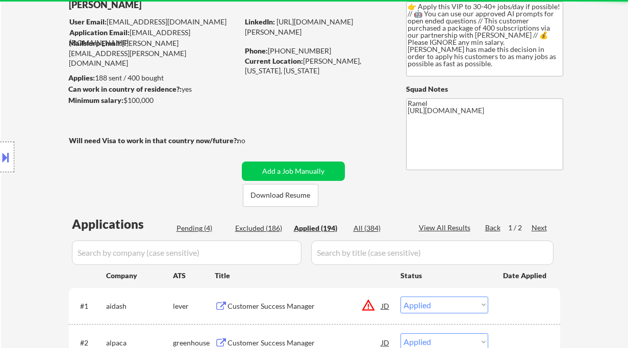
select select ""applied""
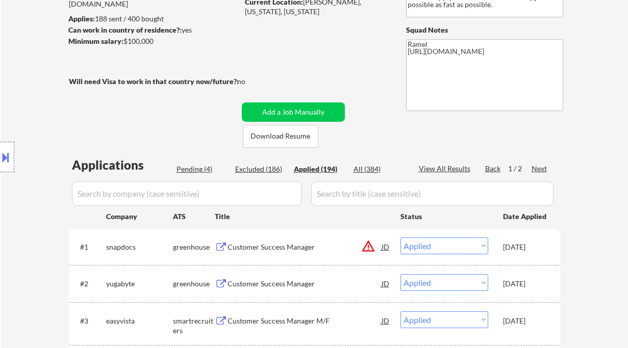
scroll to position [136, 0]
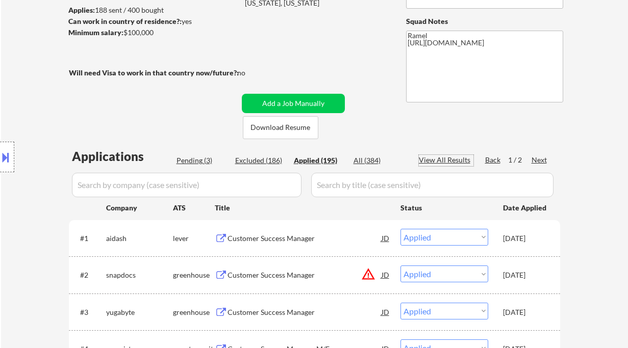
click at [443, 161] on div "View All Results" at bounding box center [446, 160] width 55 height 10
select select ""applied""
click at [455, 159] on div "View All Results" at bounding box center [446, 160] width 55 height 10
select select ""applied""
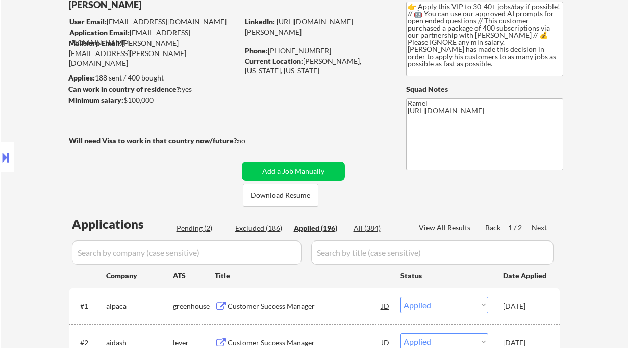
scroll to position [204, 0]
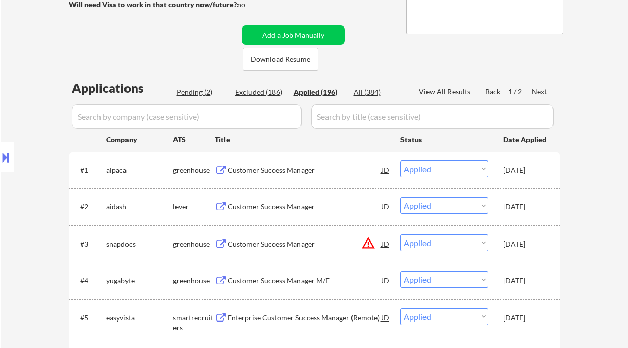
click at [457, 90] on div "View All Results" at bounding box center [446, 92] width 55 height 10
drag, startPoint x: 457, startPoint y: 90, endPoint x: 224, endPoint y: 11, distance: 245.8
click at [457, 90] on div "View All Results" at bounding box center [446, 92] width 55 height 10
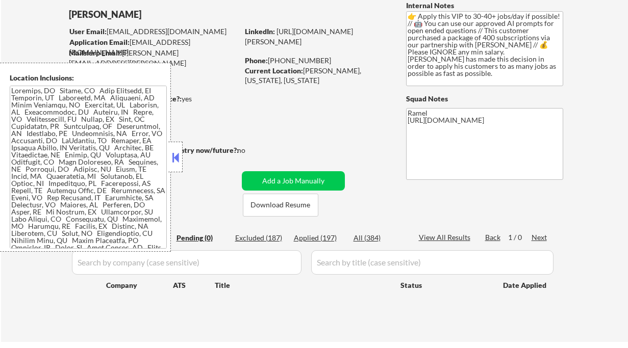
scroll to position [68, 0]
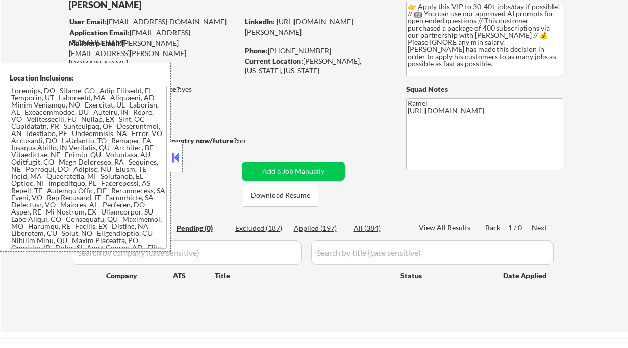
click at [324, 229] on div "Applied (197)" at bounding box center [319, 228] width 51 height 10
select select ""applied""
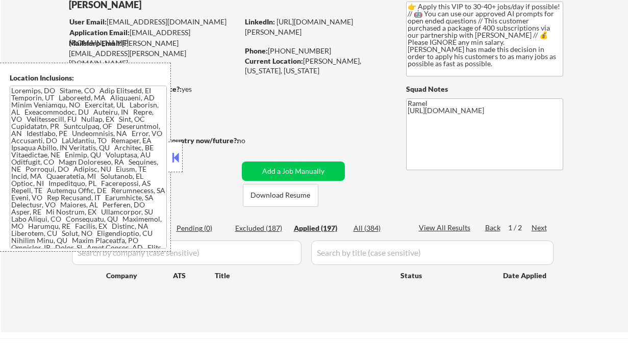
select select ""applied""
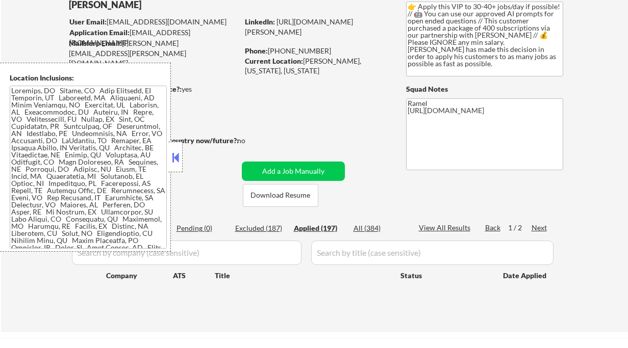
select select ""applied""
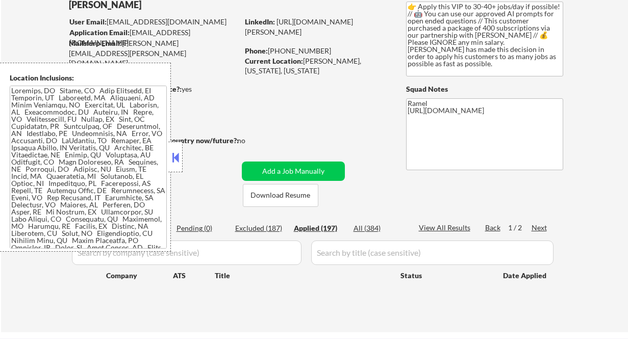
select select ""applied""
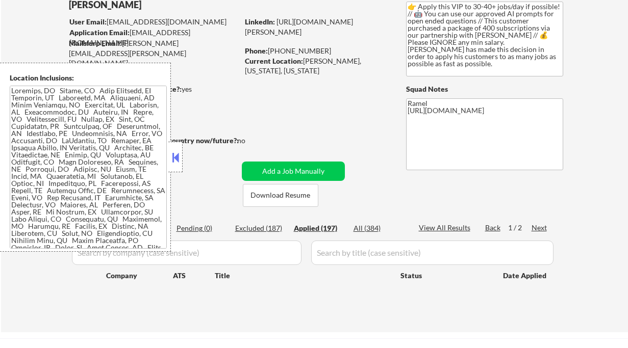
select select ""applied""
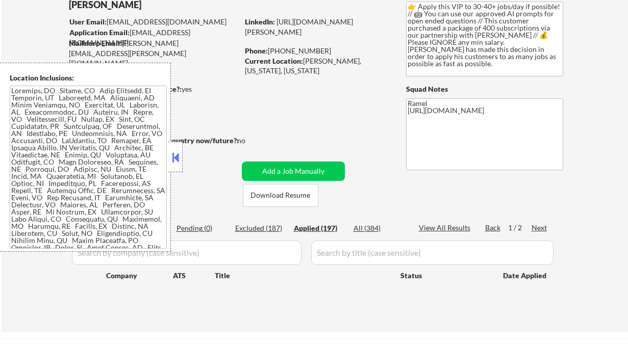
select select ""applied""
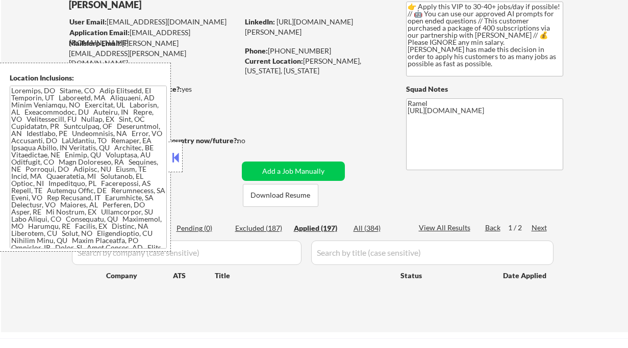
select select ""applied""
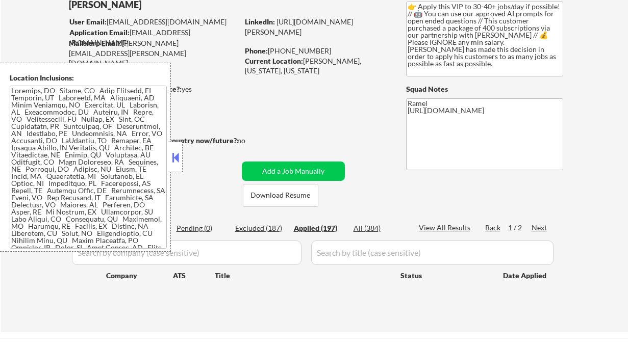
select select ""applied""
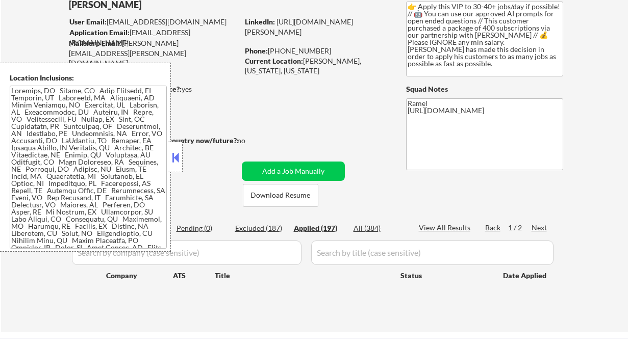
select select ""applied""
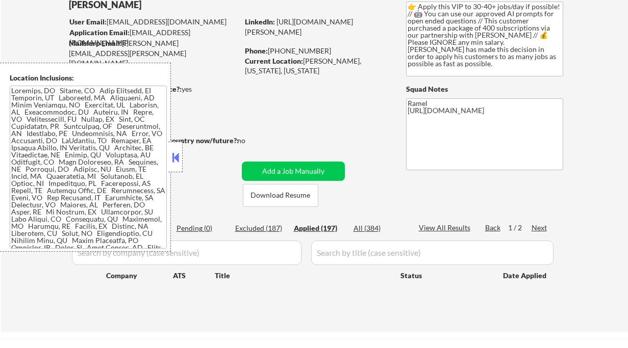
select select ""applied""
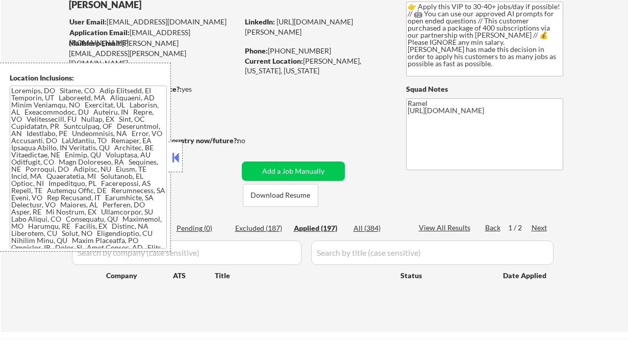
select select ""applied""
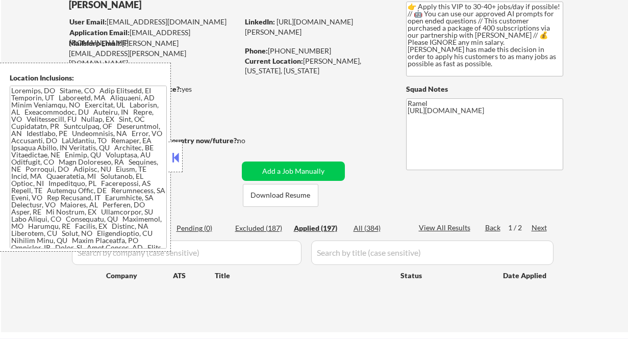
select select ""applied""
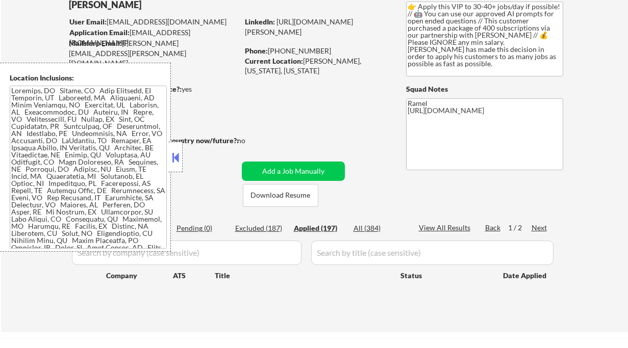
select select ""applied""
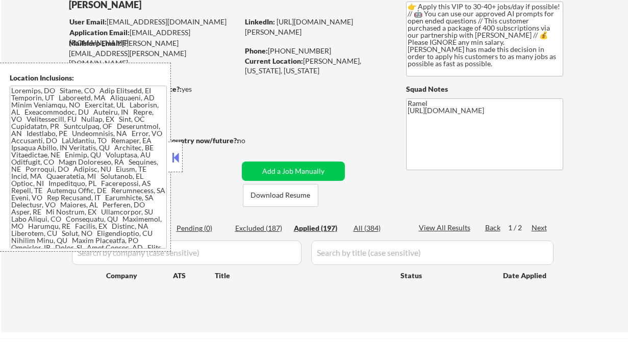
select select ""applied""
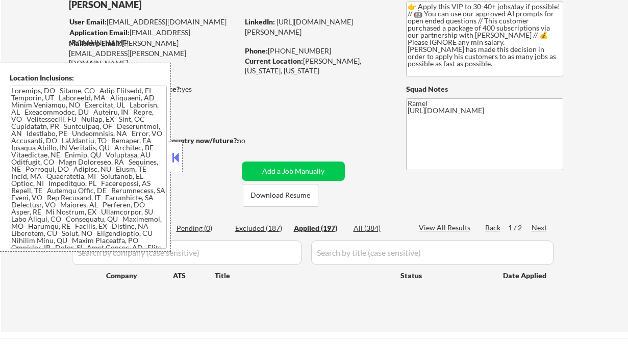
select select ""applied""
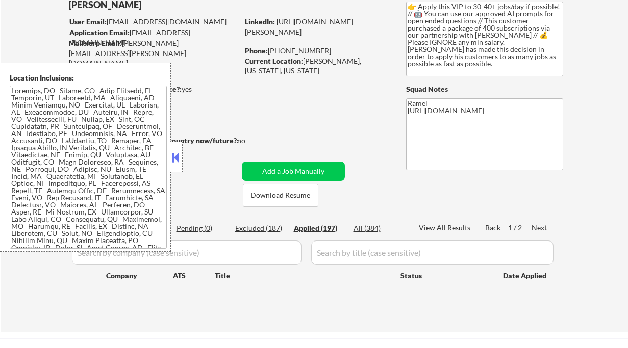
select select ""applied""
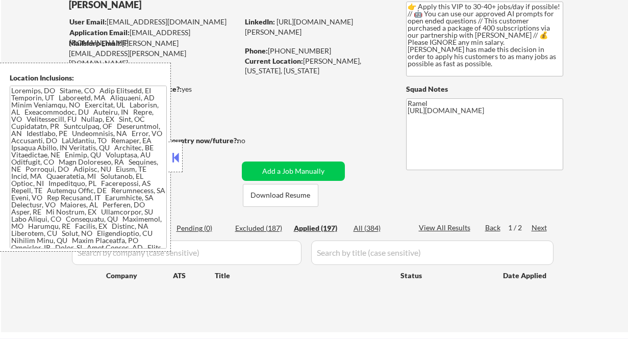
select select ""applied""
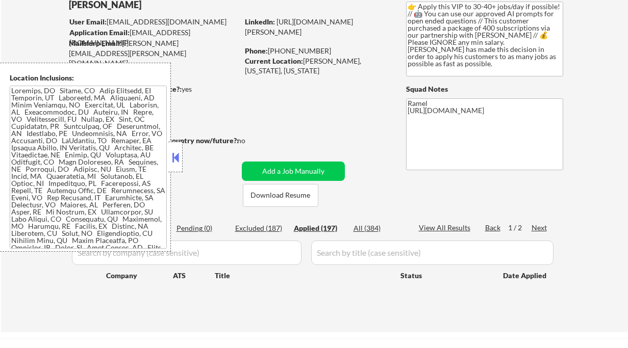
select select ""applied""
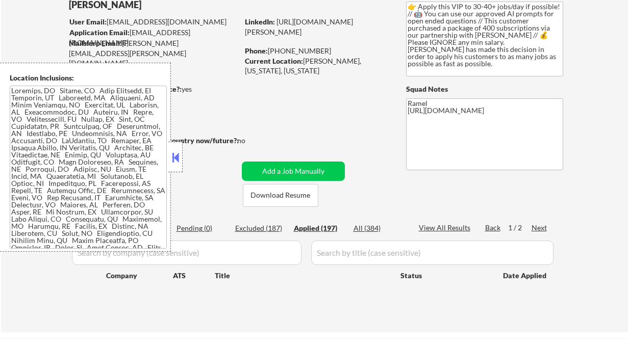
select select ""applied""
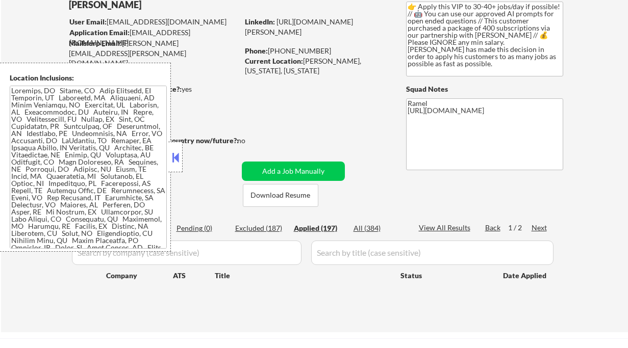
select select ""applied""
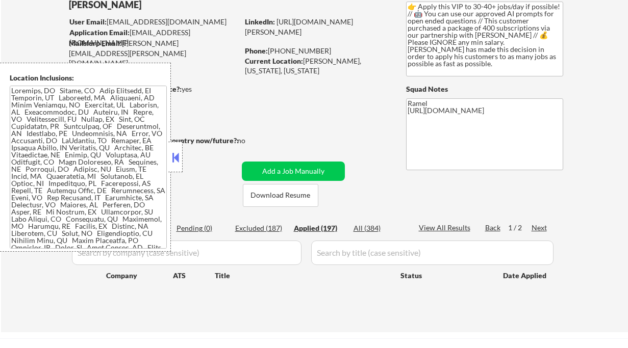
select select ""applied""
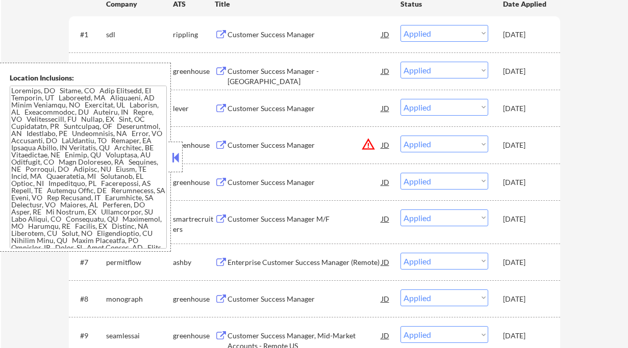
scroll to position [272, 0]
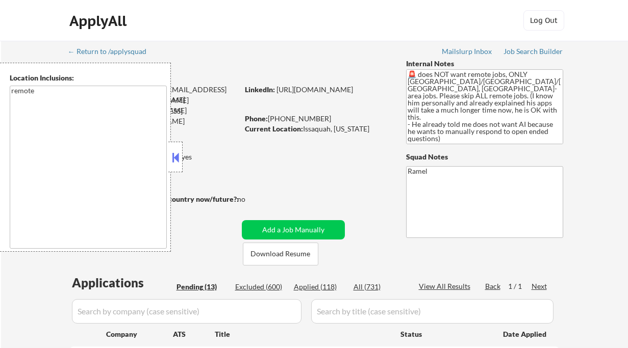
select select ""pending""
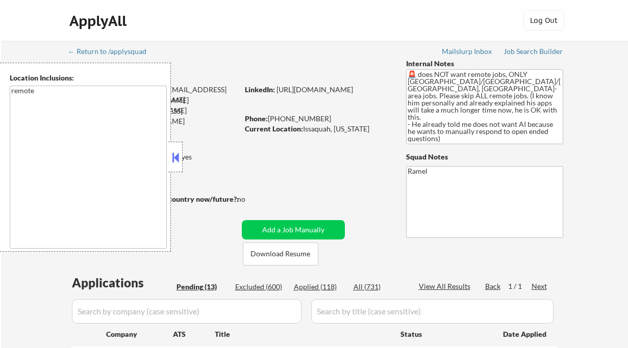
select select ""pending""
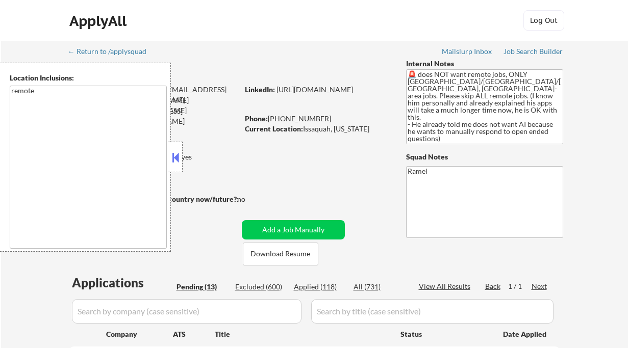
select select ""pending""
click at [179, 159] on button at bounding box center [175, 157] width 11 height 15
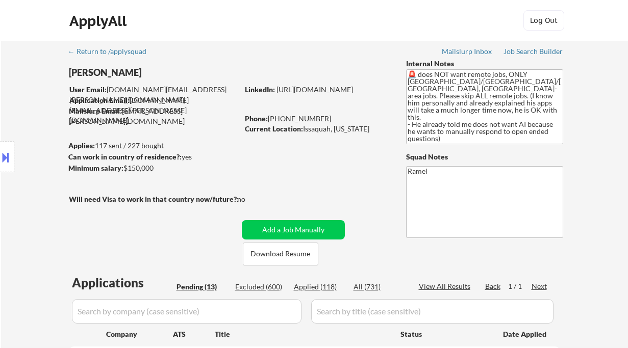
scroll to position [136, 0]
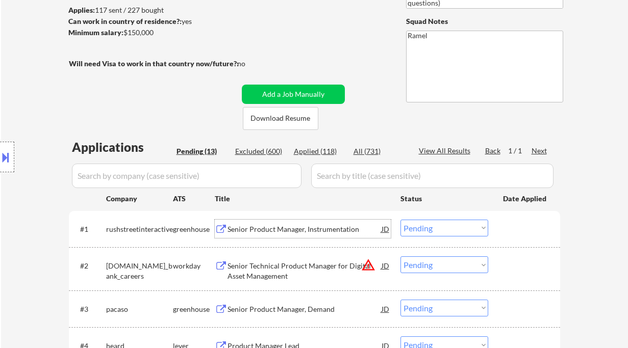
click at [277, 229] on div "Senior Product Manager, Instrumentation" at bounding box center [304, 229] width 154 height 10
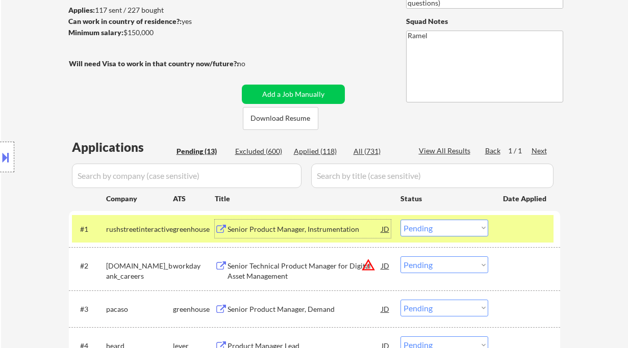
drag, startPoint x: 439, startPoint y: 227, endPoint x: 451, endPoint y: 235, distance: 14.3
click at [439, 227] on select "Choose an option... Pending Applied Excluded (Questions) Excluded (Expired) Exc…" at bounding box center [444, 228] width 88 height 17
click at [400, 220] on select "Choose an option... Pending Applied Excluded (Questions) Excluded (Expired) Exc…" at bounding box center [444, 228] width 88 height 17
click at [299, 275] on div "Senior Technical Product Manager for Digital Asset Management" at bounding box center [304, 271] width 154 height 20
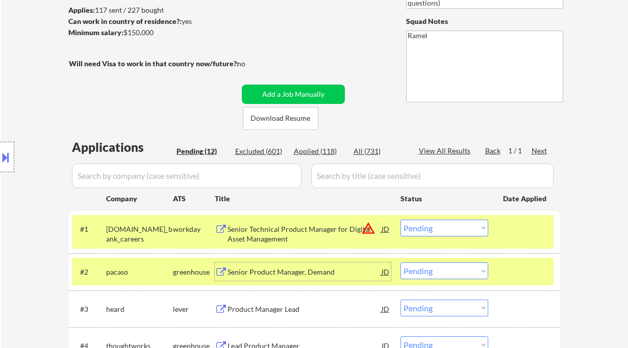
drag, startPoint x: 421, startPoint y: 224, endPoint x: 428, endPoint y: 235, distance: 12.9
click at [421, 224] on select "Choose an option... Pending Applied Excluded (Questions) Excluded (Expired) Exc…" at bounding box center [444, 228] width 88 height 17
click at [400, 220] on select "Choose an option... Pending Applied Excluded (Questions) Excluded (Expired) Exc…" at bounding box center [444, 228] width 88 height 17
click at [334, 276] on div "Senior Product Manager, Demand" at bounding box center [304, 272] width 154 height 10
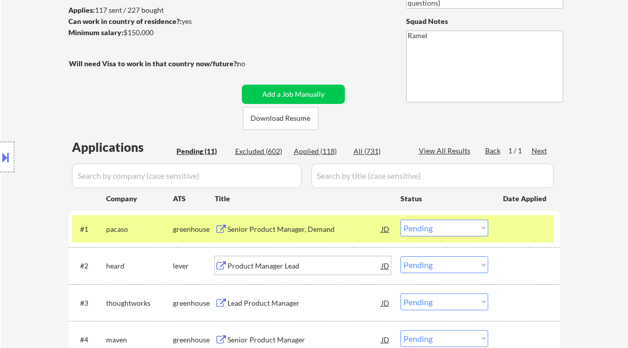
click at [449, 225] on select "Choose an option... Pending Applied Excluded (Questions) Excluded (Expired) Exc…" at bounding box center [444, 228] width 88 height 17
click at [400, 220] on select "Choose an option... Pending Applied Excluded (Questions) Excluded (Expired) Exc…" at bounding box center [444, 228] width 88 height 17
click at [264, 269] on div "Product Manager Lead" at bounding box center [304, 266] width 154 height 10
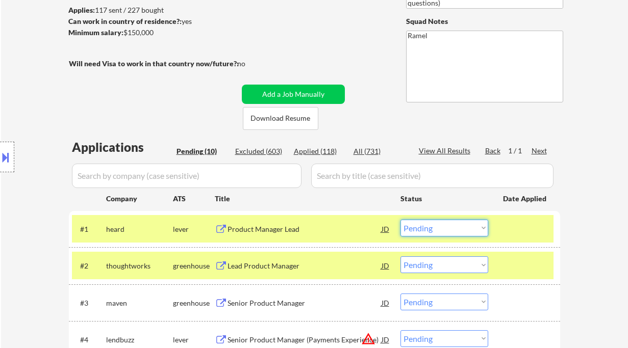
drag, startPoint x: 454, startPoint y: 224, endPoint x: 443, endPoint y: 230, distance: 12.8
click at [454, 224] on select "Choose an option... Pending Applied Excluded (Questions) Excluded (Expired) Exc…" at bounding box center [444, 228] width 88 height 17
click at [400, 220] on select "Choose an option... Pending Applied Excluded (Questions) Excluded (Expired) Exc…" at bounding box center [444, 228] width 88 height 17
click at [272, 270] on div "Lead Product Manager" at bounding box center [304, 266] width 154 height 10
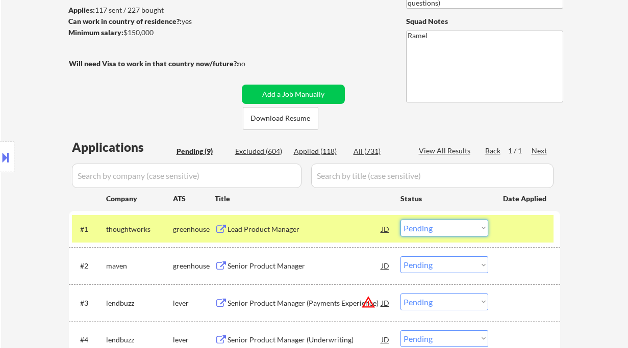
click at [448, 233] on select "Choose an option... Pending Applied Excluded (Questions) Excluded (Expired) Exc…" at bounding box center [444, 228] width 88 height 17
click at [400, 220] on select "Choose an option... Pending Applied Excluded (Questions) Excluded (Expired) Exc…" at bounding box center [444, 228] width 88 height 17
click at [294, 274] on div "Senior Product Manager" at bounding box center [304, 266] width 154 height 18
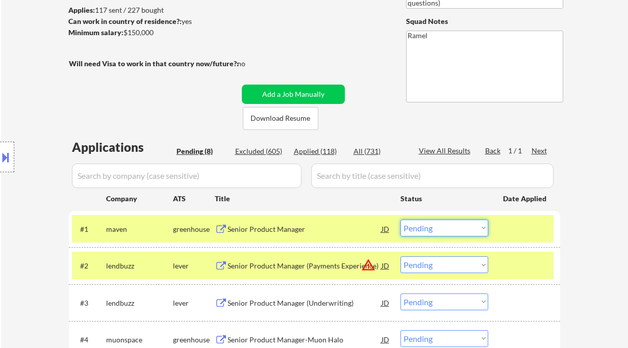
click at [458, 229] on select "Choose an option... Pending Applied Excluded (Questions) Excluded (Expired) Exc…" at bounding box center [444, 228] width 88 height 17
click at [400, 220] on select "Choose an option... Pending Applied Excluded (Questions) Excluded (Expired) Exc…" at bounding box center [444, 228] width 88 height 17
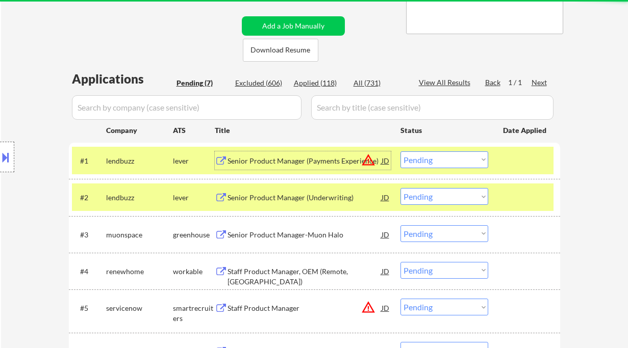
click at [283, 162] on div "Senior Product Manager (Payments Experience)" at bounding box center [304, 161] width 154 height 10
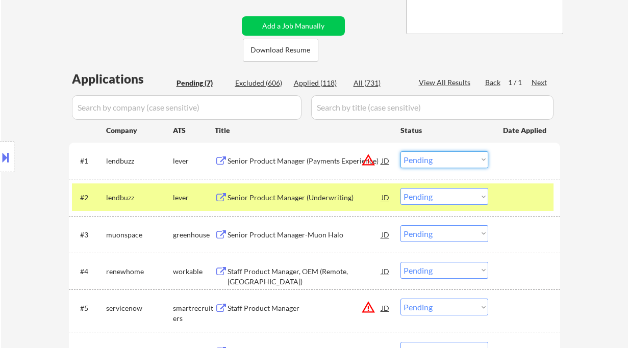
drag, startPoint x: 416, startPoint y: 159, endPoint x: 423, endPoint y: 164, distance: 9.2
click at [416, 159] on select "Choose an option... Pending Applied Excluded (Questions) Excluded (Expired) Exc…" at bounding box center [444, 159] width 88 height 17
click at [400, 151] on select "Choose an option... Pending Applied Excluded (Questions) Excluded (Expired) Exc…" at bounding box center [444, 159] width 88 height 17
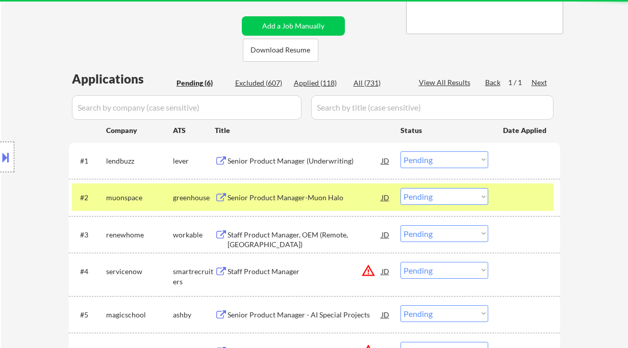
click at [308, 165] on div "Senior Product Manager (Underwriting)" at bounding box center [304, 161] width 154 height 10
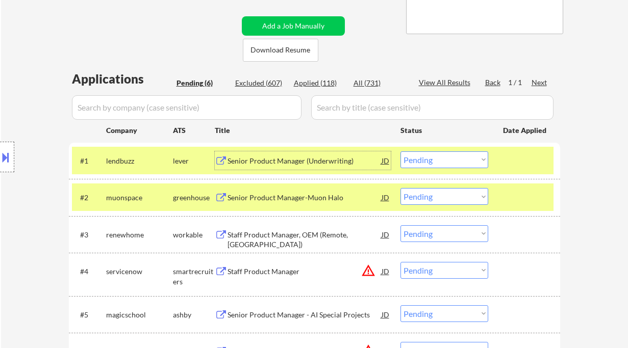
drag, startPoint x: 435, startPoint y: 155, endPoint x: 435, endPoint y: 160, distance: 5.6
click at [435, 155] on select "Choose an option... Pending Applied Excluded (Questions) Excluded (Expired) Exc…" at bounding box center [444, 159] width 88 height 17
click at [400, 151] on select "Choose an option... Pending Applied Excluded (Questions) Excluded (Expired) Exc…" at bounding box center [444, 159] width 88 height 17
click at [298, 193] on div "Senior Product Manager-Muon Halo" at bounding box center [304, 198] width 154 height 10
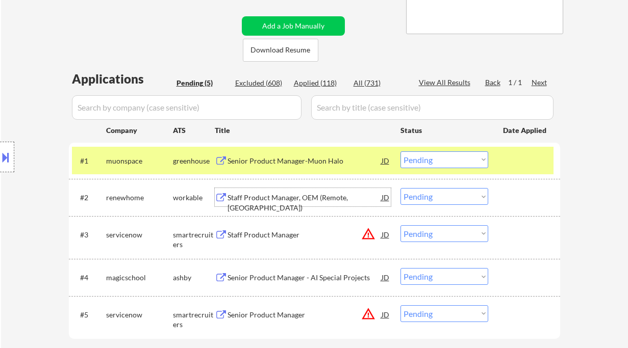
drag, startPoint x: 436, startPoint y: 154, endPoint x: 446, endPoint y: 168, distance: 17.6
click at [436, 154] on select "Choose an option... Pending Applied Excluded (Questions) Excluded (Expired) Exc…" at bounding box center [444, 159] width 88 height 17
click at [400, 151] on select "Choose an option... Pending Applied Excluded (Questions) Excluded (Expired) Exc…" at bounding box center [444, 159] width 88 height 17
click at [341, 203] on div "Staff Product Manager, OEM (Remote, [GEOGRAPHIC_DATA])" at bounding box center [304, 203] width 154 height 20
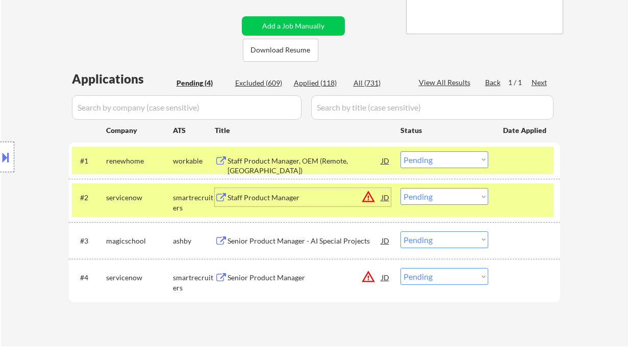
drag, startPoint x: 435, startPoint y: 161, endPoint x: 448, endPoint y: 168, distance: 14.6
click at [435, 161] on select "Choose an option... Pending Applied Excluded (Questions) Excluded (Expired) Exc…" at bounding box center [444, 159] width 88 height 17
click at [400, 151] on select "Choose an option... Pending Applied Excluded (Questions) Excluded (Expired) Exc…" at bounding box center [444, 159] width 88 height 17
select select ""pending""
click at [298, 200] on div "Staff Product Manager" at bounding box center [304, 198] width 154 height 10
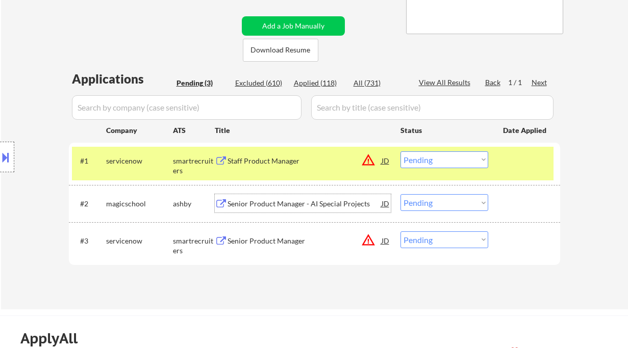
click at [446, 201] on select "Choose an option... Pending Applied Excluded (Questions) Excluded (Expired) Exc…" at bounding box center [444, 202] width 88 height 17
click at [400, 194] on select "Choose an option... Pending Applied Excluded (Questions) Excluded (Expired) Exc…" at bounding box center [444, 202] width 88 height 17
drag, startPoint x: 288, startPoint y: 164, endPoint x: 293, endPoint y: 161, distance: 5.7
click at [290, 163] on div "Staff Product Manager" at bounding box center [304, 161] width 154 height 10
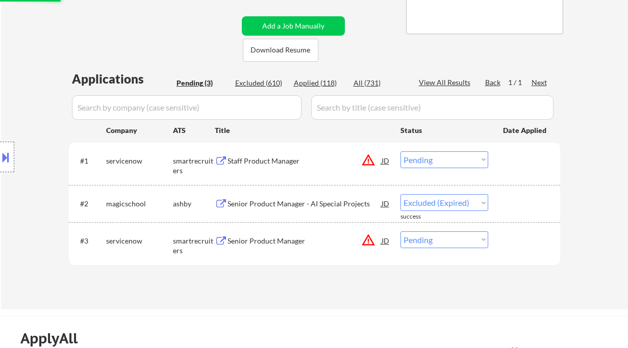
select select ""pending""
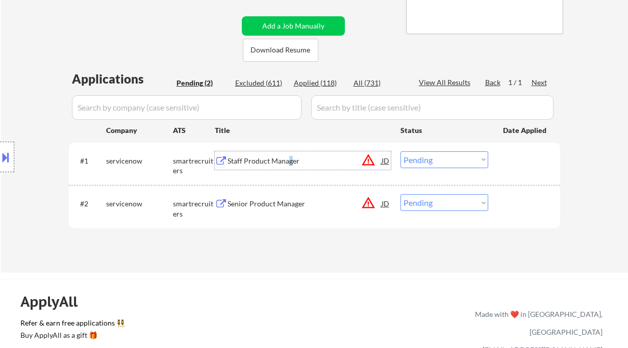
drag, startPoint x: 444, startPoint y: 160, endPoint x: 454, endPoint y: 167, distance: 12.5
click at [444, 160] on select "Choose an option... Pending Applied Excluded (Questions) Excluded (Expired) Exc…" at bounding box center [444, 159] width 88 height 17
click at [400, 151] on select "Choose an option... Pending Applied Excluded (Questions) Excluded (Expired) Exc…" at bounding box center [444, 159] width 88 height 17
click at [281, 207] on div "Senior Product Manager" at bounding box center [304, 204] width 154 height 10
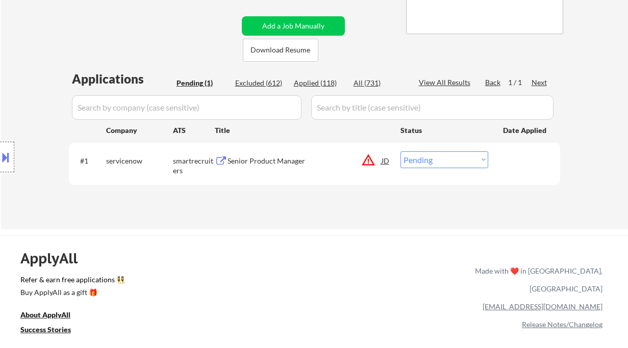
click at [388, 161] on div "JD" at bounding box center [386, 160] width 10 height 18
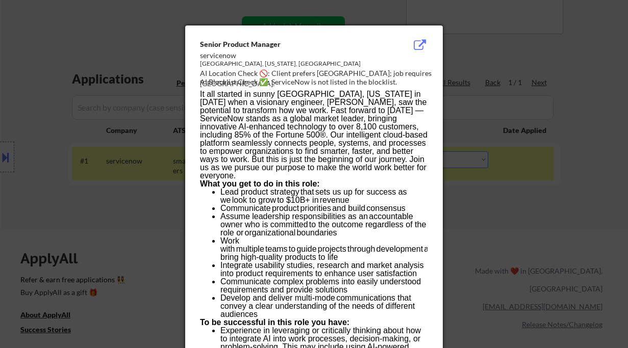
click at [500, 229] on div at bounding box center [314, 174] width 628 height 348
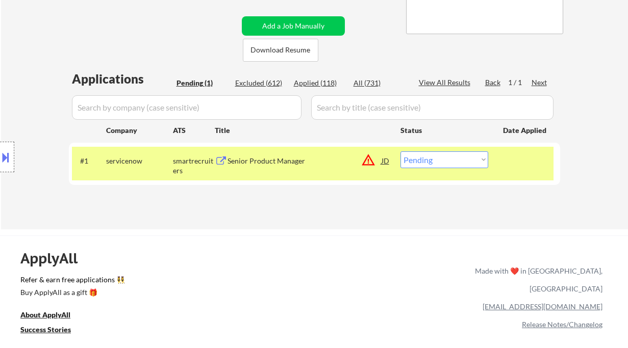
drag, startPoint x: 473, startPoint y: 161, endPoint x: 473, endPoint y: 167, distance: 6.1
click at [473, 161] on select "Choose an option... Pending Applied Excluded (Questions) Excluded (Expired) Exc…" at bounding box center [444, 159] width 88 height 17
select select ""excluded__location_""
click at [400, 151] on select "Choose an option... Pending Applied Excluded (Questions) Excluded (Expired) Exc…" at bounding box center [444, 159] width 88 height 17
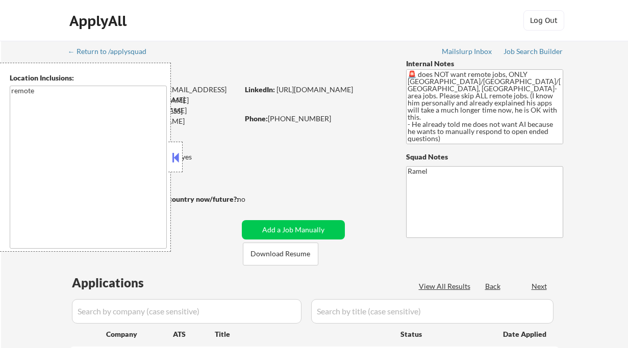
select select ""pending""
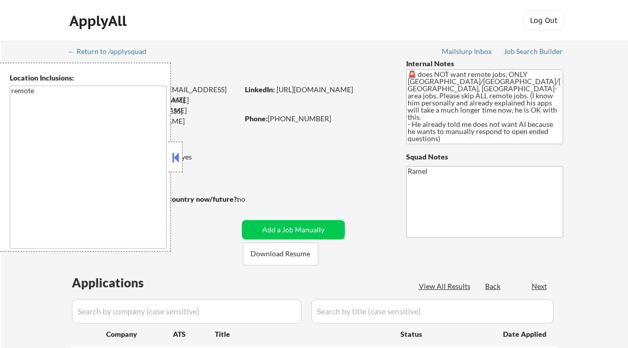
select select ""pending""
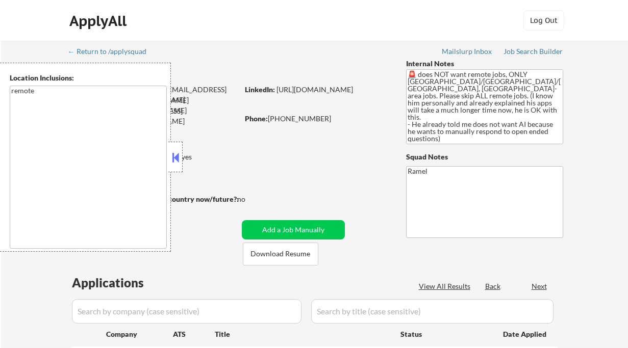
select select ""pending""
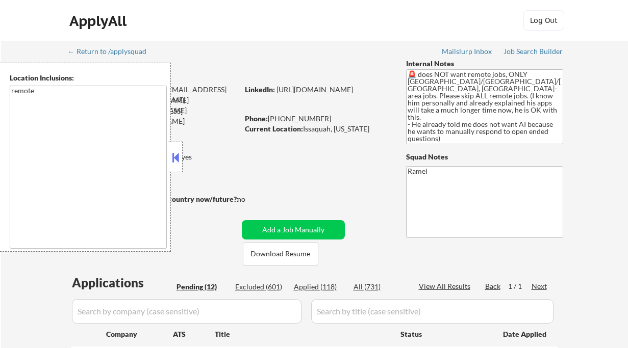
select select ""pending""
click at [176, 160] on button at bounding box center [175, 157] width 11 height 15
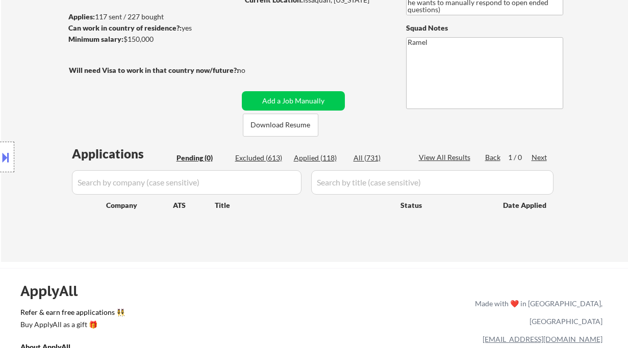
scroll to position [204, 0]
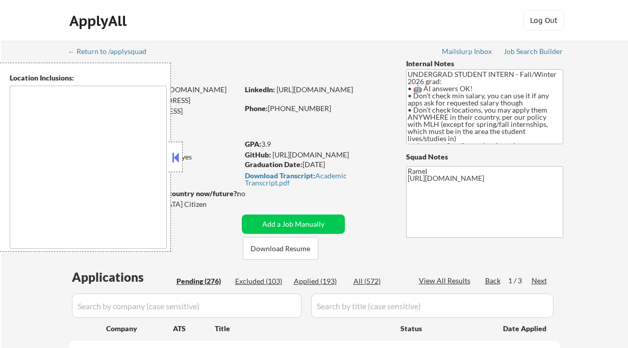
click at [176, 159] on button at bounding box center [175, 157] width 11 height 15
select select ""pending""
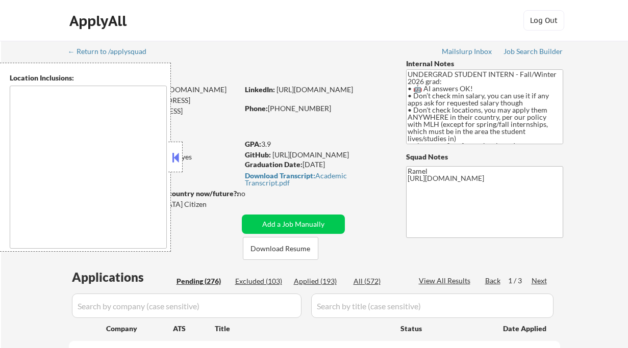
select select ""pending""
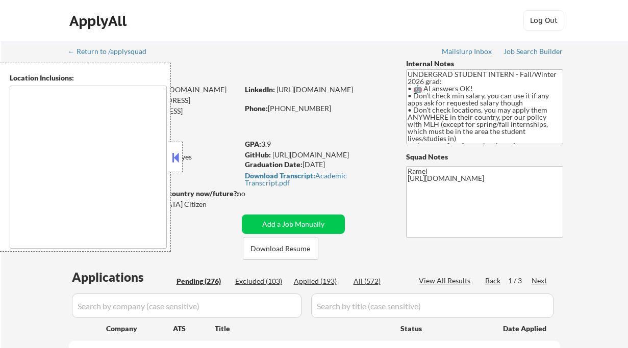
select select ""pending""
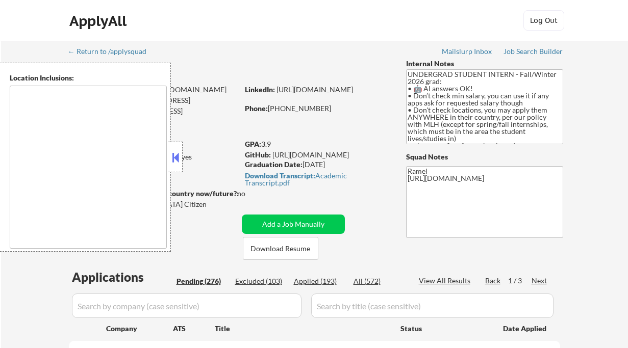
select select ""pending""
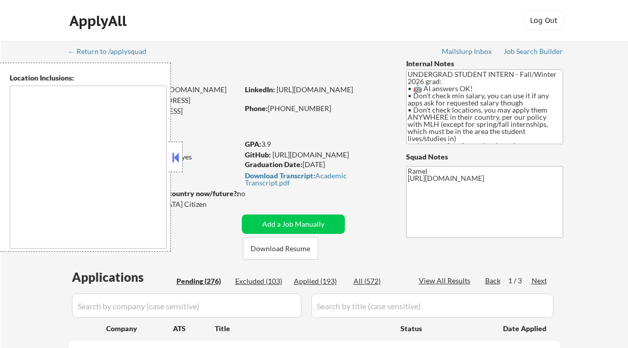
select select ""pending""
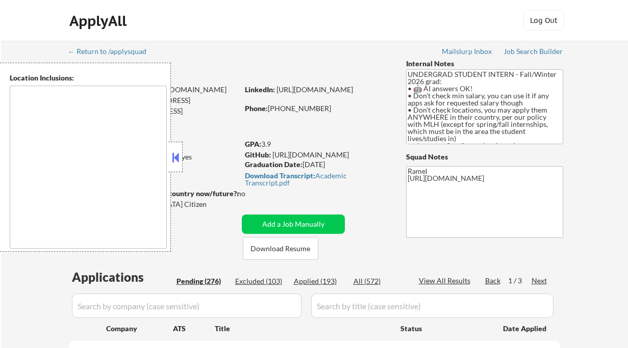
select select ""pending""
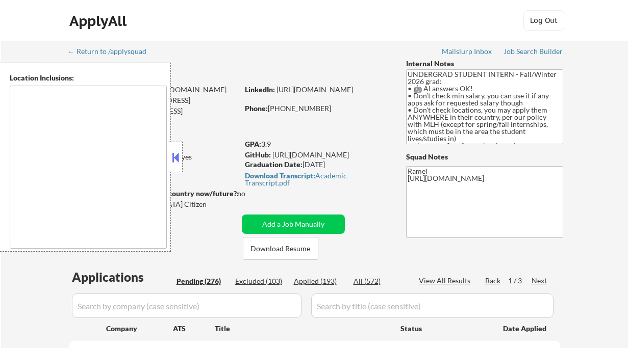
select select ""pending""
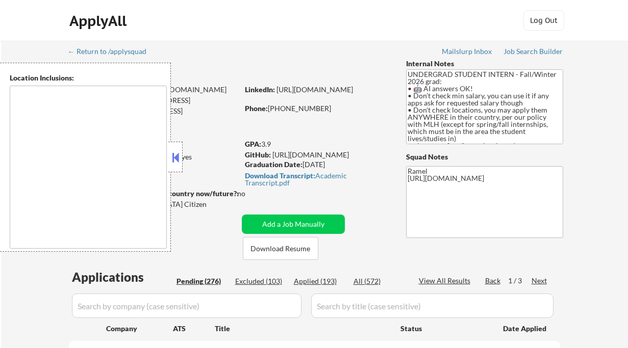
select select ""pending""
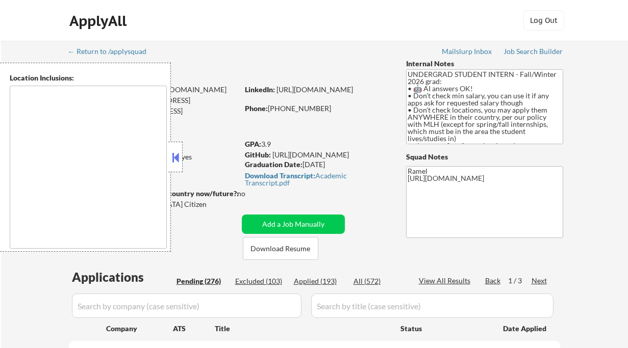
select select ""pending""
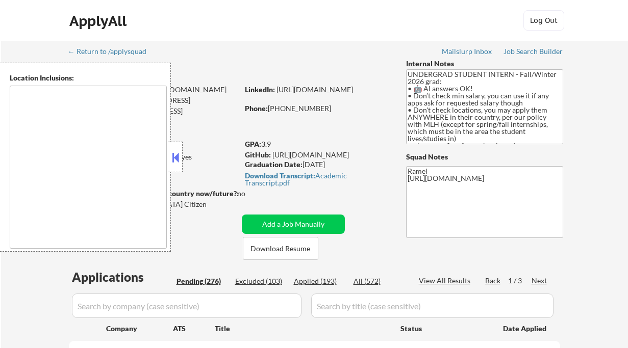
select select ""pending""
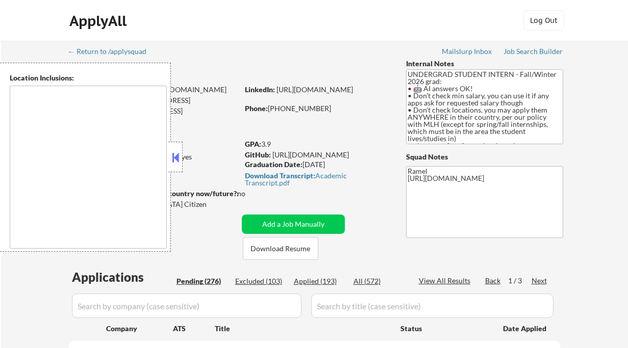
select select ""pending""
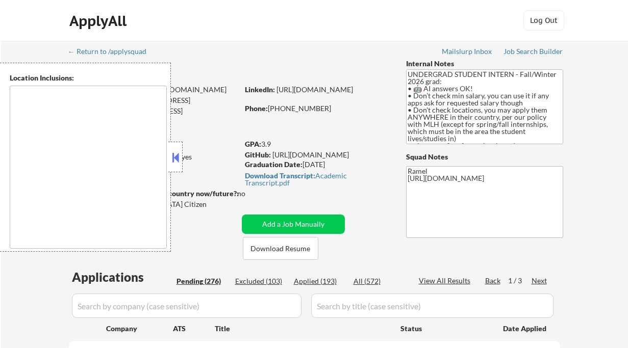
select select ""pending""
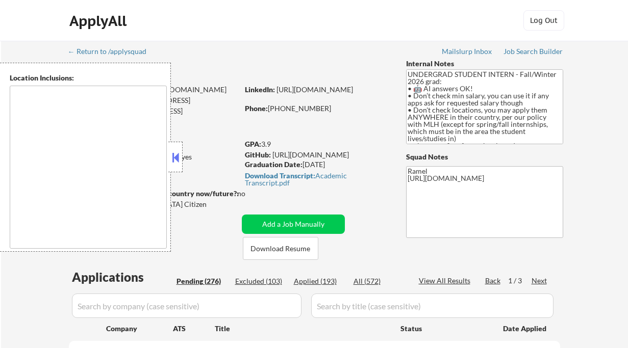
select select ""pending""
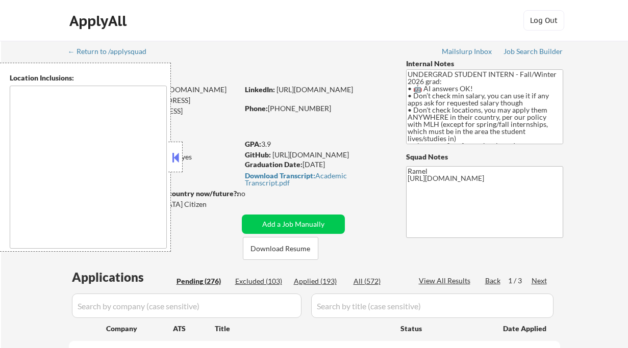
select select ""pending""
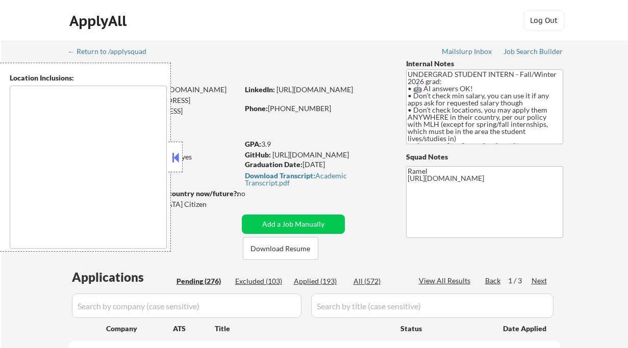
select select ""pending""
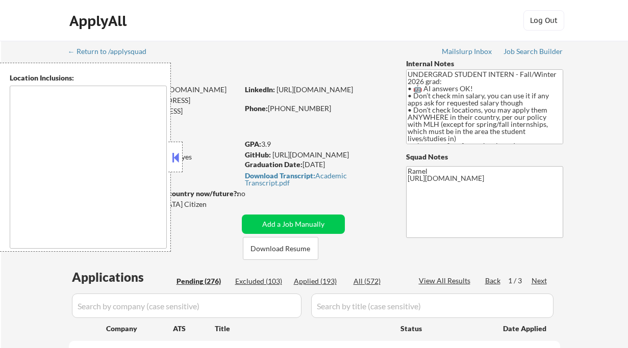
select select ""pending""
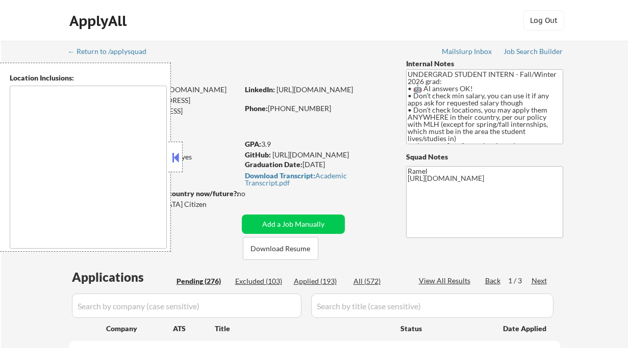
select select ""pending""
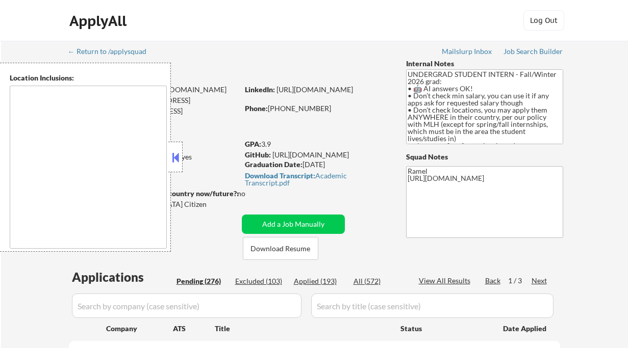
select select ""pending""
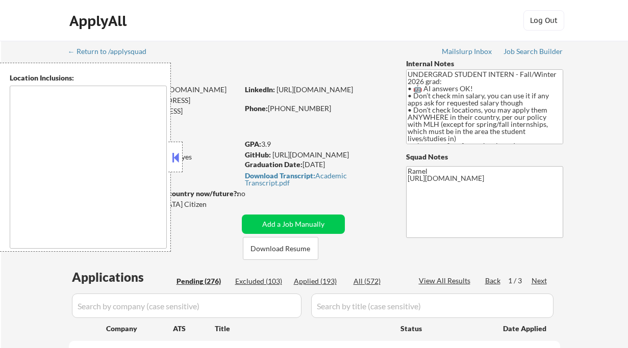
select select ""pending""
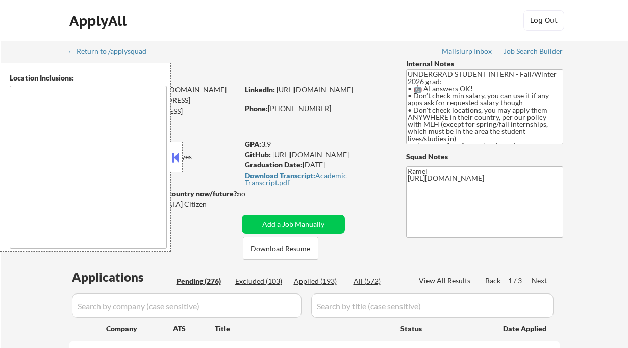
select select ""pending""
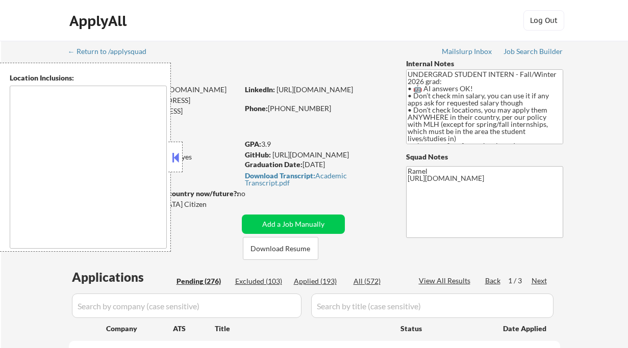
select select ""pending""
click at [181, 154] on button at bounding box center [175, 157] width 11 height 15
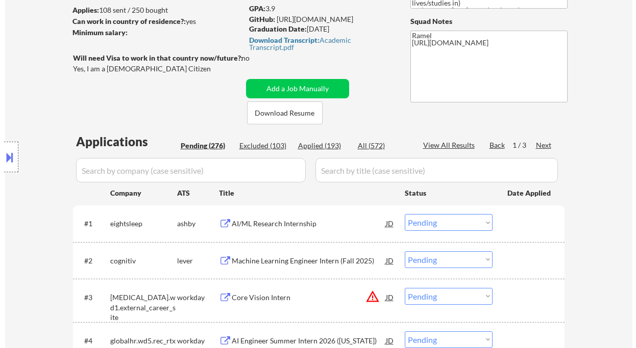
scroll to position [204, 0]
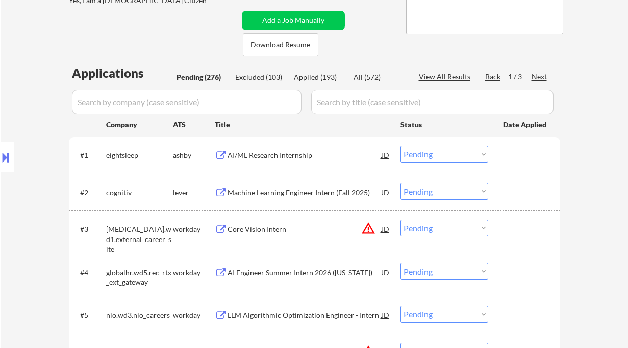
click at [274, 155] on div "AI/ML Research Internship" at bounding box center [304, 155] width 154 height 10
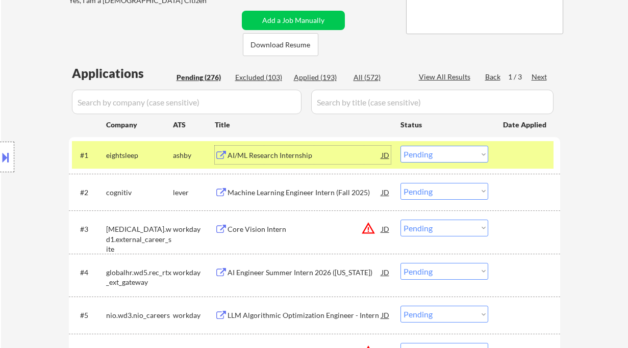
click at [434, 157] on select "Choose an option... Pending Applied Excluded (Questions) Excluded (Expired) Exc…" at bounding box center [444, 154] width 88 height 17
click at [400, 146] on select "Choose an option... Pending Applied Excluded (Questions) Excluded (Expired) Exc…" at bounding box center [444, 154] width 88 height 17
select select ""pending""
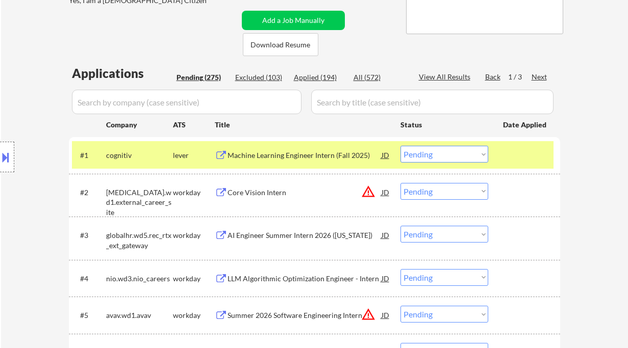
click at [7, 160] on button at bounding box center [5, 157] width 11 height 17
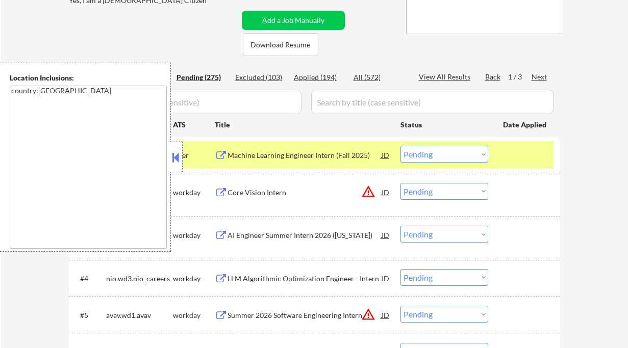
click at [179, 159] on button at bounding box center [175, 157] width 11 height 15
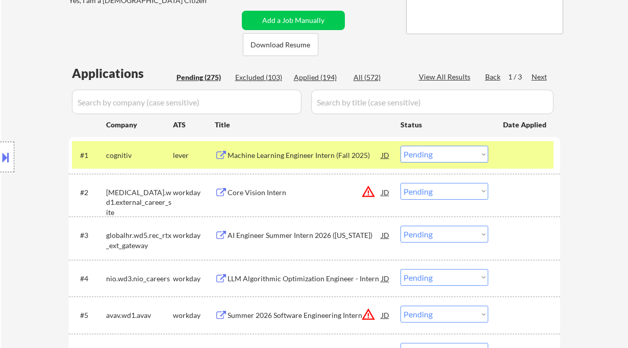
type textarea "Ramel AI answer: [URL][DOMAIN_NAME] -------------------------------------- [URL…"
click at [279, 21] on button "Add a Job Manually" at bounding box center [293, 20] width 103 height 19
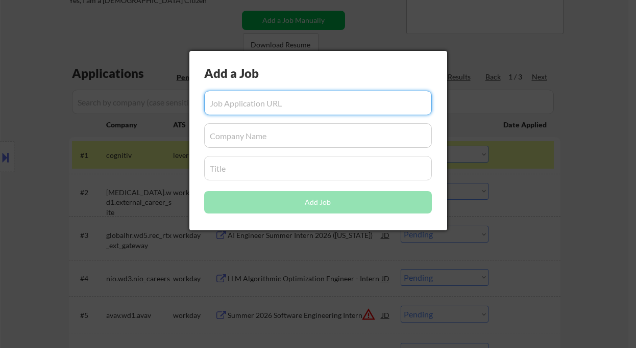
click at [293, 101] on input "input" at bounding box center [317, 103] width 227 height 24
paste input "https://jobs.ashbyhq.com/replit/12737078-74c7-4e63-98a7-5e8da1e9deb1/applicatio…"
type input "https://jobs.ashbyhq.com/replit/12737078-74c7-4e63-98a7-5e8da1e9deb1/applicatio…"
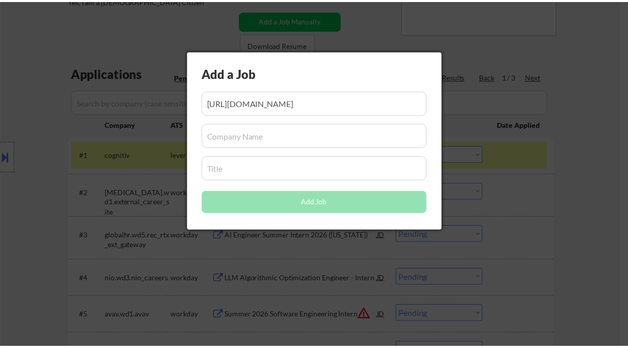
scroll to position [0, 0]
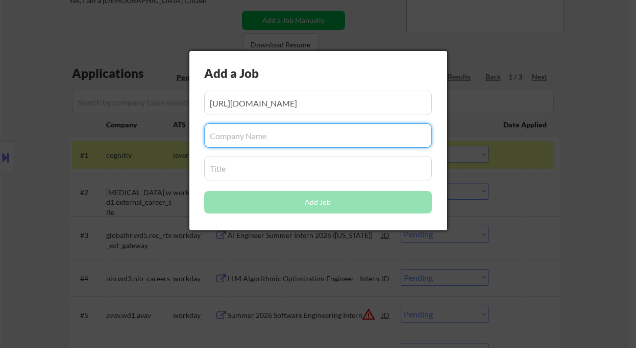
click at [257, 141] on input "input" at bounding box center [317, 135] width 227 height 24
paste input "replit"
type input "replit"
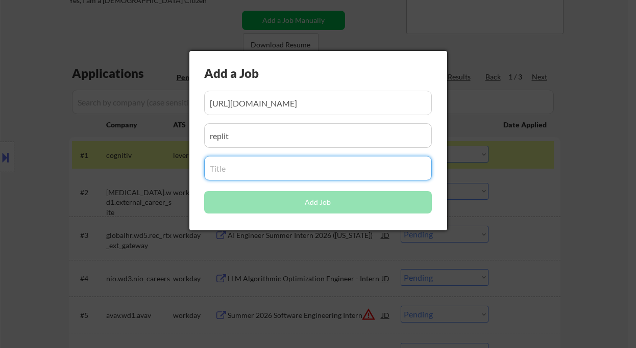
click at [245, 166] on input "input" at bounding box center [317, 168] width 227 height 24
paste input "Software Engineering Intern (Summer 2026)"
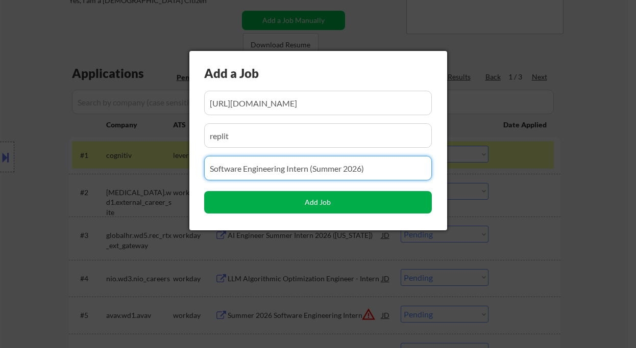
type input "Software Engineering Intern (Summer 2026)"
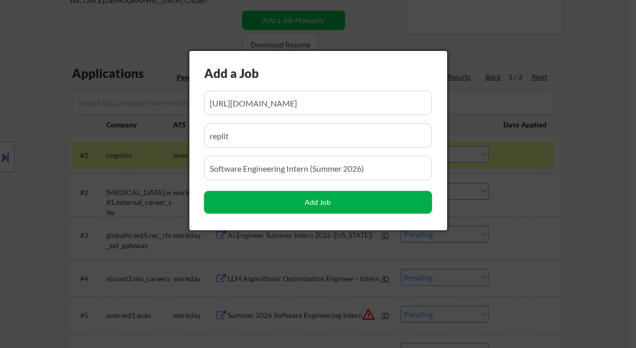
click at [271, 205] on button "Add Job" at bounding box center [317, 202] width 227 height 22
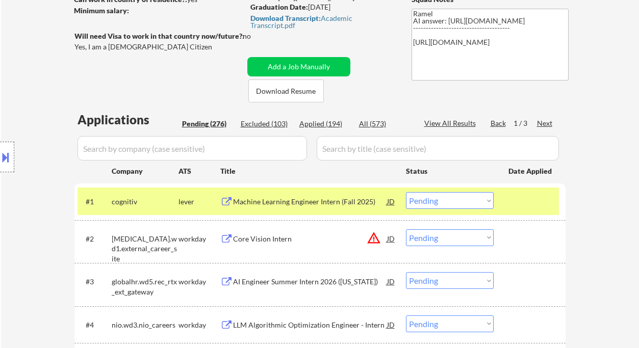
scroll to position [104, 0]
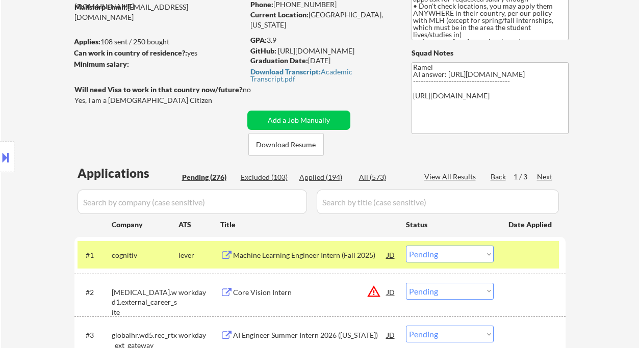
click at [548, 178] on div "Next" at bounding box center [545, 177] width 16 height 10
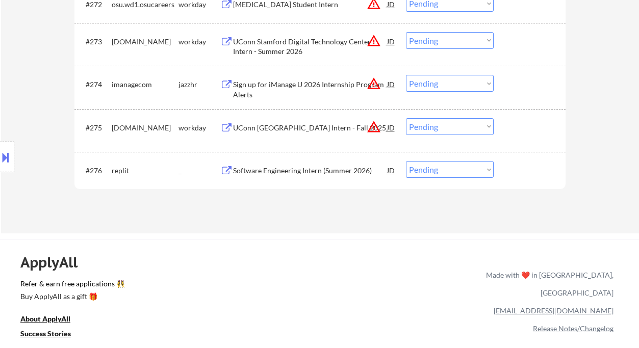
scroll to position [3231, 0]
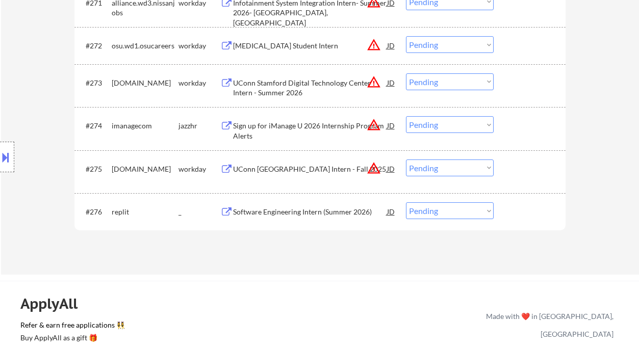
drag, startPoint x: 437, startPoint y: 210, endPoint x: 439, endPoint y: 219, distance: 8.9
click at [437, 210] on select "Choose an option... Pending Applied Excluded (Questions) Excluded (Expired) Exc…" at bounding box center [450, 211] width 88 height 17
click at [406, 203] on select "Choose an option... Pending Applied Excluded (Questions) Excluded (Expired) Exc…" at bounding box center [450, 211] width 88 height 17
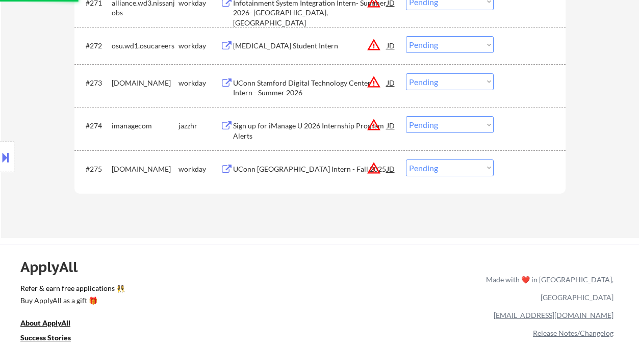
click at [36, 65] on div "Location Inclusions: country:[GEOGRAPHIC_DATA]" at bounding box center [91, 157] width 183 height 189
click at [19, 69] on div "Location Inclusions: country:[GEOGRAPHIC_DATA]" at bounding box center [91, 157] width 183 height 189
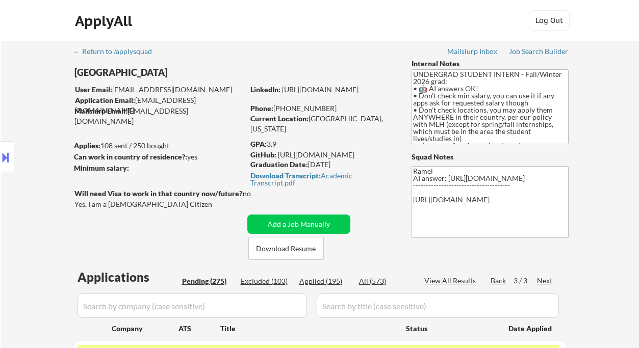
scroll to position [3, 0]
click at [498, 282] on div "Back" at bounding box center [499, 281] width 16 height 10
select select ""pending""
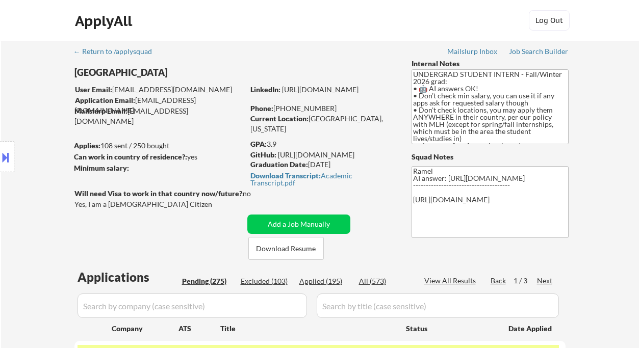
scroll to position [136, 0]
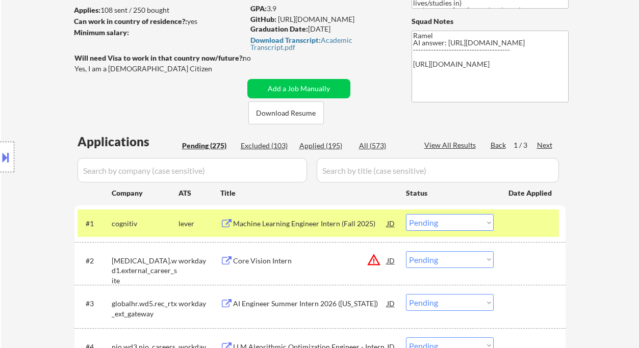
click at [279, 224] on div "Machine Learning Engineer Intern (Fall 2025)" at bounding box center [310, 224] width 154 height 10
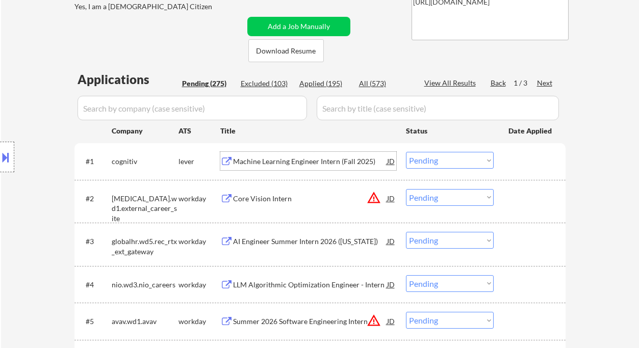
scroll to position [204, 0]
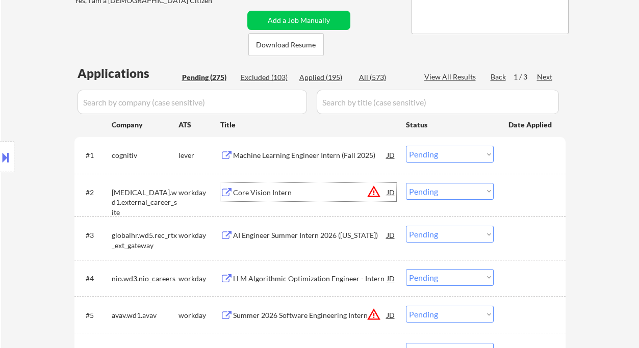
click at [266, 191] on div "Core Vision Intern" at bounding box center [310, 193] width 154 height 10
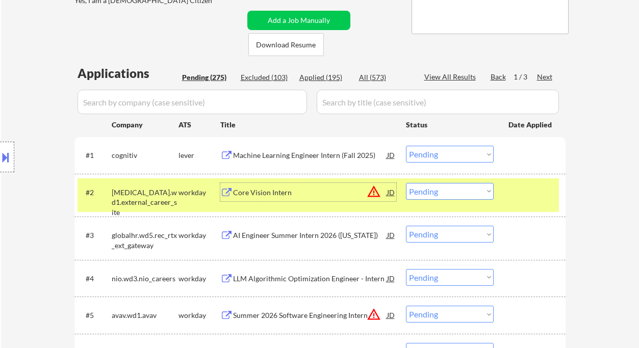
click at [435, 197] on select "Choose an option... Pending Applied Excluded (Questions) Excluded (Expired) Exc…" at bounding box center [450, 191] width 88 height 17
click at [406, 183] on select "Choose an option... Pending Applied Excluded (Questions) Excluded (Expired) Exc…" at bounding box center [450, 191] width 88 height 17
click at [292, 241] on div "AI Engineer Summer Intern 2026 (Puerto Rico)" at bounding box center [310, 235] width 154 height 18
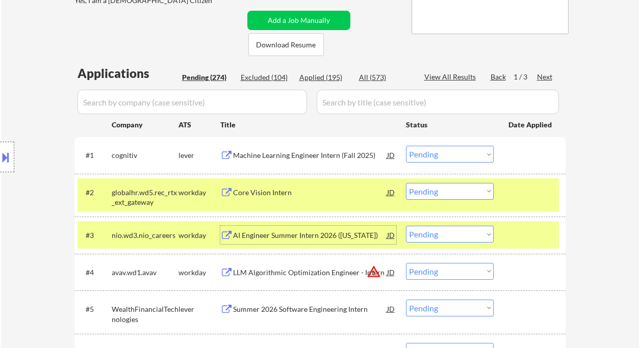
click at [436, 235] on select "Choose an option... Pending Applied Excluded (Questions) Excluded (Expired) Exc…" at bounding box center [450, 234] width 88 height 17
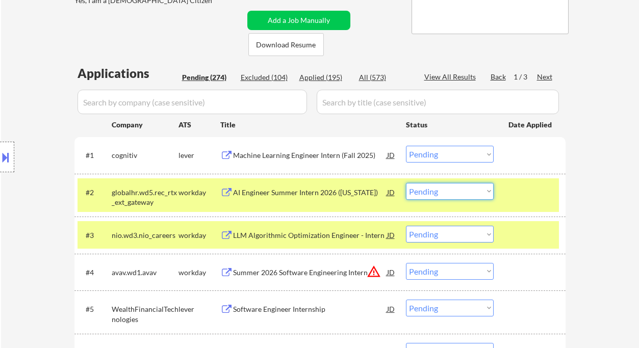
click at [434, 192] on select "Choose an option... Pending Applied Excluded (Questions) Excluded (Expired) Exc…" at bounding box center [450, 191] width 88 height 17
click at [406, 183] on select "Choose an option... Pending Applied Excluded (Questions) Excluded (Expired) Exc…" at bounding box center [450, 191] width 88 height 17
click at [303, 241] on div "LLM Algorithmic Optimization Engineer - Intern" at bounding box center [310, 235] width 154 height 18
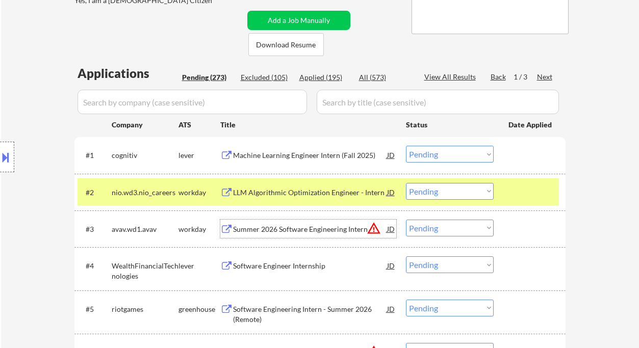
click at [467, 196] on select "Choose an option... Pending Applied Excluded (Questions) Excluded (Expired) Exc…" at bounding box center [450, 191] width 88 height 17
click at [406, 183] on select "Choose an option... Pending Applied Excluded (Questions) Excluded (Expired) Exc…" at bounding box center [450, 191] width 88 height 17
select select ""pending""
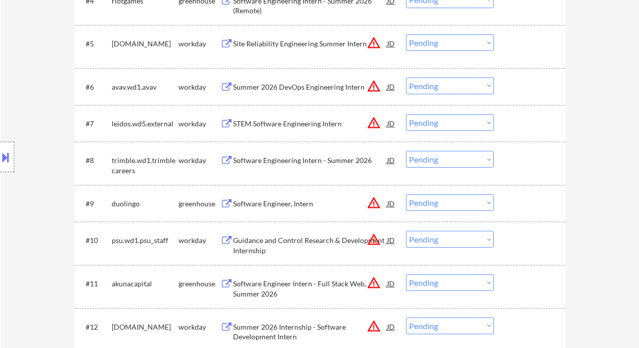
scroll to position [408, 0]
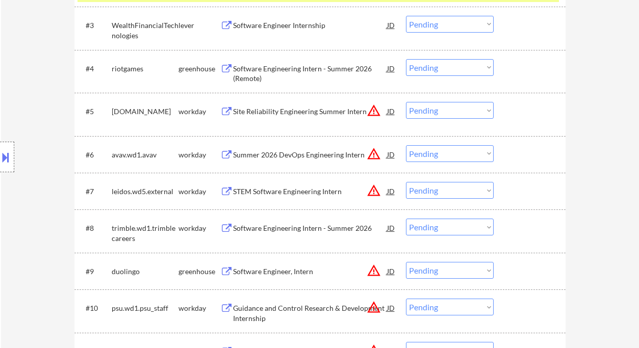
click at [298, 114] on div "Site Reliability Engineering Summer Intern" at bounding box center [310, 112] width 154 height 10
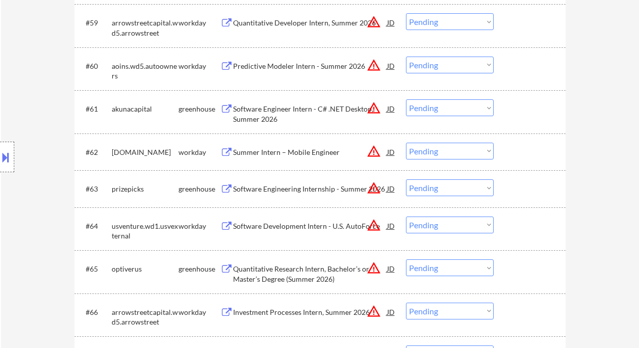
scroll to position [345, 0]
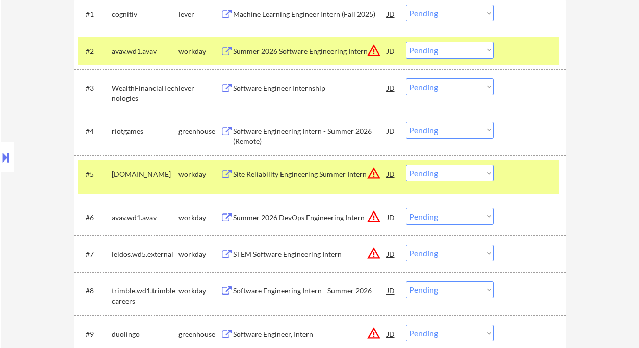
click at [445, 182] on div "#5 archgroup.wd1.careers workday Site Reliability Engineering Summer Intern JD …" at bounding box center [319, 177] width 482 height 34
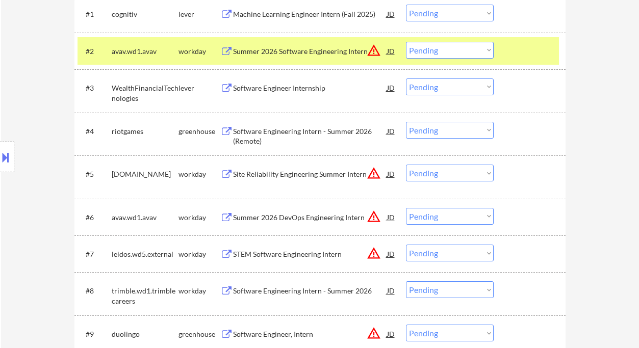
drag, startPoint x: 451, startPoint y: 171, endPoint x: 453, endPoint y: 181, distance: 9.8
click at [451, 171] on select "Choose an option... Pending Applied Excluded (Questions) Excluded (Expired) Exc…" at bounding box center [450, 173] width 88 height 17
click at [406, 165] on select "Choose an option... Pending Applied Excluded (Questions) Excluded (Expired) Exc…" at bounding box center [450, 173] width 88 height 17
click at [295, 218] on div "Summer 2026 DevOps Engineering Intern" at bounding box center [310, 218] width 154 height 10
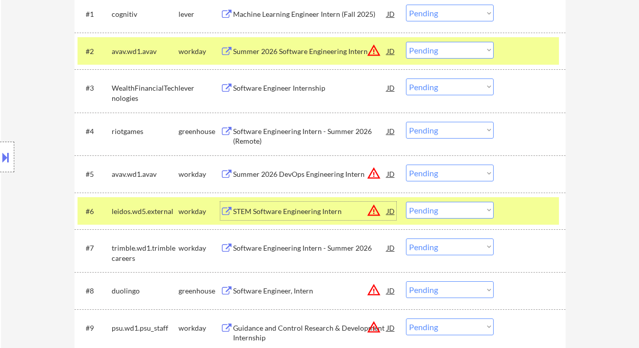
click at [433, 174] on select "Choose an option... Pending Applied Excluded (Questions) Excluded (Expired) Exc…" at bounding box center [450, 173] width 88 height 17
click at [406, 165] on select "Choose an option... Pending Applied Excluded (Questions) Excluded (Expired) Exc…" at bounding box center [450, 173] width 88 height 17
select select ""pending""
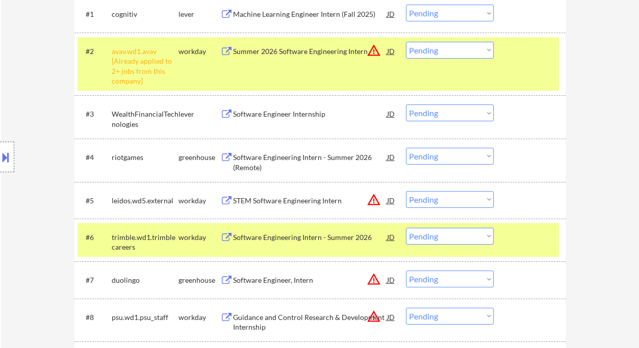
click at [452, 53] on select "Choose an option... Pending Applied Excluded (Questions) Excluded (Expired) Exc…" at bounding box center [450, 50] width 88 height 17
click at [406, 42] on select "Choose an option... Pending Applied Excluded (Questions) Excluded (Expired) Exc…" at bounding box center [450, 50] width 88 height 17
click at [298, 115] on div "Software Engineer Internship" at bounding box center [310, 114] width 154 height 10
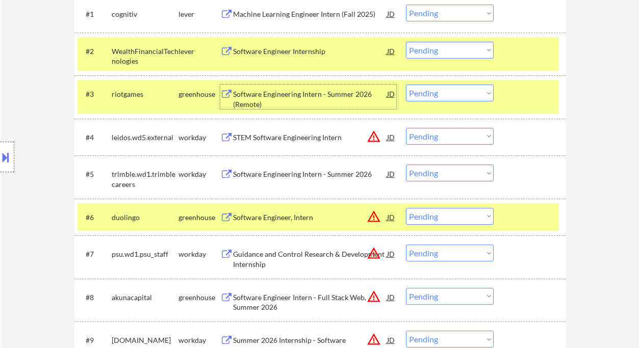
scroll to position [277, 0]
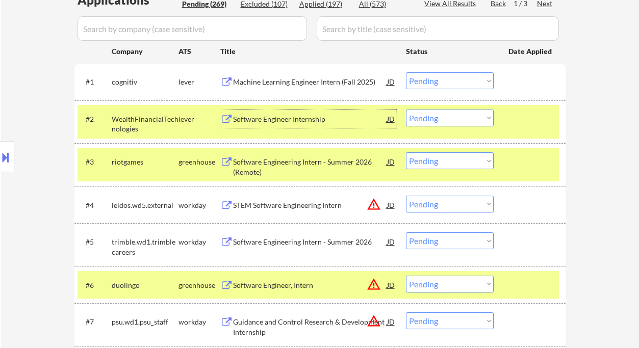
click at [270, 118] on div "Software Engineer Internship" at bounding box center [310, 119] width 154 height 10
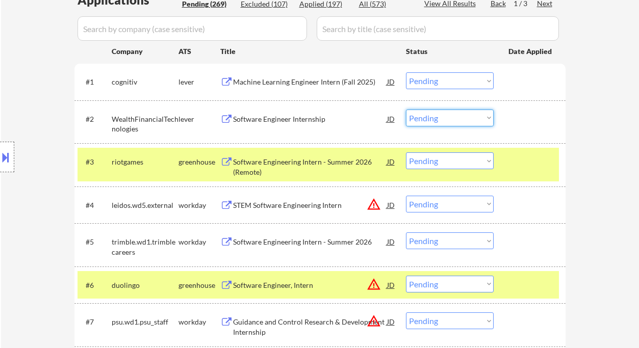
click at [438, 119] on select "Choose an option... Pending Applied Excluded (Questions) Excluded (Expired) Exc…" at bounding box center [450, 118] width 88 height 17
click at [406, 110] on select "Choose an option... Pending Applied Excluded (Questions) Excluded (Expired) Exc…" at bounding box center [450, 118] width 88 height 17
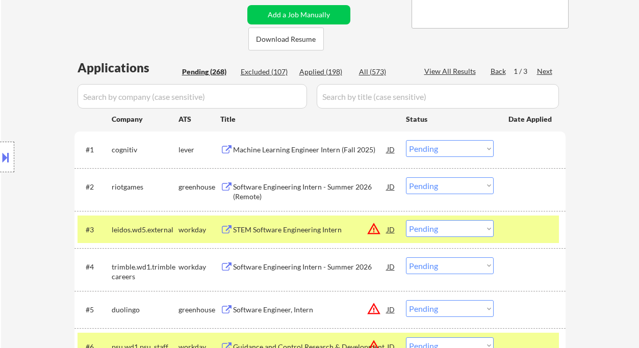
click at [437, 192] on select "Choose an option... Pending Applied Excluded (Questions) Excluded (Expired) Exc…" at bounding box center [450, 186] width 88 height 17
click at [406, 178] on select "Choose an option... Pending Applied Excluded (Questions) Excluded (Expired) Exc…" at bounding box center [450, 186] width 88 height 17
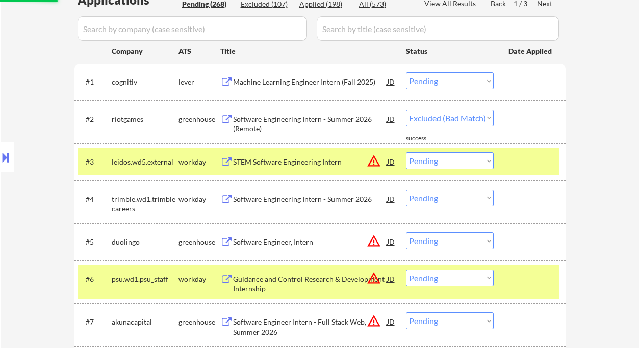
select select ""pending""
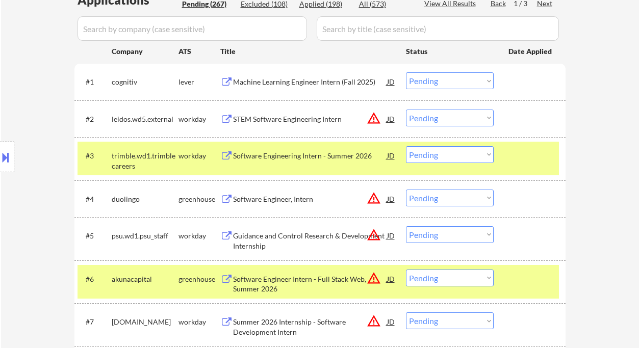
click at [335, 154] on div "Software Engineering Intern - Summer 2026" at bounding box center [310, 156] width 154 height 10
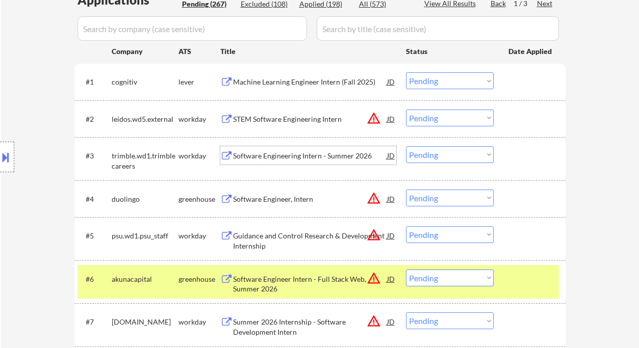
click at [7, 159] on button at bounding box center [5, 157] width 11 height 17
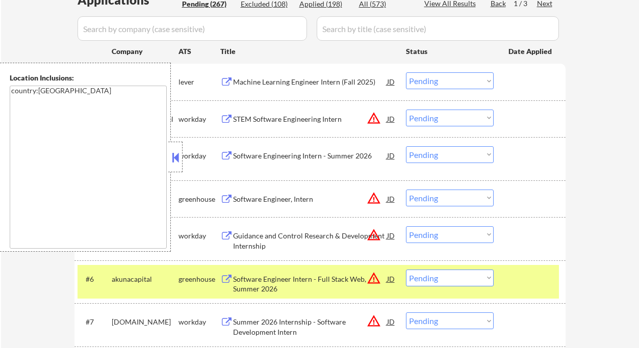
click at [180, 159] on button at bounding box center [175, 157] width 11 height 15
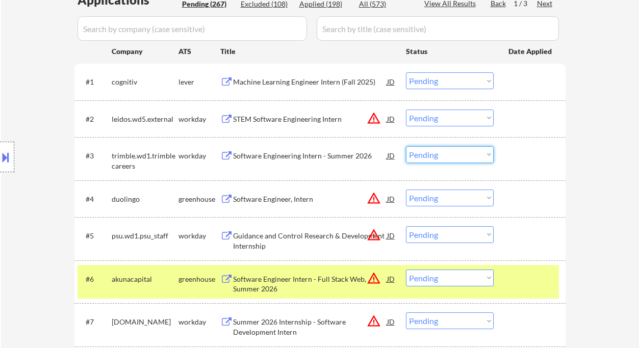
drag, startPoint x: 427, startPoint y: 158, endPoint x: 429, endPoint y: 163, distance: 5.3
click at [427, 158] on select "Choose an option... Pending Applied Excluded (Questions) Excluded (Expired) Exc…" at bounding box center [450, 154] width 88 height 17
click at [406, 146] on select "Choose an option... Pending Applied Excluded (Questions) Excluded (Expired) Exc…" at bounding box center [450, 154] width 88 height 17
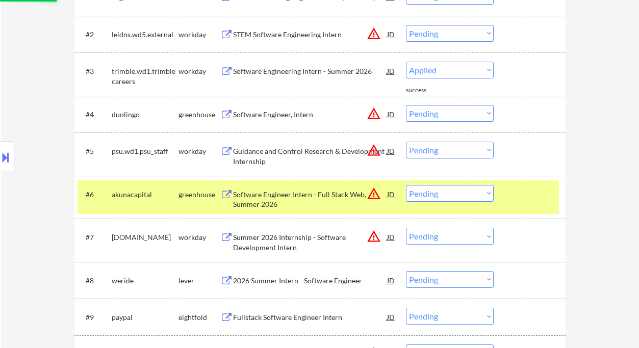
scroll to position [414, 0]
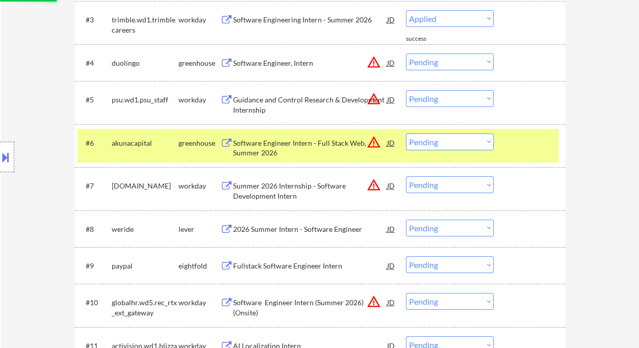
select select ""pending""
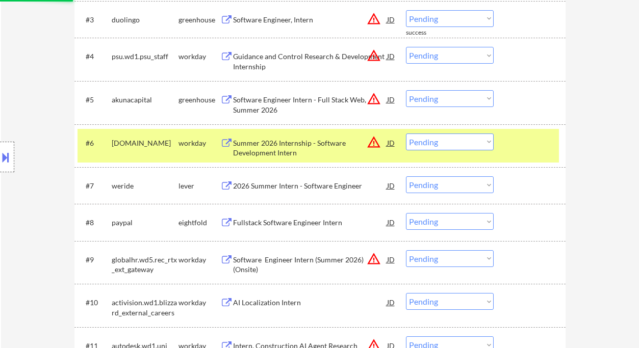
scroll to position [618, 0]
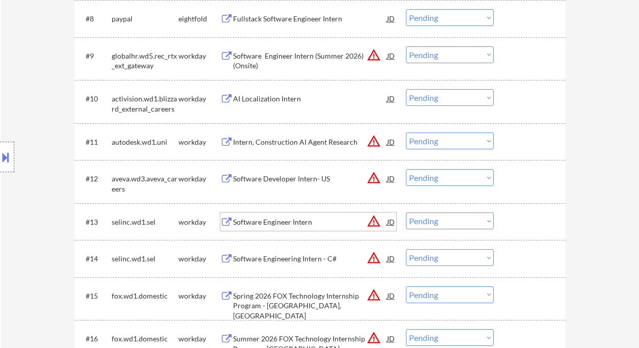
click at [279, 226] on div "Software Engineer Intern" at bounding box center [310, 222] width 154 height 10
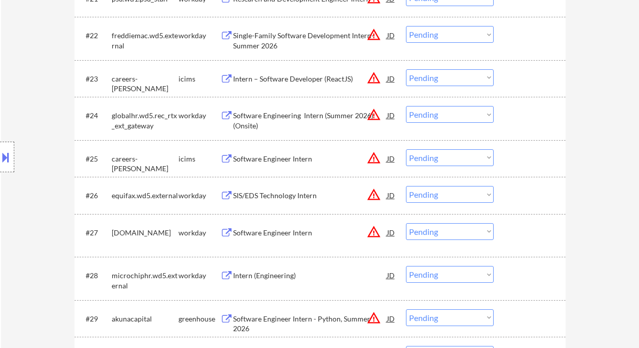
scroll to position [1365, 0]
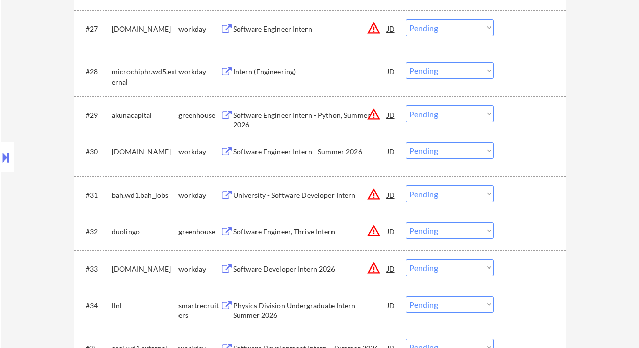
click at [265, 71] on div "Intern (Engineering)" at bounding box center [310, 72] width 154 height 10
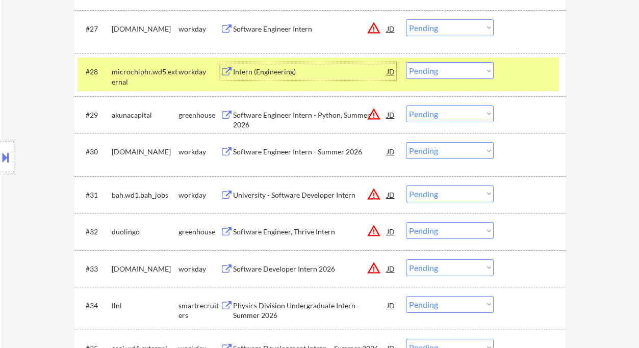
click at [283, 74] on div "Intern (Engineering)" at bounding box center [310, 72] width 154 height 10
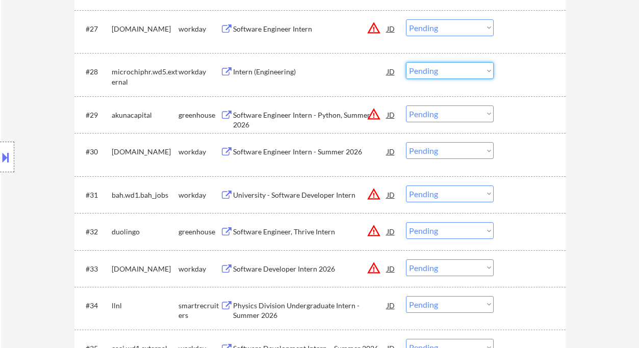
click at [409, 69] on select "Choose an option... Pending Applied Excluded (Questions) Excluded (Expired) Exc…" at bounding box center [450, 70] width 88 height 17
click at [406, 62] on select "Choose an option... Pending Applied Excluded (Questions) Excluded (Expired) Exc…" at bounding box center [450, 70] width 88 height 17
select select ""pending""
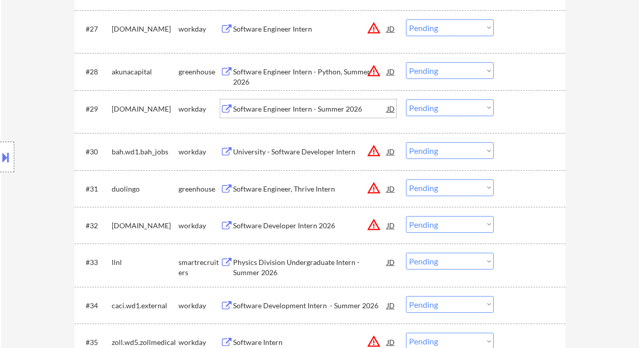
click at [270, 113] on div "Software Engineer Intern - Summer 2026" at bounding box center [310, 109] width 154 height 10
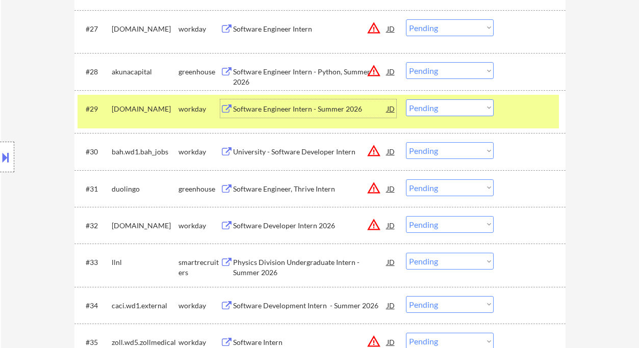
drag, startPoint x: 419, startPoint y: 106, endPoint x: 426, endPoint y: 115, distance: 11.3
click at [419, 106] on select "Choose an option... Pending Applied Excluded (Questions) Excluded (Expired) Exc…" at bounding box center [450, 107] width 88 height 17
click at [406, 99] on select "Choose an option... Pending Applied Excluded (Questions) Excluded (Expired) Exc…" at bounding box center [450, 107] width 88 height 17
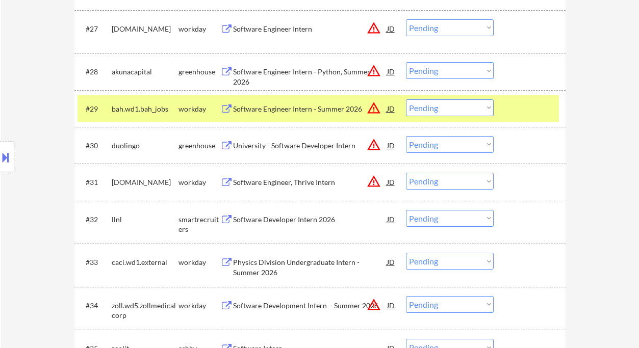
click at [290, 107] on div "Software Engineer Intern - Summer 2026" at bounding box center [310, 109] width 154 height 10
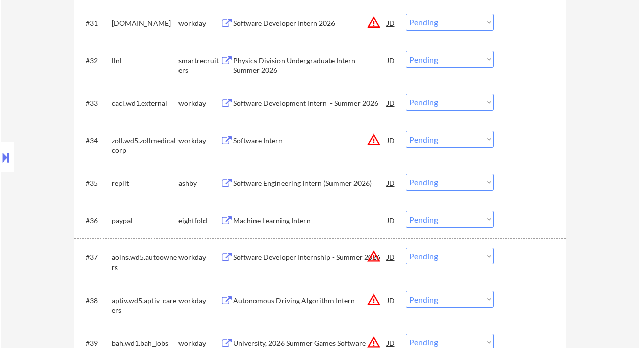
scroll to position [1502, 0]
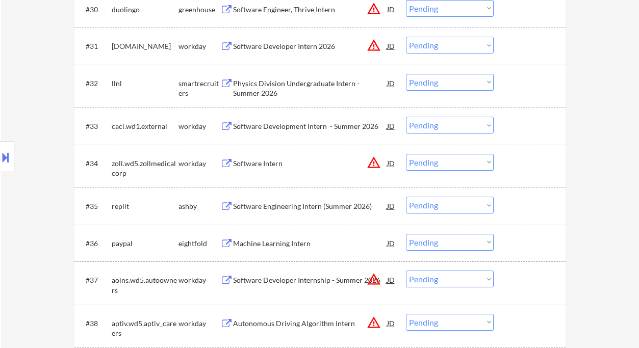
click at [302, 86] on div "Physics Division Undergraduate Intern - Summer 2026" at bounding box center [310, 89] width 154 height 20
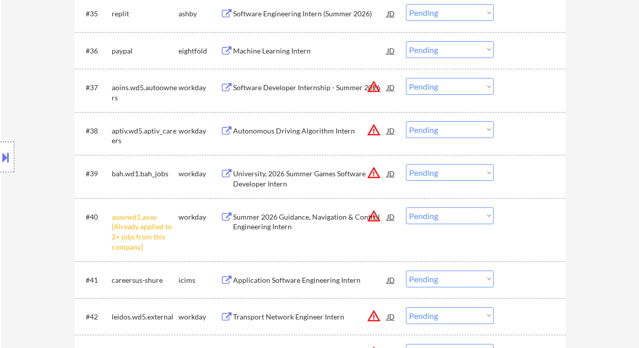
scroll to position [1300, 0]
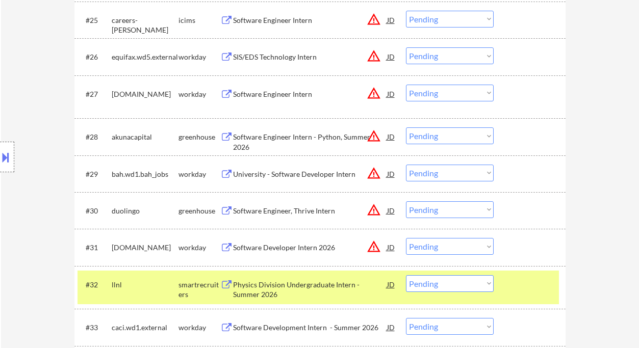
click at [441, 171] on select "Choose an option... Pending Applied Excluded (Questions) Excluded (Expired) Exc…" at bounding box center [450, 173] width 88 height 17
click at [406, 165] on select "Choose an option... Pending Applied Excluded (Questions) Excluded (Expired) Exc…" at bounding box center [450, 173] width 88 height 17
select select ""pending""
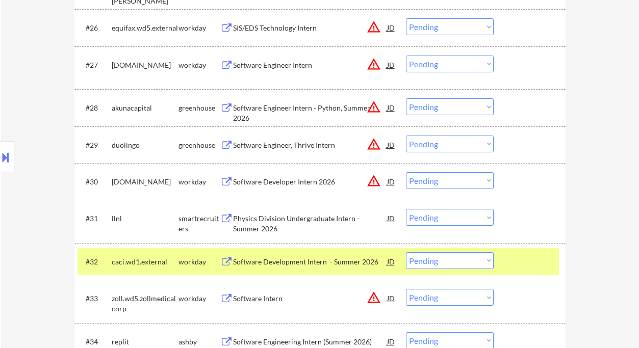
scroll to position [1368, 0]
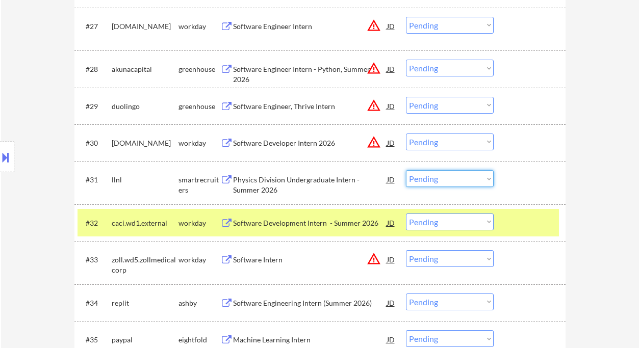
click at [448, 181] on select "Choose an option... Pending Applied Excluded (Questions) Excluded (Expired) Exc…" at bounding box center [450, 178] width 88 height 17
click at [406, 170] on select "Choose an option... Pending Applied Excluded (Questions) Excluded (Expired) Exc…" at bounding box center [450, 178] width 88 height 17
select select ""pending""
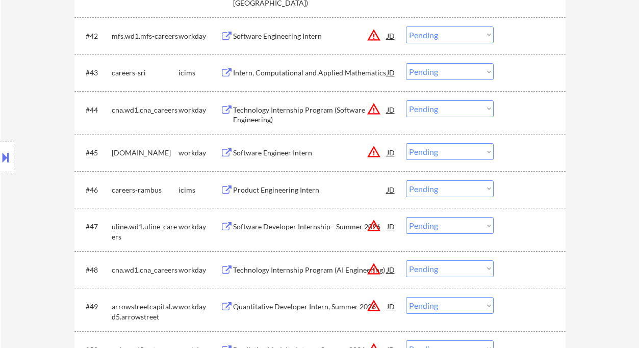
scroll to position [1980, 0]
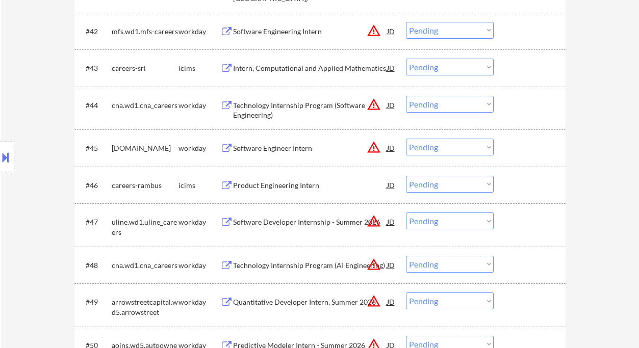
click at [295, 145] on div "Software Engineer Intern" at bounding box center [310, 148] width 154 height 10
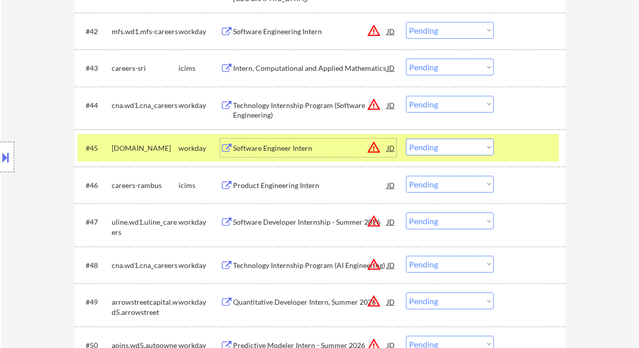
click at [432, 147] on select "Choose an option... Pending Applied Excluded (Questions) Excluded (Expired) Exc…" at bounding box center [450, 147] width 88 height 17
click at [406, 139] on select "Choose an option... Pending Applied Excluded (Questions) Excluded (Expired) Exc…" at bounding box center [450, 147] width 88 height 17
select select ""pending""
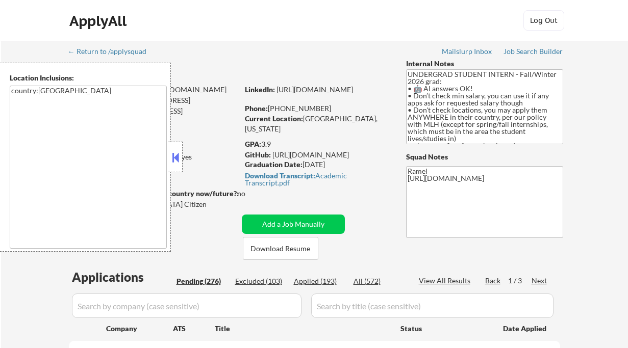
click at [173, 158] on button at bounding box center [175, 157] width 11 height 15
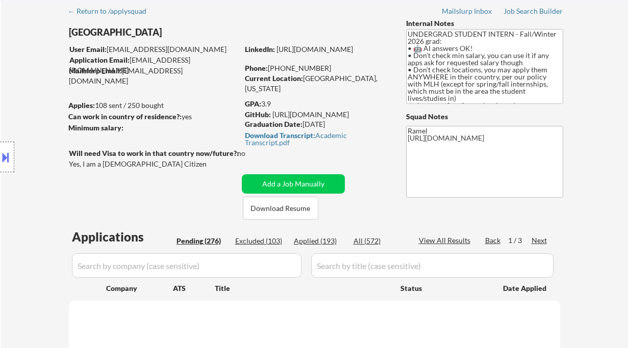
scroll to position [136, 0]
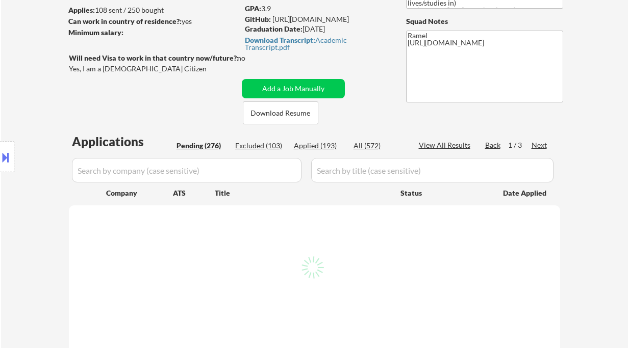
click at [322, 144] on div "Applied (193)" at bounding box center [319, 146] width 51 height 10
select select ""applied""
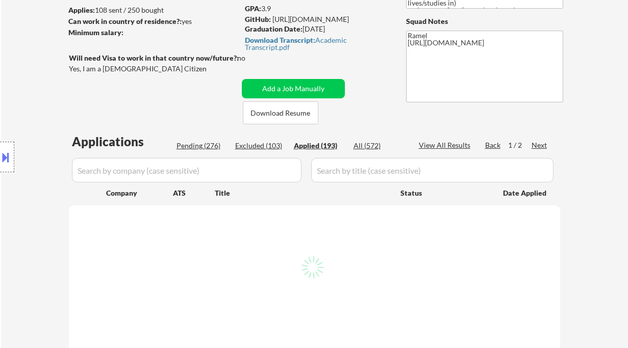
select select ""applied""
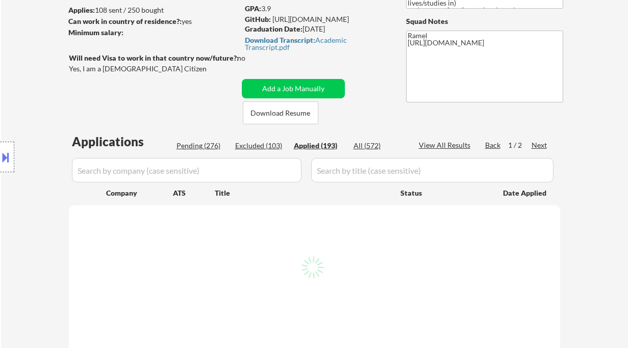
select select ""applied""
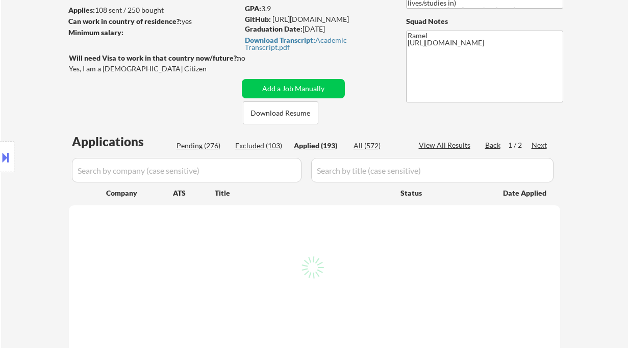
select select ""applied""
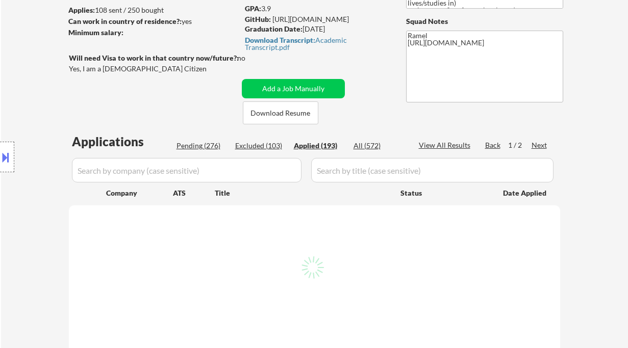
select select ""applied""
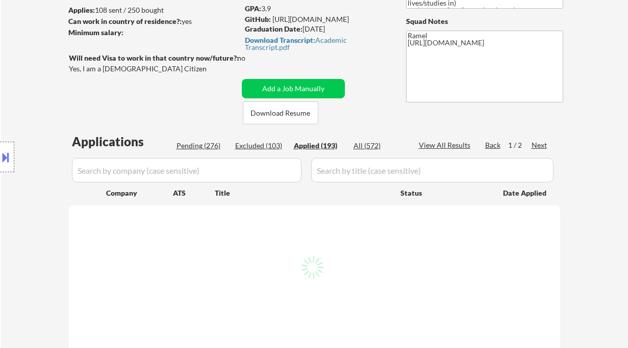
select select ""applied""
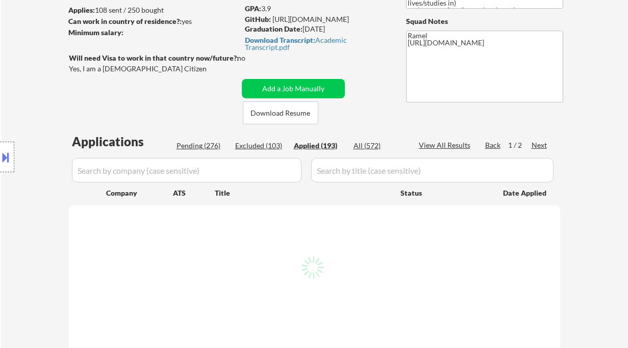
select select ""applied""
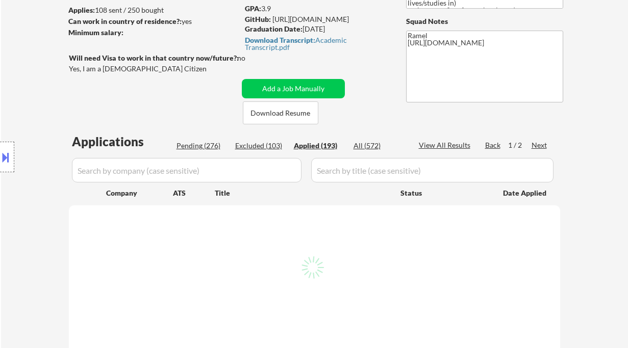
select select ""applied""
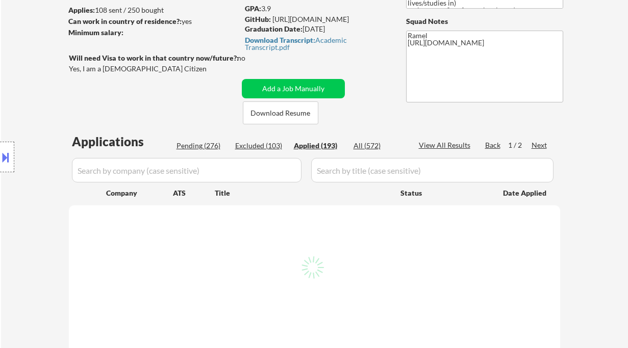
select select ""applied""
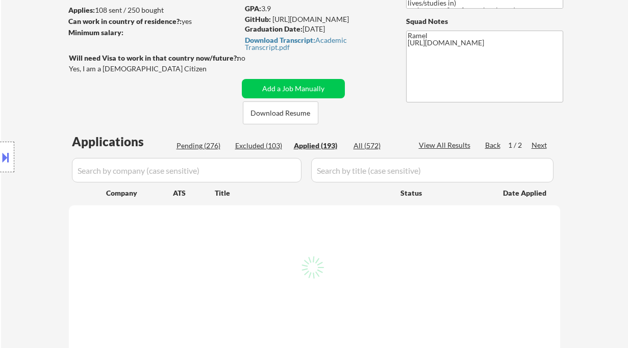
select select ""applied""
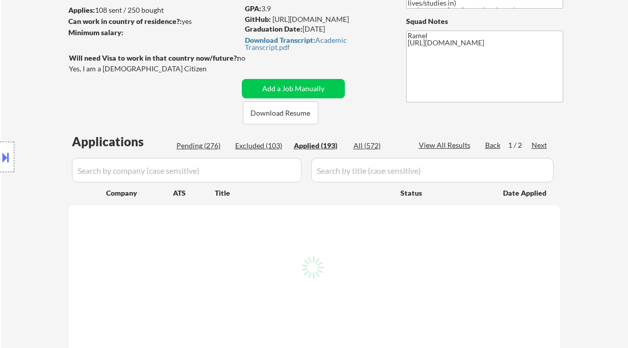
select select ""applied""
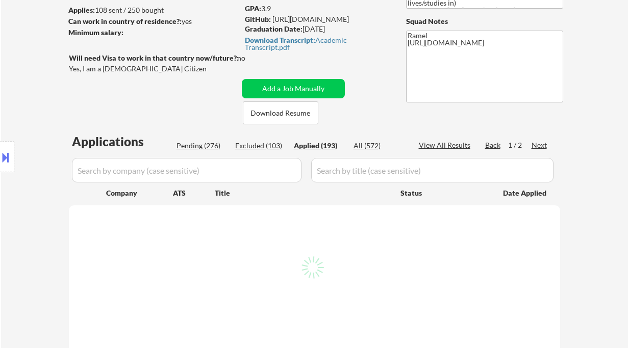
select select ""applied""
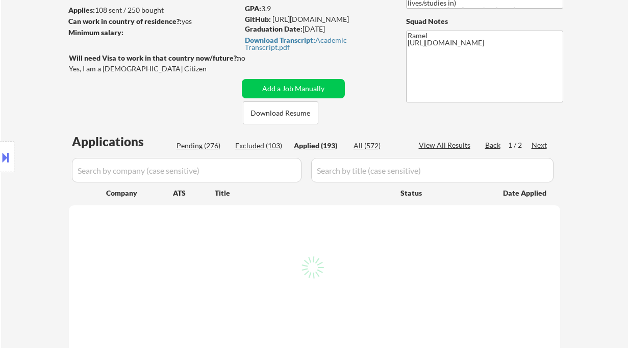
select select ""applied""
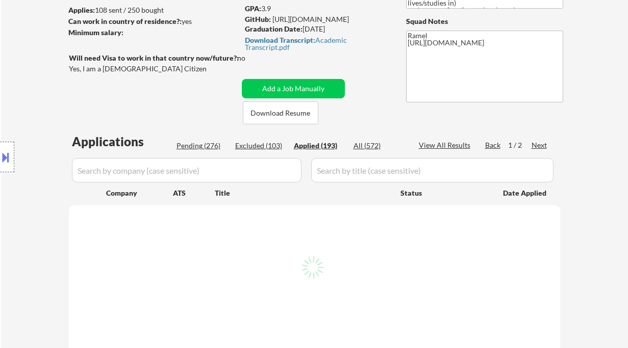
select select ""applied""
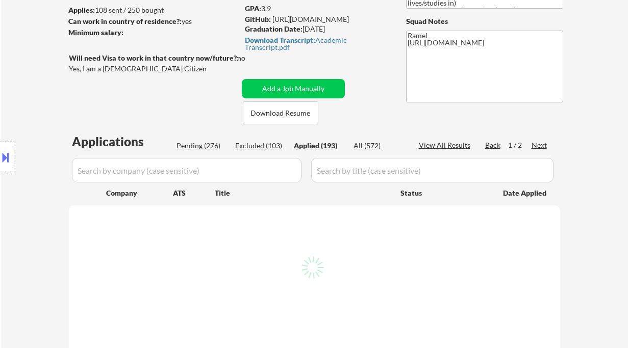
select select ""applied""
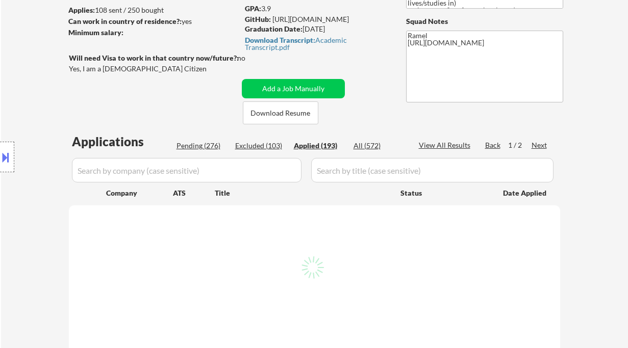
select select ""applied""
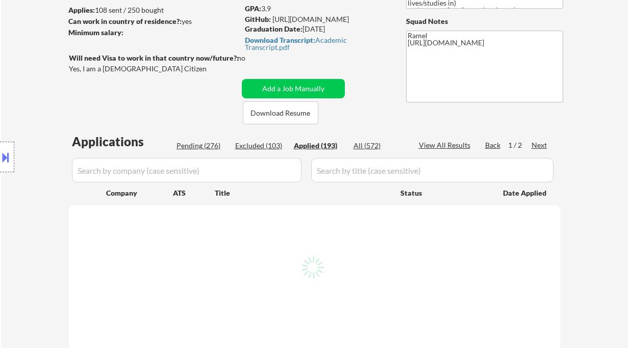
select select ""applied""
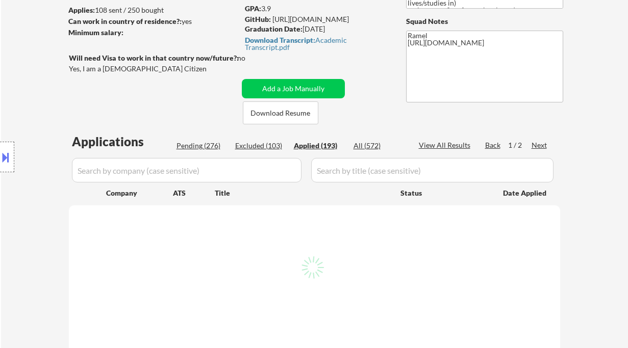
select select ""applied""
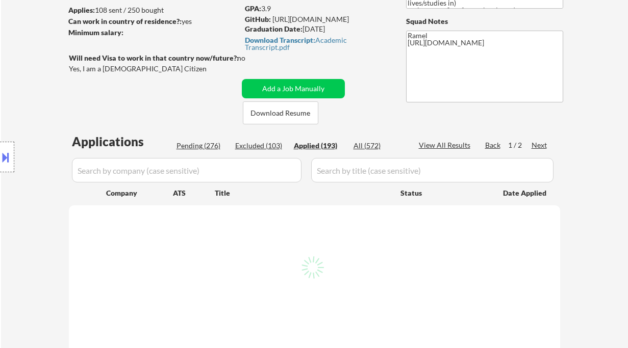
select select ""applied""
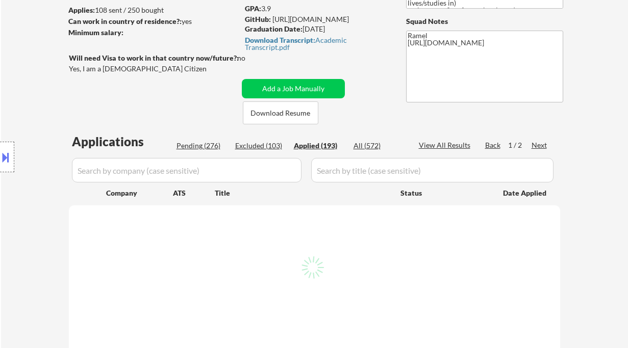
select select ""applied""
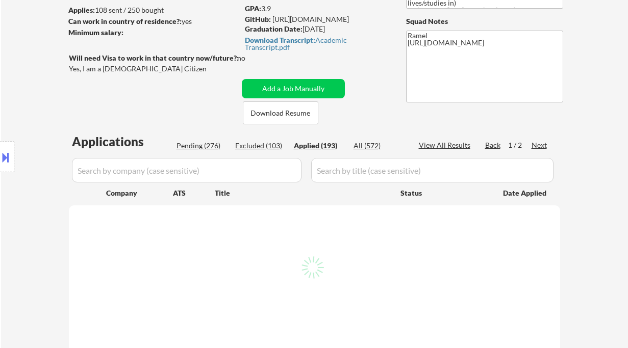
select select ""applied""
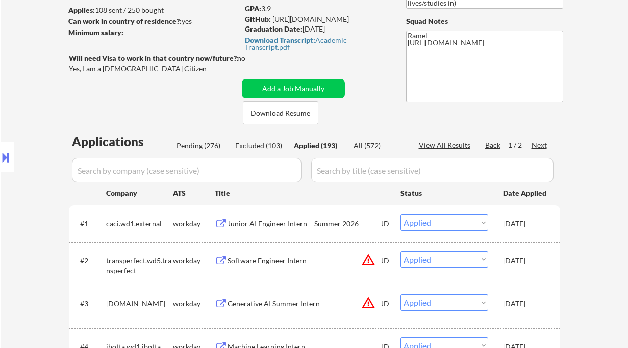
click at [24, 91] on div "Location Inclusions: country:[GEOGRAPHIC_DATA]" at bounding box center [91, 157] width 183 height 189
click at [324, 142] on div "Applied (193)" at bounding box center [319, 146] width 51 height 10
click at [451, 144] on div "View All Results" at bounding box center [446, 145] width 55 height 10
select select ""applied""
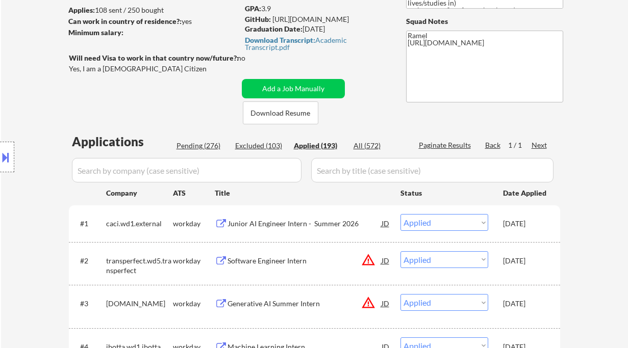
select select ""applied""
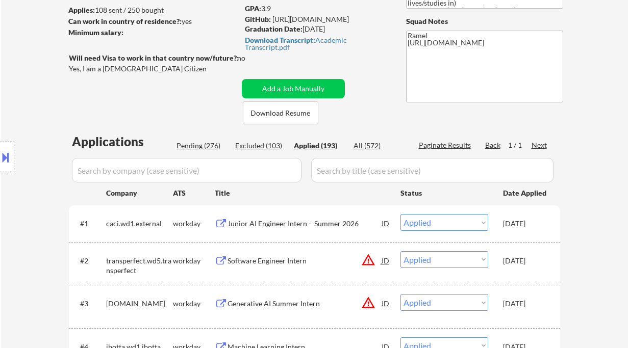
select select ""applied""
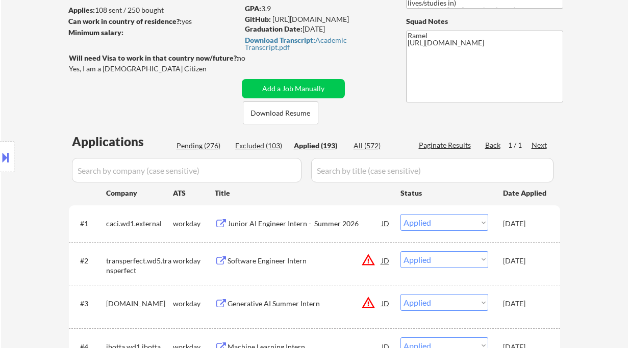
select select ""applied""
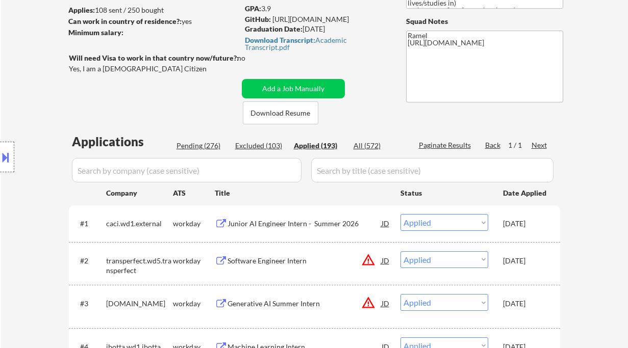
select select ""applied""
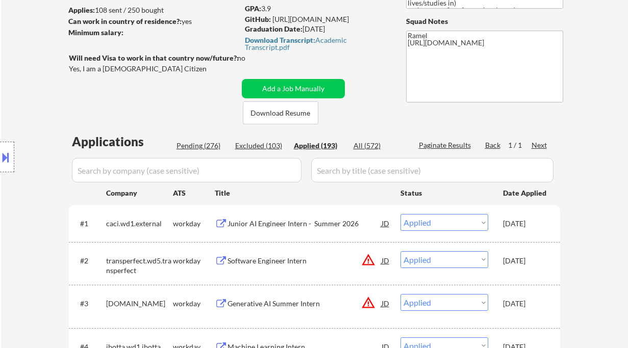
select select ""applied""
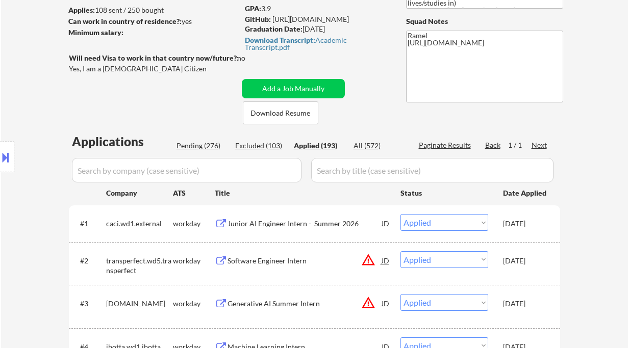
select select ""applied""
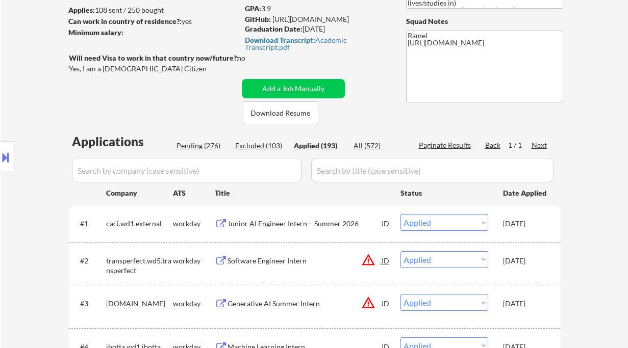
select select ""applied""
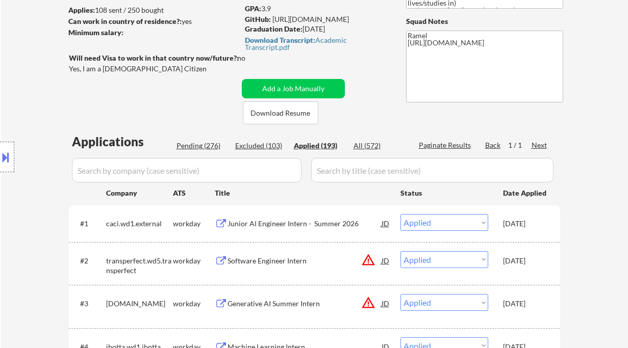
select select ""applied""
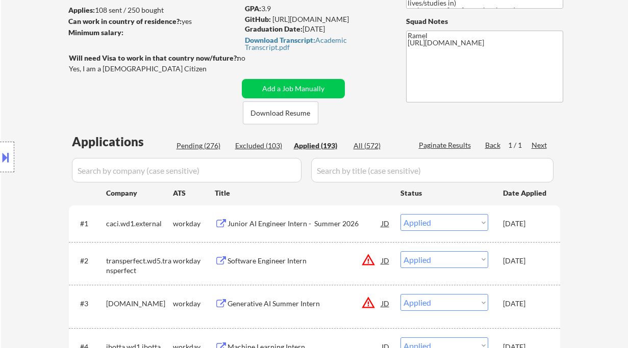
select select ""applied""
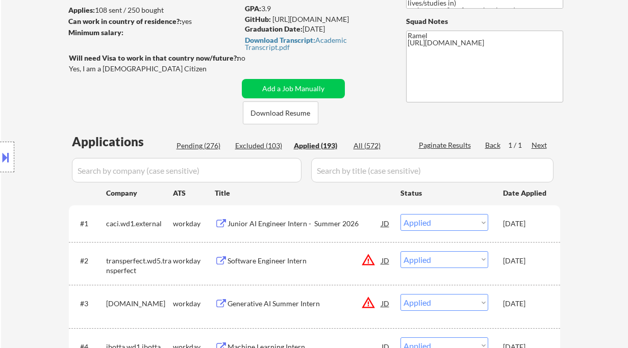
select select ""applied""
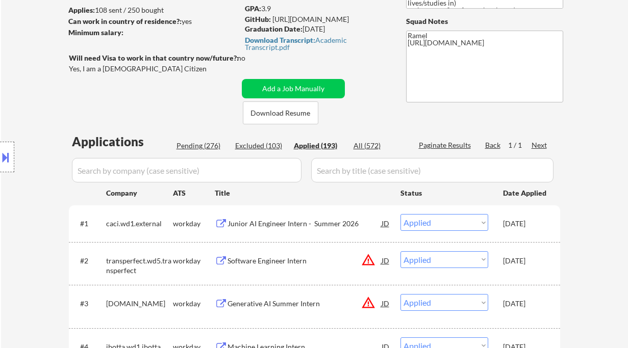
select select ""applied""
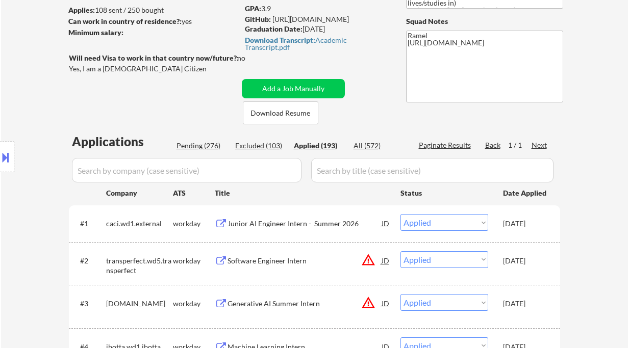
select select ""applied""
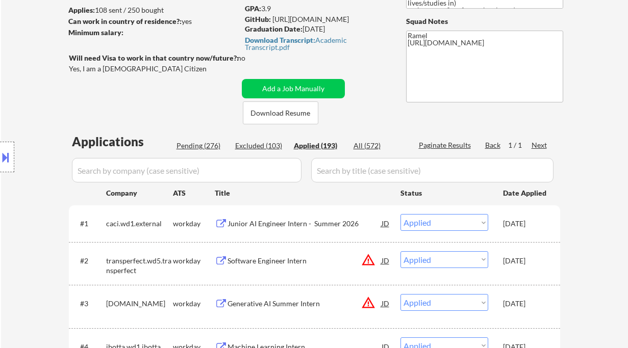
select select ""applied""
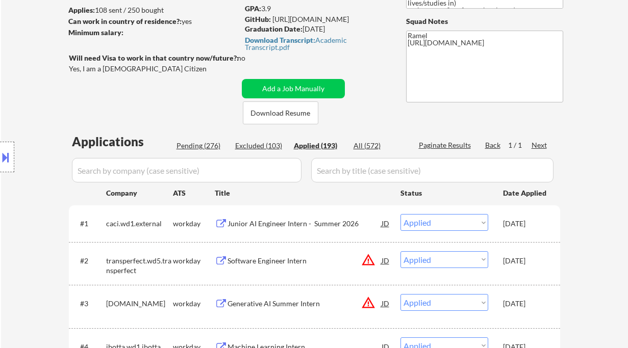
select select ""applied""
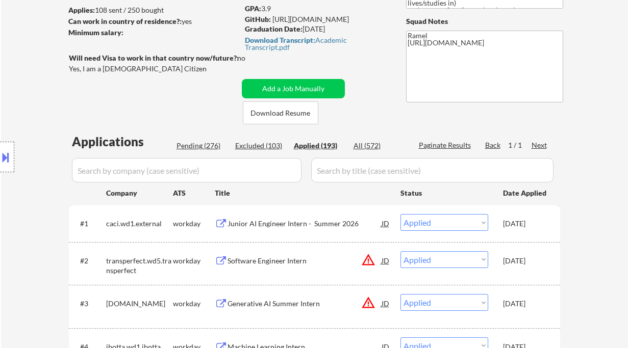
select select ""applied""
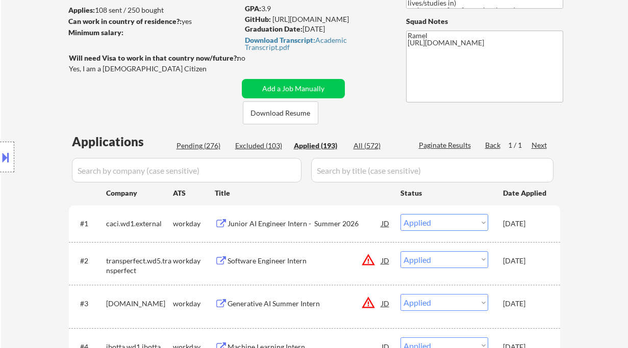
select select ""applied""
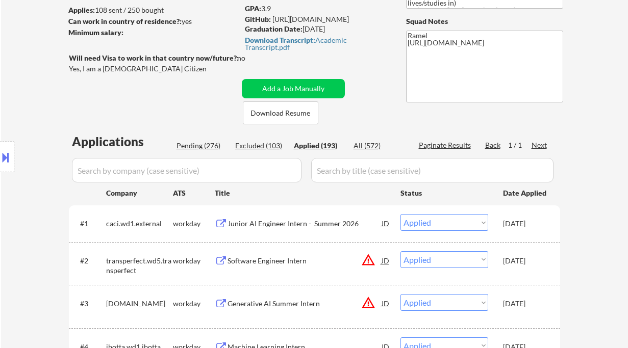
select select ""applied""
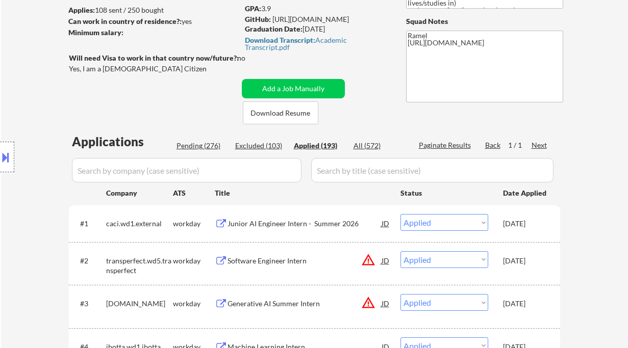
select select ""applied""
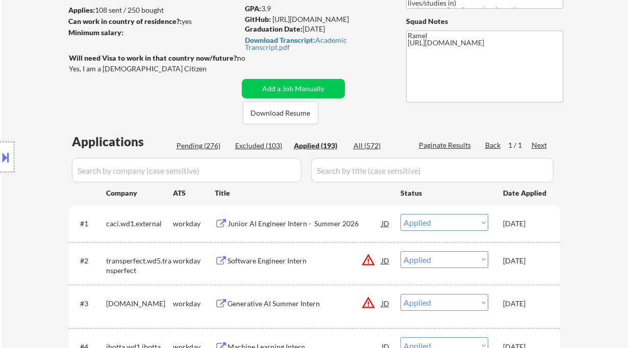
select select ""applied""
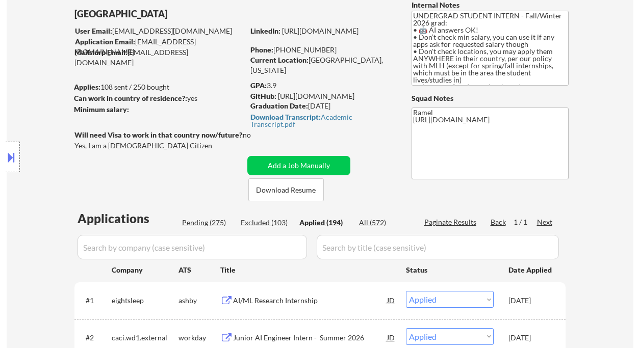
scroll to position [68, 0]
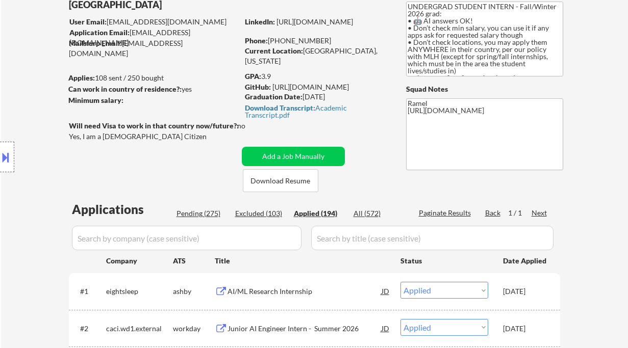
type textarea "Ramel AI answer: [URL][DOMAIN_NAME] -------------------------------------- [URL…"
select select ""applied""
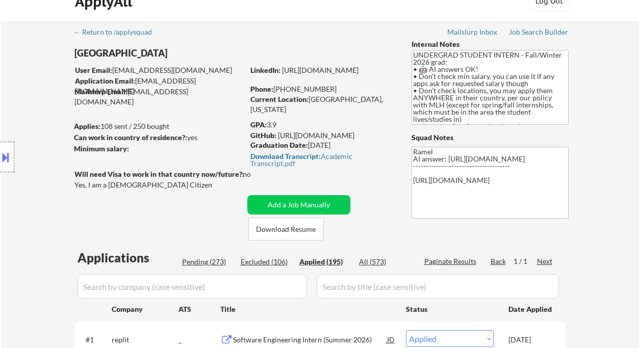
scroll to position [0, 0]
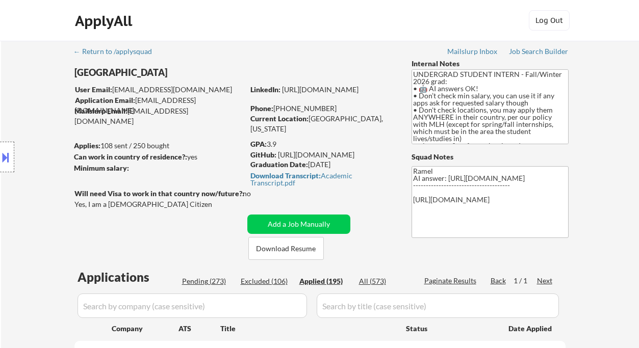
click at [37, 89] on div "Location Inclusions: country:[GEOGRAPHIC_DATA]" at bounding box center [91, 157] width 183 height 189
drag, startPoint x: 336, startPoint y: 109, endPoint x: 285, endPoint y: 108, distance: 51.5
click at [285, 108] on div "Phone: [PHONE_NUMBER]" at bounding box center [322, 109] width 144 height 10
copy div "[PHONE_NUMBER]"
select select ""applied""
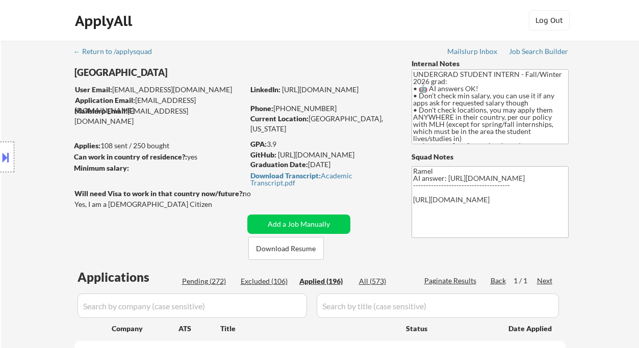
drag, startPoint x: 334, startPoint y: 111, endPoint x: 286, endPoint y: 107, distance: 48.7
click at [286, 107] on div "Phone: [PHONE_NUMBER]" at bounding box center [322, 109] width 144 height 10
copy div "347) 834-7434"
select select ""applied""
click at [35, 111] on div "Location Inclusions: country:[GEOGRAPHIC_DATA]" at bounding box center [91, 157] width 183 height 189
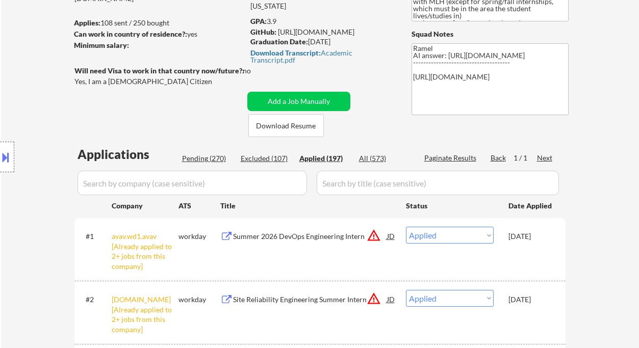
scroll to position [136, 0]
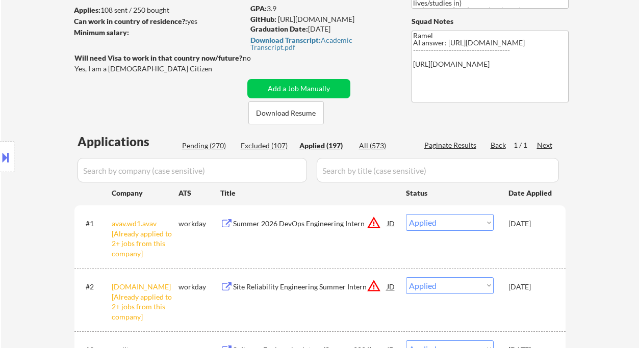
select select ""applied""
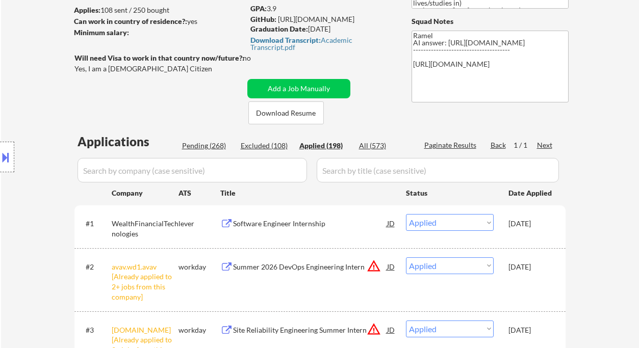
scroll to position [68, 0]
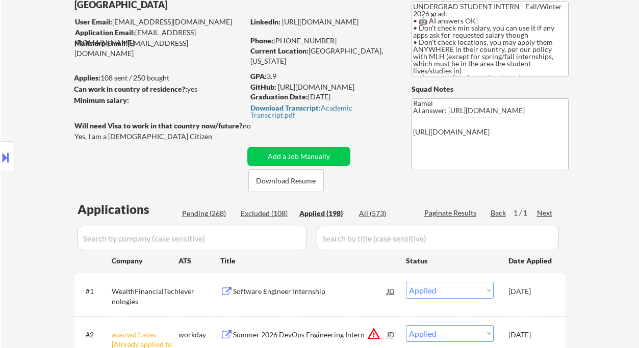
drag, startPoint x: 339, startPoint y: 41, endPoint x: 284, endPoint y: 37, distance: 54.7
click at [284, 37] on div "Phone: [PHONE_NUMBER]" at bounding box center [322, 41] width 144 height 10
copy div "[PHONE_NUMBER]"
select select ""applied""
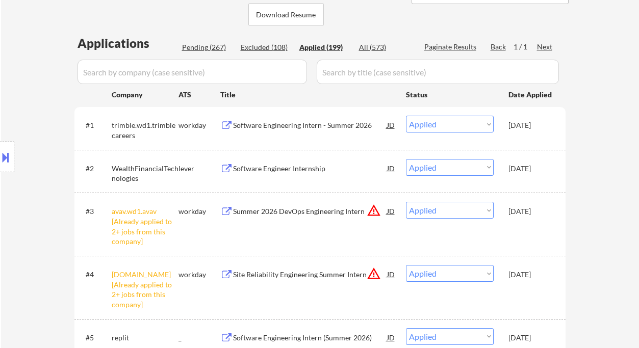
scroll to position [70, 0]
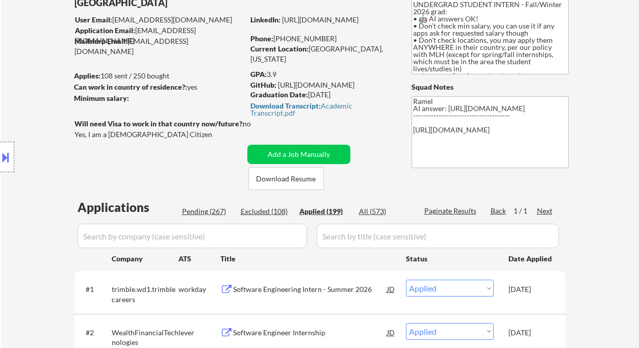
drag, startPoint x: 333, startPoint y: 36, endPoint x: 285, endPoint y: 37, distance: 48.0
click at [285, 37] on div "Phone: [PHONE_NUMBER]" at bounding box center [322, 39] width 144 height 10
copy div "[PHONE_NUMBER]"
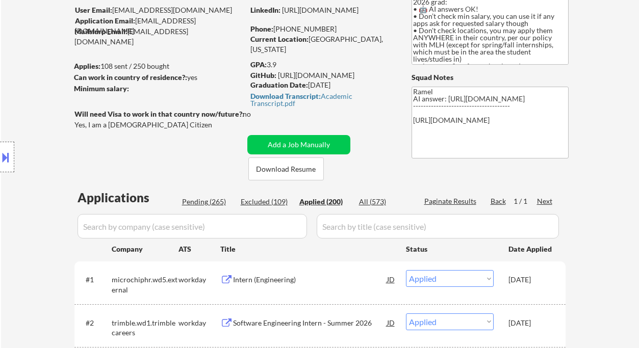
scroll to position [2, 0]
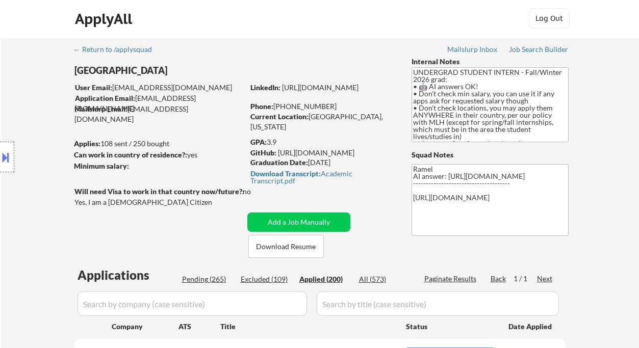
drag, startPoint x: 336, startPoint y: 106, endPoint x: 281, endPoint y: 103, distance: 55.2
click at [281, 103] on div "Phone: [PHONE_NUMBER]" at bounding box center [322, 107] width 144 height 10
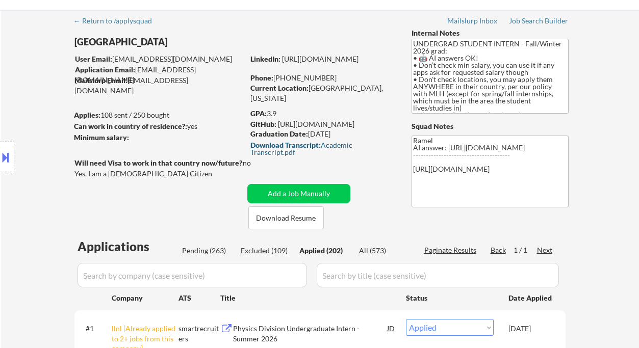
scroll to position [23, 0]
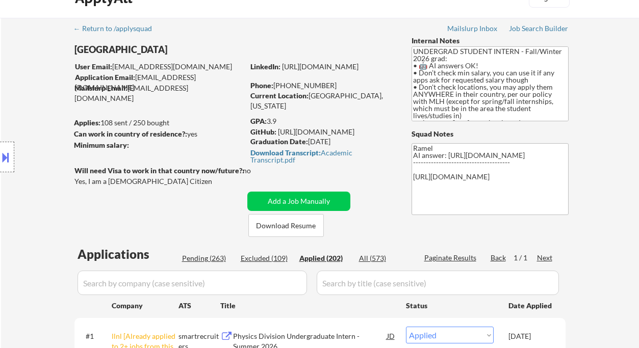
drag, startPoint x: 335, startPoint y: 83, endPoint x: 280, endPoint y: 84, distance: 55.1
click at [280, 84] on div "Phone: [PHONE_NUMBER]" at bounding box center [322, 86] width 144 height 10
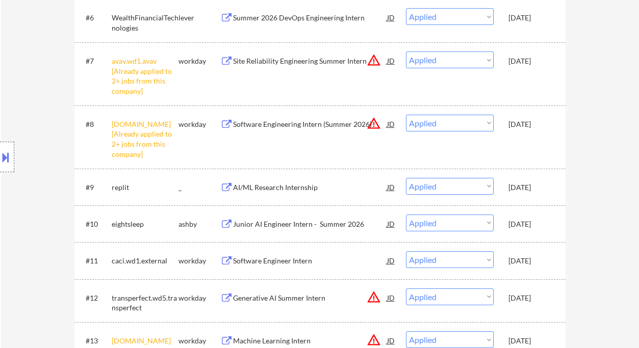
scroll to position [567, 0]
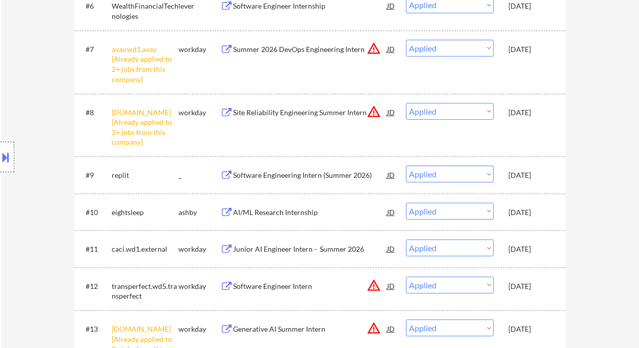
click at [27, 72] on div "Location Inclusions: country:[GEOGRAPHIC_DATA]" at bounding box center [91, 157] width 183 height 189
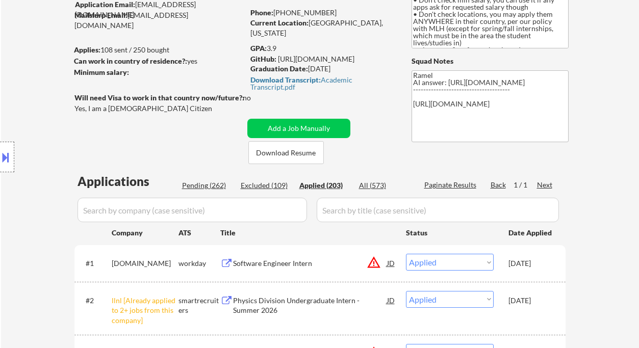
scroll to position [91, 0]
